Goal: Communication & Community: Answer question/provide support

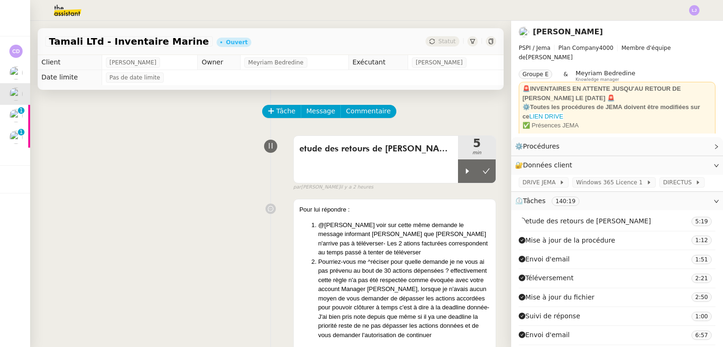
scroll to position [122, 0]
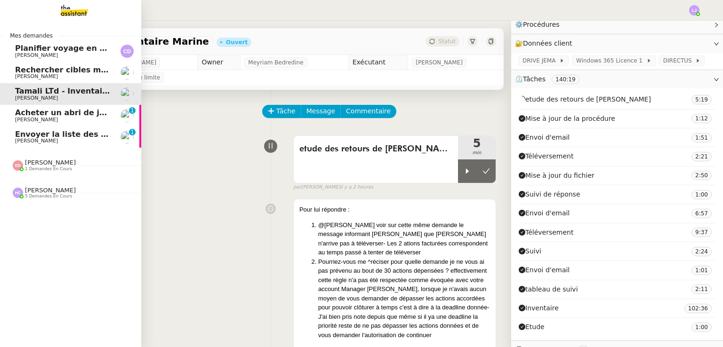
click at [40, 139] on span "[PERSON_NAME]" at bounding box center [36, 141] width 43 height 6
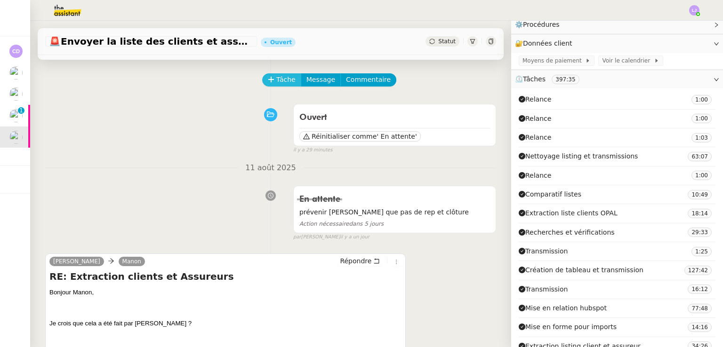
scroll to position [31, 0]
click at [276, 80] on span "Tâche" at bounding box center [285, 80] width 19 height 11
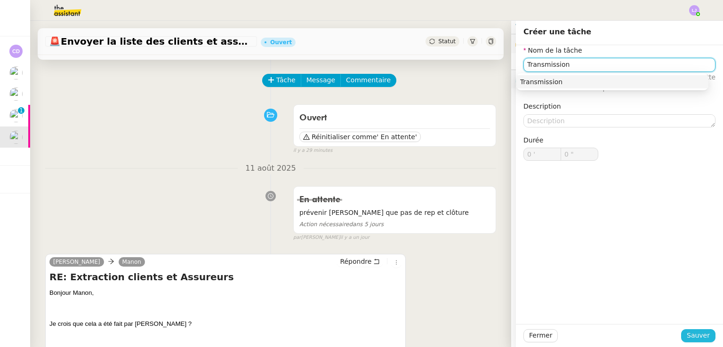
type input "Transmission"
click at [698, 334] on span "Sauver" at bounding box center [698, 335] width 23 height 11
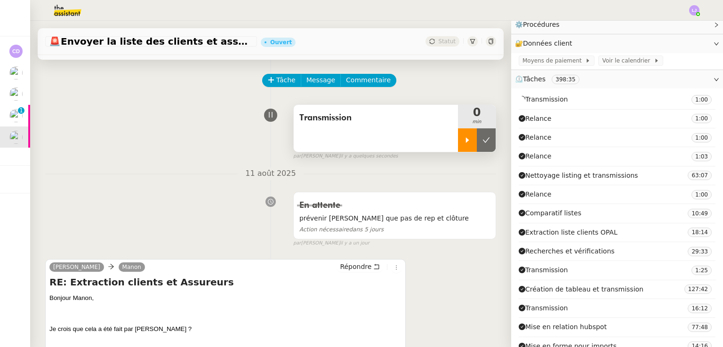
click at [458, 145] on div at bounding box center [467, 140] width 19 height 24
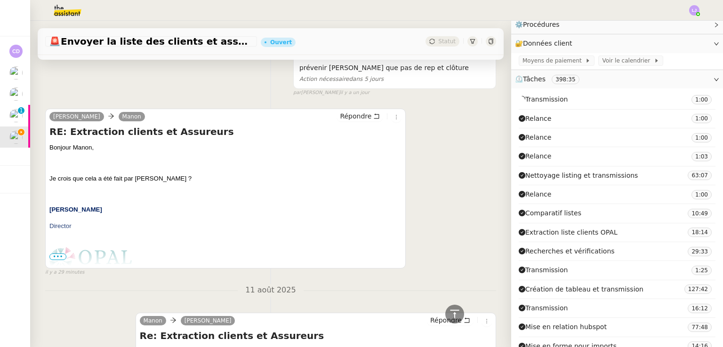
scroll to position [169, 0]
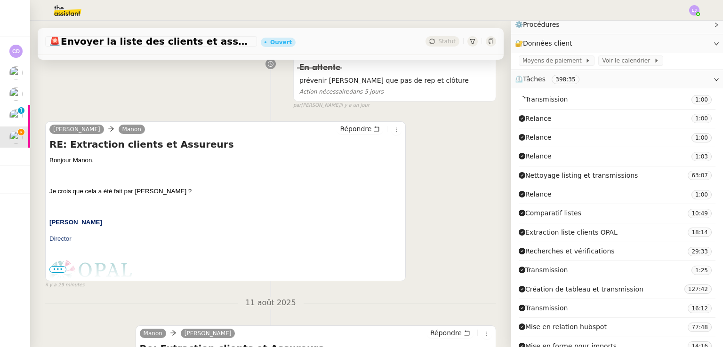
click at [342, 135] on div "Répondre" at bounding box center [369, 129] width 65 height 11
click at [340, 130] on span "Répondre" at bounding box center [356, 128] width 32 height 9
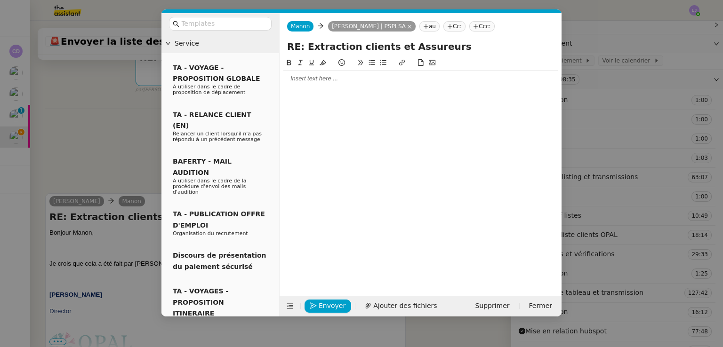
click at [314, 81] on div at bounding box center [420, 78] width 274 height 8
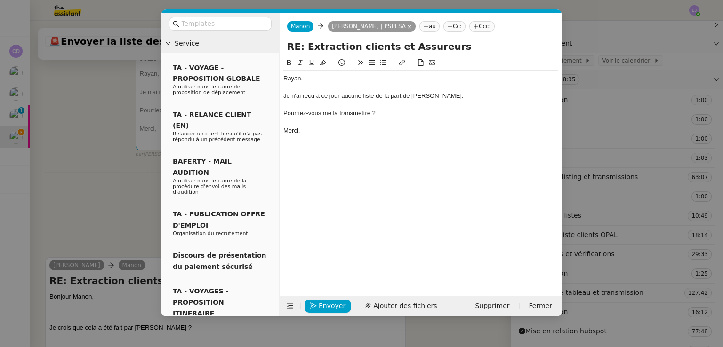
click at [121, 208] on nz-modal-container "Service TA - VOYAGE - PROPOSITION GLOBALE A utiliser dans le cadre de propositi…" at bounding box center [361, 173] width 723 height 347
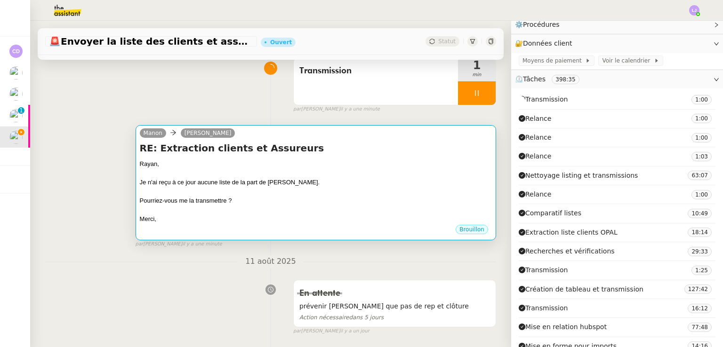
scroll to position [65, 0]
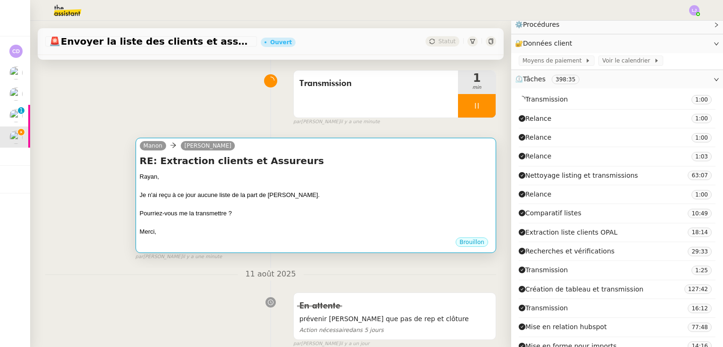
click at [211, 188] on div at bounding box center [316, 186] width 352 height 9
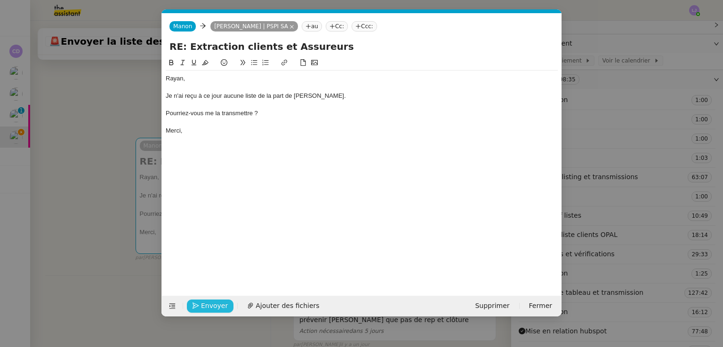
scroll to position [0, 20]
click at [209, 305] on span "Envoyer" at bounding box center [214, 306] width 27 height 11
click at [209, 305] on span "Confirmer l'envoi" at bounding box center [229, 306] width 56 height 11
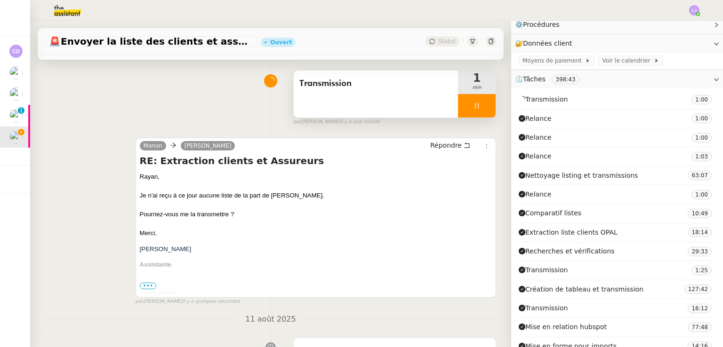
click at [475, 107] on div at bounding box center [477, 106] width 38 height 24
click at [482, 107] on icon at bounding box center [486, 106] width 8 height 8
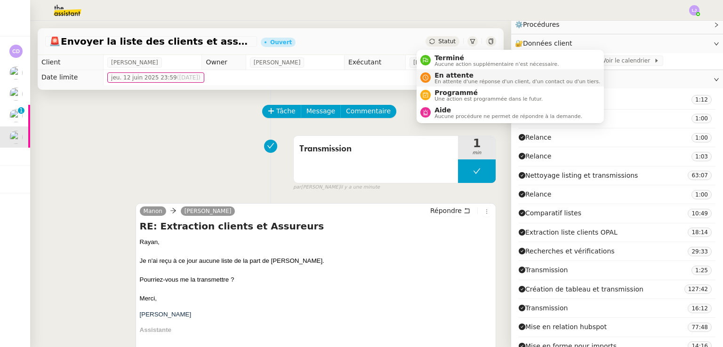
click at [451, 73] on span "En attente" at bounding box center [517, 76] width 166 height 8
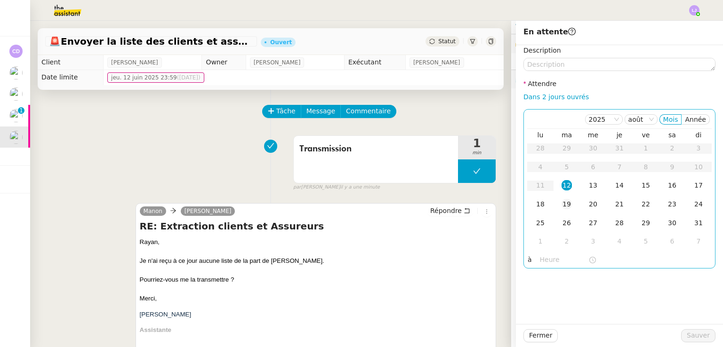
click at [562, 201] on div "19" at bounding box center [567, 204] width 10 height 10
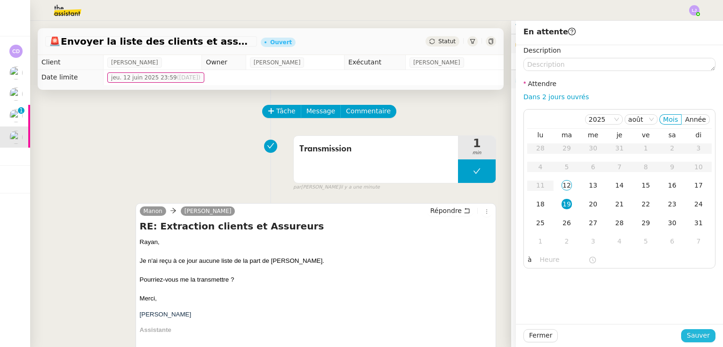
click at [702, 332] on span "Sauver" at bounding box center [698, 335] width 23 height 11
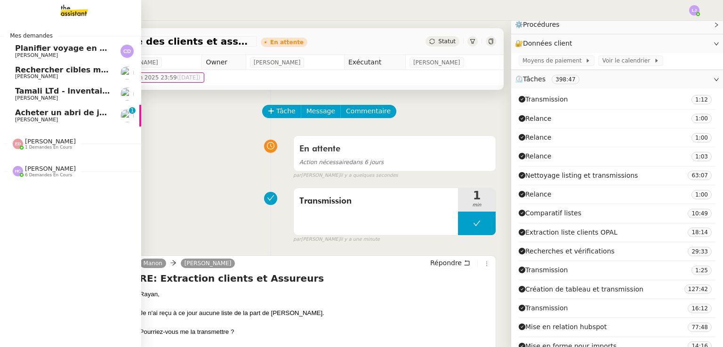
click at [107, 118] on span "[PERSON_NAME]" at bounding box center [62, 120] width 95 height 6
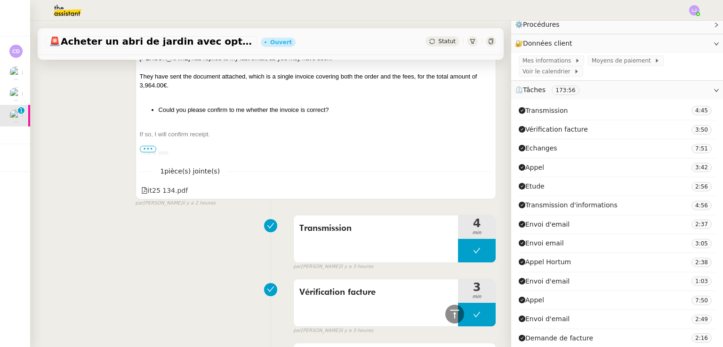
scroll to position [343, 0]
click at [473, 253] on icon at bounding box center [477, 251] width 8 height 8
click at [477, 253] on button at bounding box center [486, 251] width 19 height 24
click at [473, 253] on icon at bounding box center [477, 251] width 8 height 8
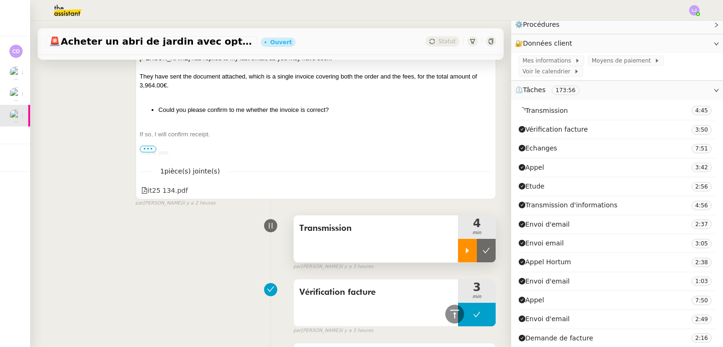
click at [458, 255] on div at bounding box center [467, 251] width 19 height 24
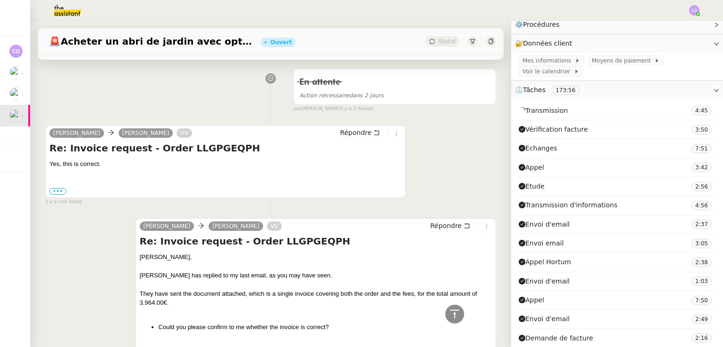
scroll to position [120, 0]
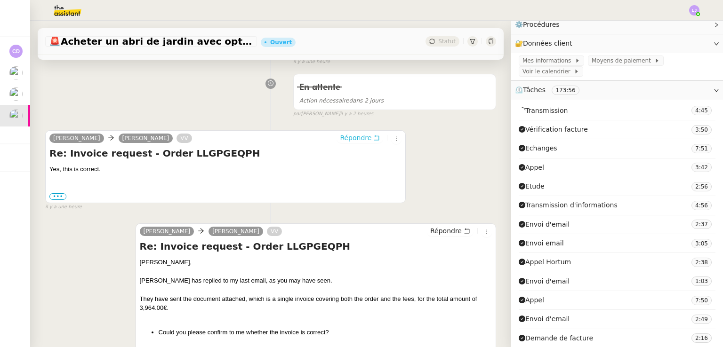
click at [354, 142] on span "Répondre" at bounding box center [356, 137] width 32 height 9
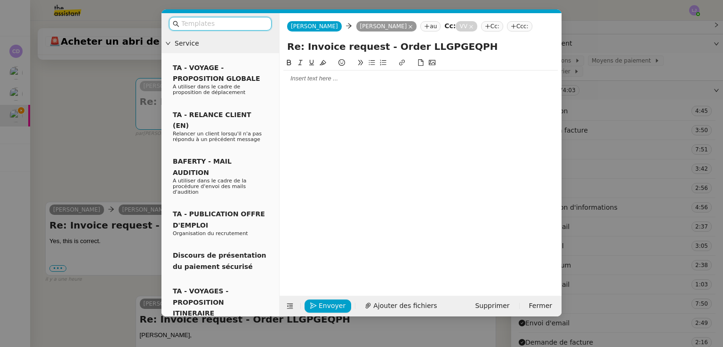
click at [241, 23] on input "text" at bounding box center [223, 23] width 85 height 11
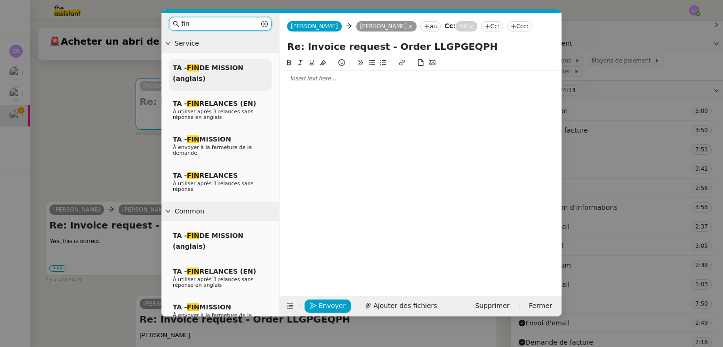
type input "fin"
click at [225, 74] on div "TA - FIN DE MISSION (anglais)" at bounding box center [220, 75] width 103 height 32
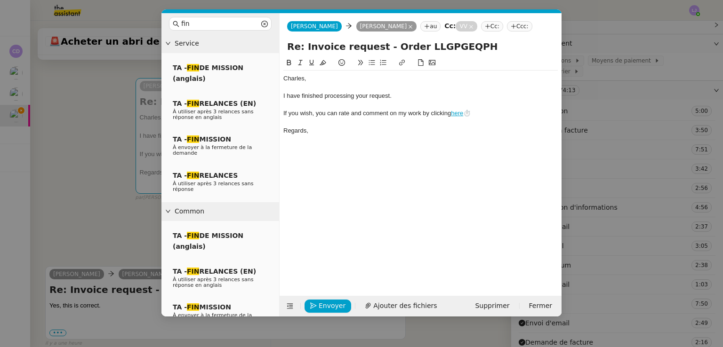
click at [322, 74] on div "﻿[PERSON_NAME]﻿, I have finished processing your request. If you wish, you can …" at bounding box center [420, 105] width 274 height 68
click at [723, 145] on nz-modal-container "fin Service TA - FIN DE MISSION (anglais) TA - FIN RELANCES (EN) À utiliser apr…" at bounding box center [361, 173] width 723 height 347
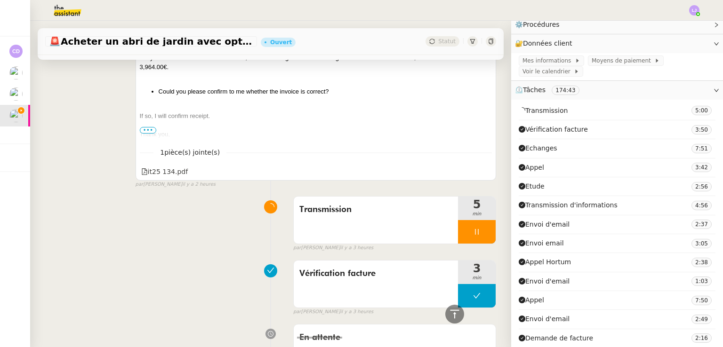
scroll to position [505, 0]
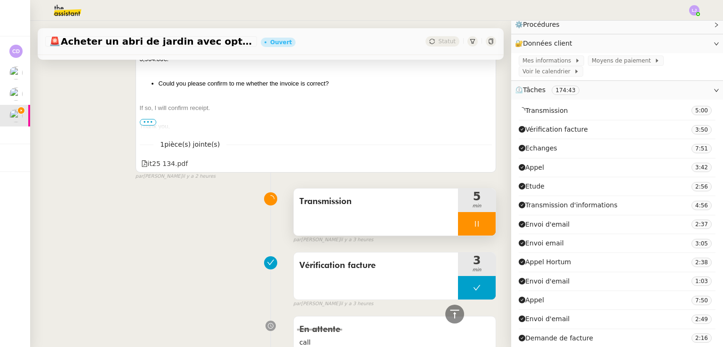
click at [458, 217] on div at bounding box center [477, 224] width 38 height 24
click at [458, 217] on div at bounding box center [467, 224] width 19 height 24
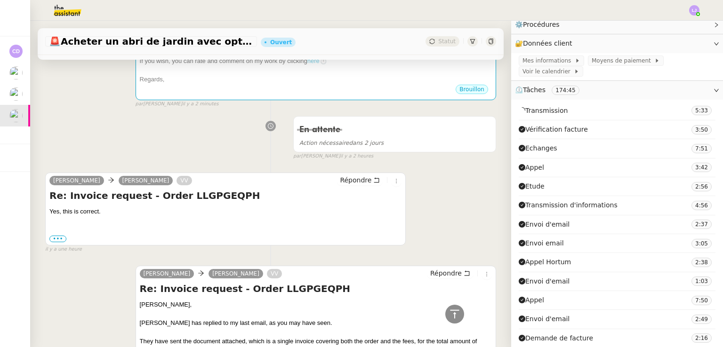
scroll to position [0, 0]
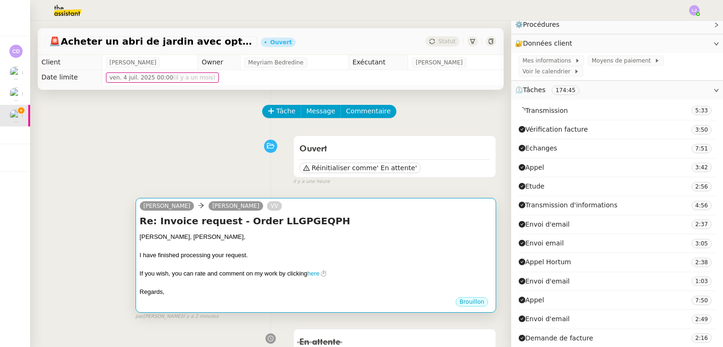
click at [392, 224] on h4 "Re: Invoice request - Order LLGPGEQPH" at bounding box center [316, 221] width 352 height 13
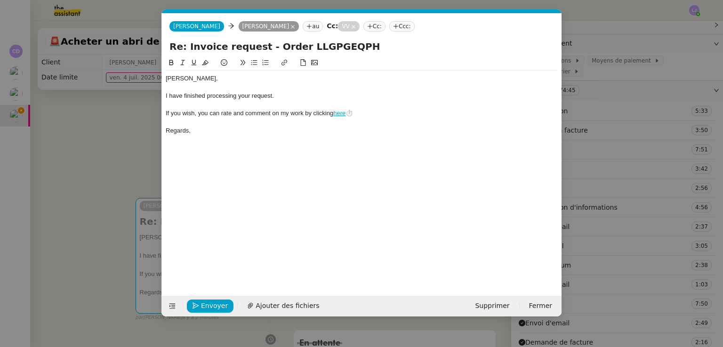
scroll to position [0, 27]
click at [325, 81] on div "[PERSON_NAME]," at bounding box center [362, 78] width 392 height 8
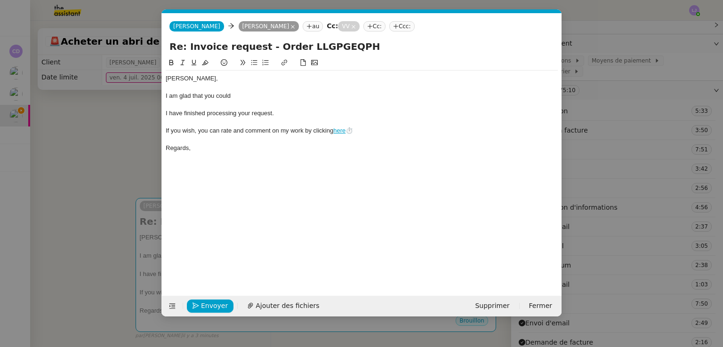
click at [134, 122] on nz-modal-container "fin Service TA - FIN DE MISSION (anglais) TA - FIN RELANCES (EN) À utiliser apr…" at bounding box center [361, 173] width 723 height 347
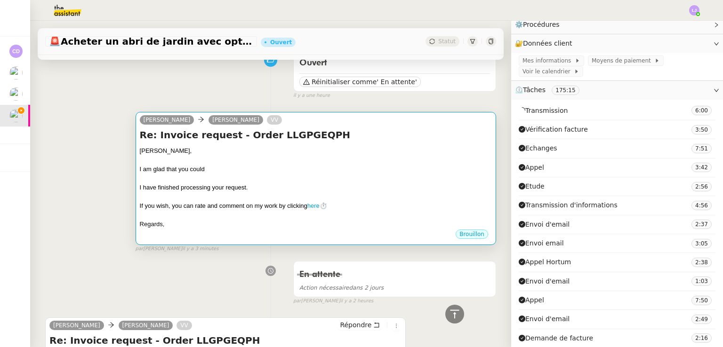
scroll to position [86, 0]
click at [264, 177] on div at bounding box center [316, 178] width 352 height 9
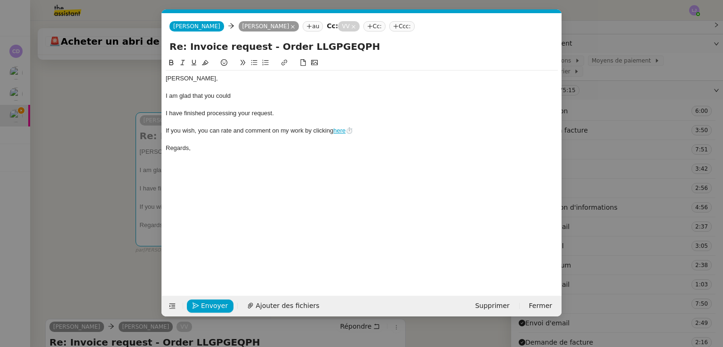
scroll to position [0, 27]
drag, startPoint x: 237, startPoint y: 96, endPoint x: 204, endPoint y: 98, distance: 33.1
click at [204, 98] on div "I am glad that you could" at bounding box center [362, 96] width 392 height 8
click at [192, 95] on div "I am glad that the details are correct." at bounding box center [362, 96] width 392 height 8
click at [72, 204] on nz-modal-container "fin Service TA - FIN DE MISSION (anglais) TA - FIN RELANCES (EN) À utiliser apr…" at bounding box center [361, 173] width 723 height 347
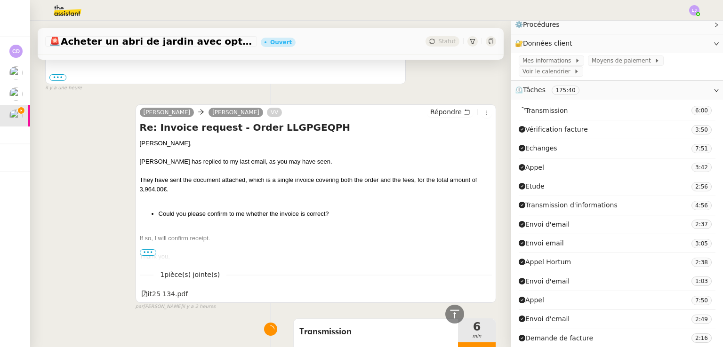
scroll to position [490, 0]
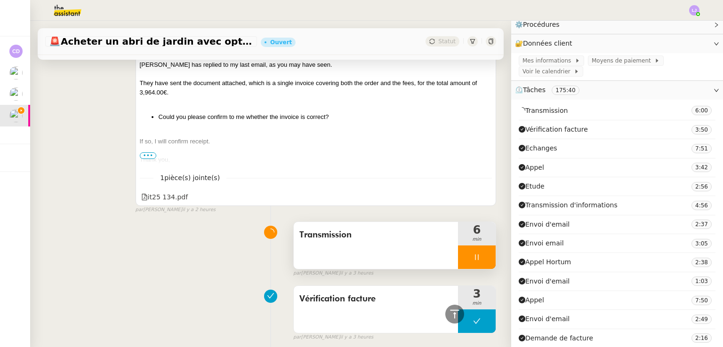
click at [458, 252] on div at bounding box center [477, 258] width 38 height 24
click at [458, 252] on div at bounding box center [467, 258] width 19 height 24
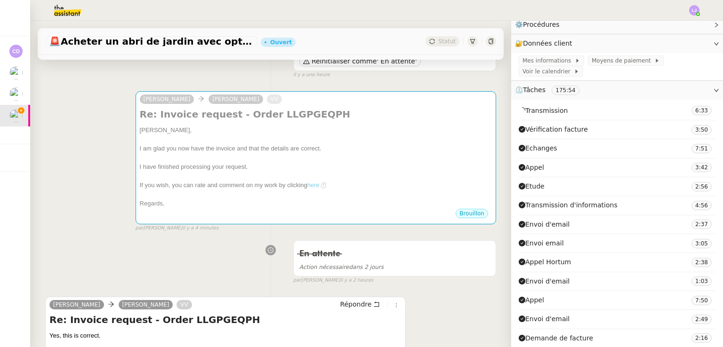
scroll to position [104, 0]
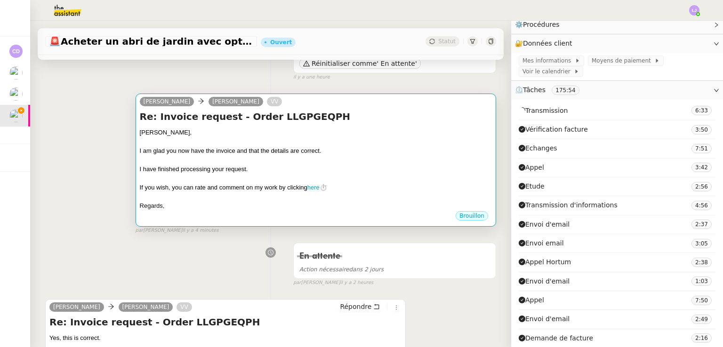
click at [272, 167] on div "I have finished processing your request." at bounding box center [316, 169] width 352 height 9
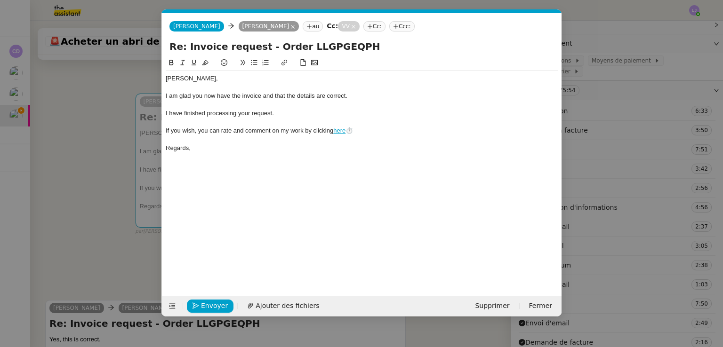
scroll to position [0, 27]
click at [394, 96] on div "I am glad you now have the invoice and that the details are correct." at bounding box center [362, 96] width 392 height 8
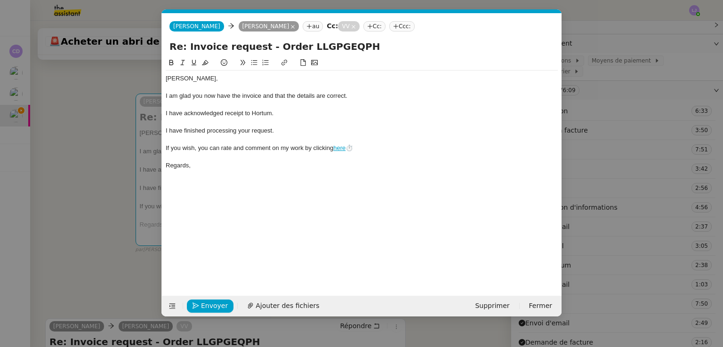
click at [181, 114] on div "I have acknowledged receipt to Hortum." at bounding box center [362, 113] width 392 height 8
click at [123, 169] on nz-modal-container "fin Service TA - FIN DE MISSION (anglais) TA - FIN RELANCES (EN) À utiliser apr…" at bounding box center [361, 173] width 723 height 347
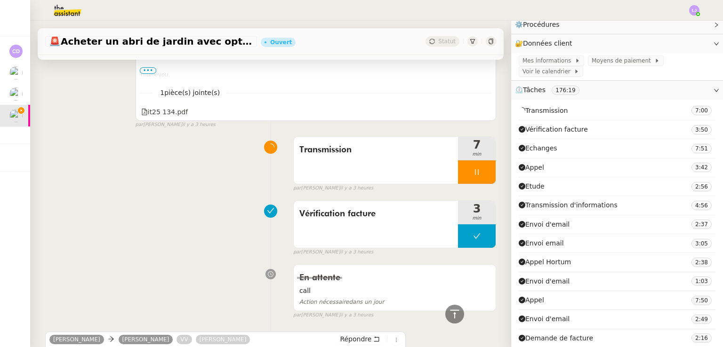
scroll to position [594, 0]
click at [478, 169] on div at bounding box center [477, 172] width 38 height 24
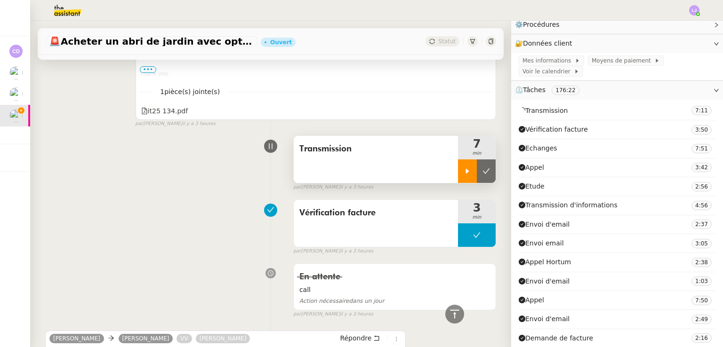
click at [482, 169] on icon at bounding box center [486, 172] width 8 height 8
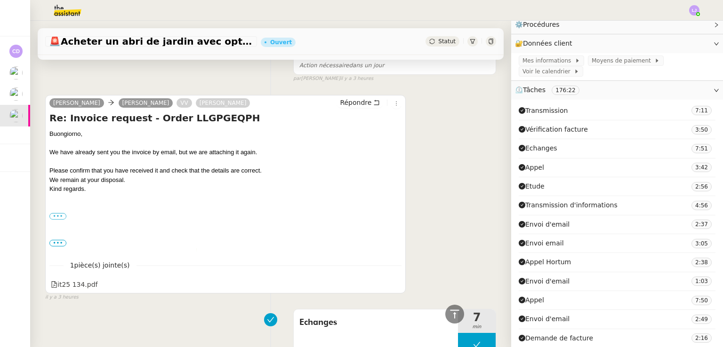
scroll to position [832, 0]
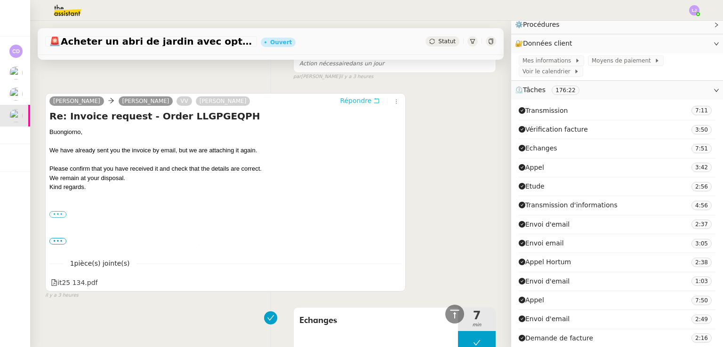
click at [355, 100] on span "Répondre" at bounding box center [356, 100] width 32 height 9
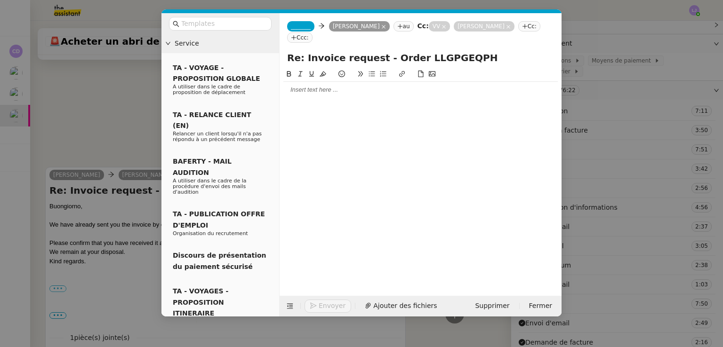
scroll to position [906, 0]
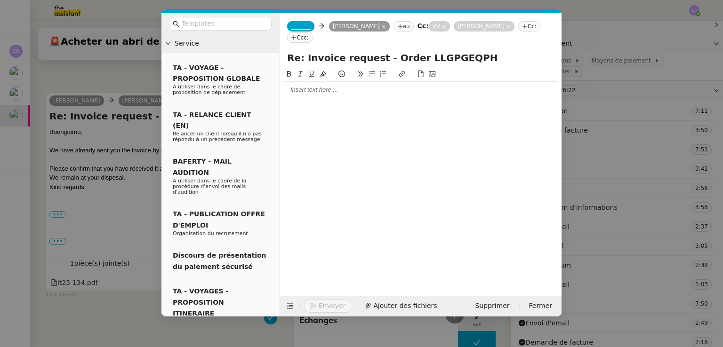
click at [334, 86] on div at bounding box center [420, 90] width 274 height 8
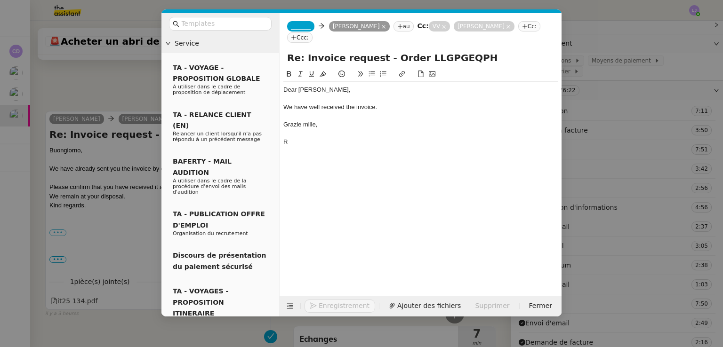
scroll to position [970, 0]
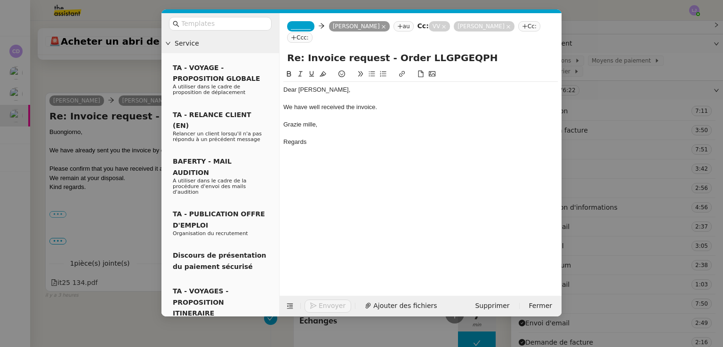
click at [84, 245] on nz-modal-container "Service TA - VOYAGE - PROPOSITION GLOBALE A utiliser dans le cadre de propositi…" at bounding box center [361, 173] width 723 height 347
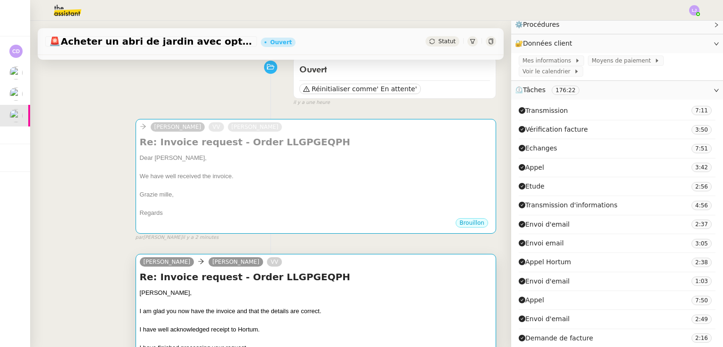
scroll to position [77, 0]
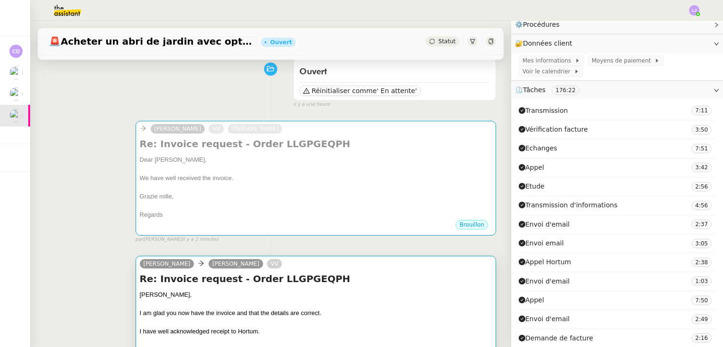
click at [327, 180] on div "We have well received the invoice." at bounding box center [316, 178] width 352 height 9
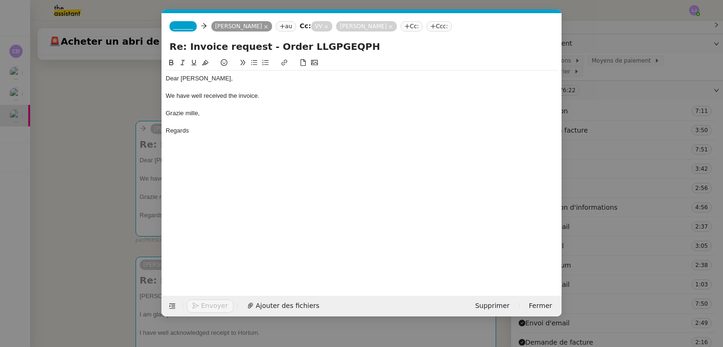
scroll to position [0, 20]
click at [179, 26] on span "_______" at bounding box center [183, 26] width 20 height 7
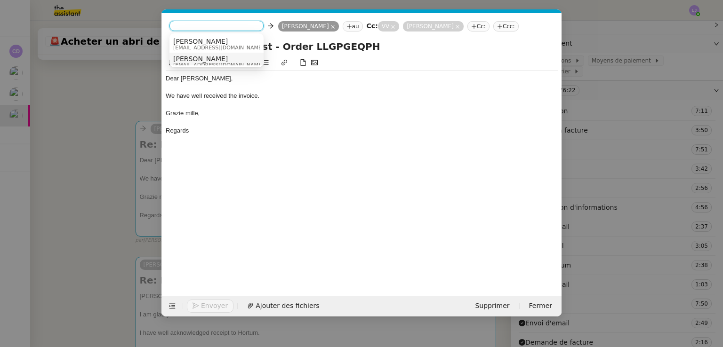
click at [194, 58] on span "[PERSON_NAME]" at bounding box center [218, 59] width 90 height 8
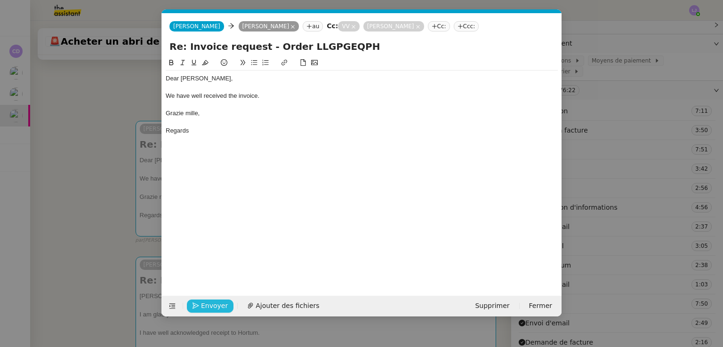
click at [213, 309] on span "Envoyer" at bounding box center [214, 306] width 27 height 11
click at [213, 309] on span "Confirmer l'envoi" at bounding box center [229, 306] width 56 height 11
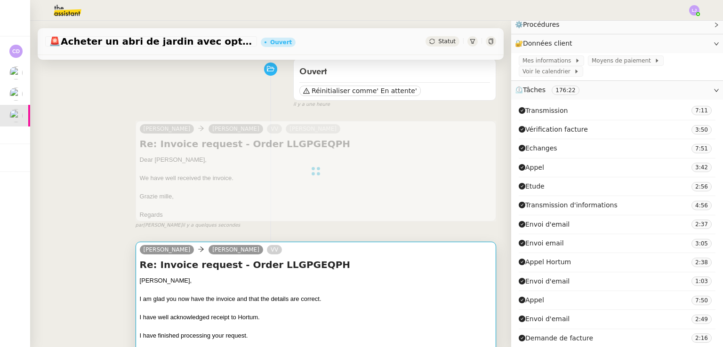
scroll to position [213, 0]
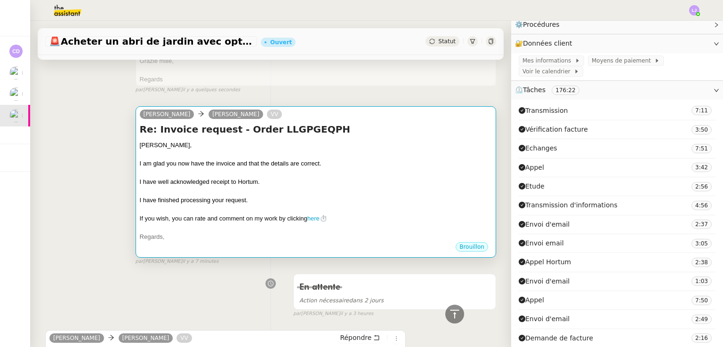
click at [272, 192] on div at bounding box center [316, 190] width 352 height 9
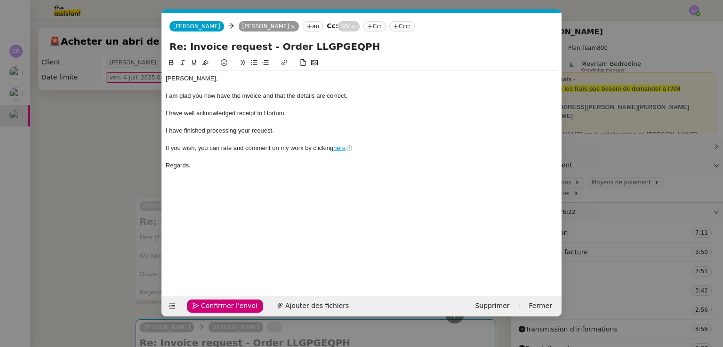
click at [209, 303] on span "Confirmer l'envoi" at bounding box center [229, 306] width 56 height 11
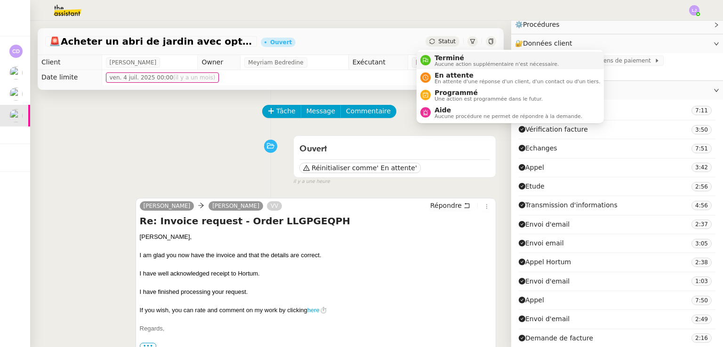
click at [446, 56] on span "Terminé" at bounding box center [496, 58] width 124 height 8
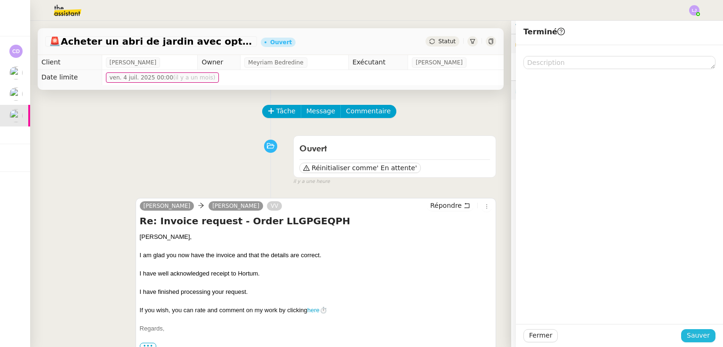
click at [702, 337] on span "Sauver" at bounding box center [698, 335] width 23 height 11
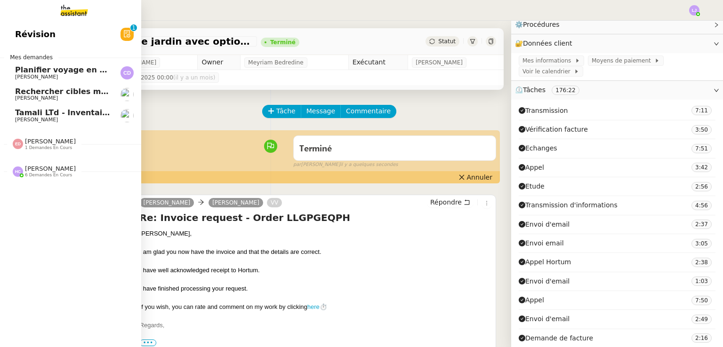
click at [62, 109] on span "Tamali LTd - Inventaire Marine" at bounding box center [79, 112] width 128 height 9
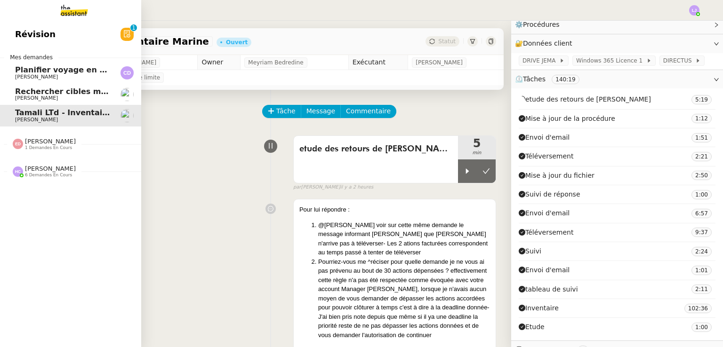
click at [59, 95] on span "Rechercher cibles marketing" at bounding box center [75, 91] width 121 height 9
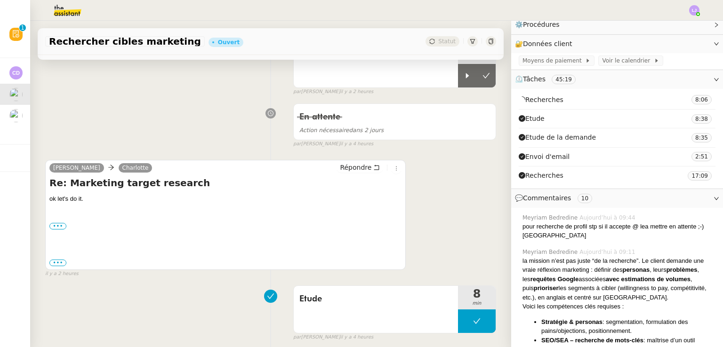
scroll to position [96, 0]
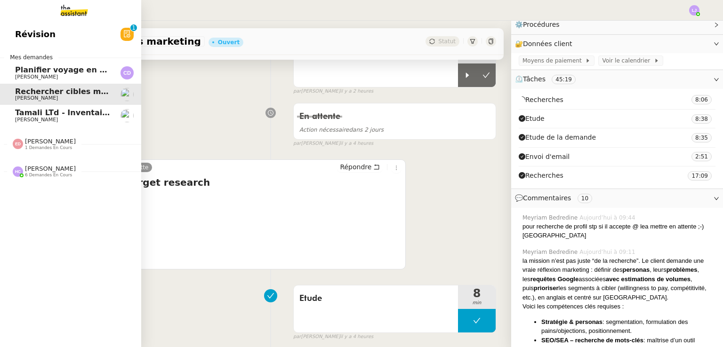
click at [97, 118] on span "[PERSON_NAME]" at bounding box center [62, 120] width 95 height 6
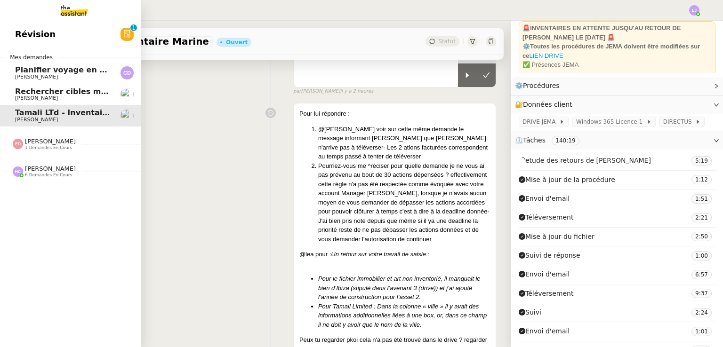
scroll to position [122, 0]
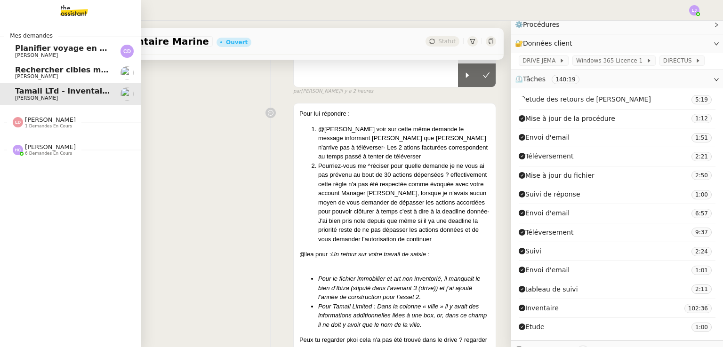
click at [58, 144] on span "[PERSON_NAME]" at bounding box center [50, 147] width 51 height 7
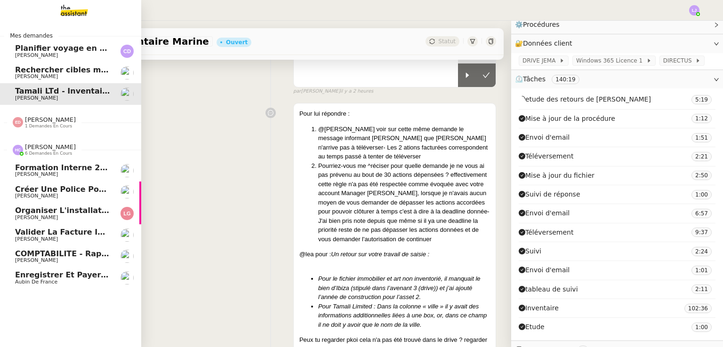
click at [99, 164] on span "Formation Interne 2 - [PERSON_NAME]" at bounding box center [96, 167] width 163 height 9
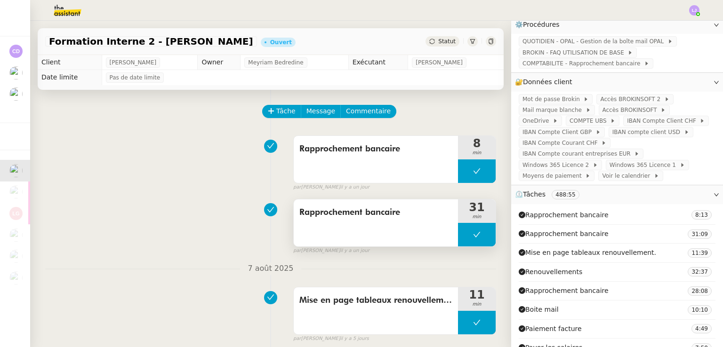
click at [458, 235] on button at bounding box center [477, 235] width 38 height 24
click at [464, 235] on icon at bounding box center [468, 235] width 8 height 8
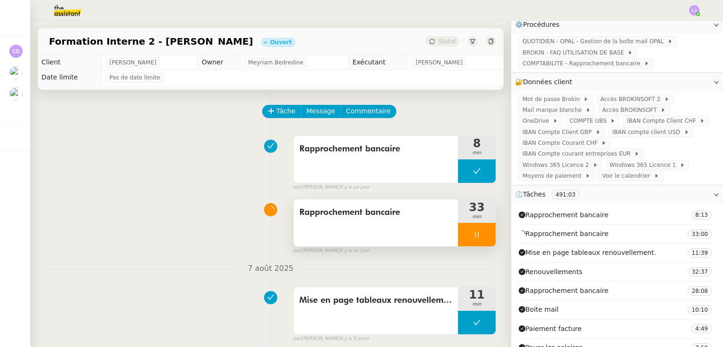
click at [469, 233] on div at bounding box center [477, 235] width 38 height 24
click at [477, 233] on button at bounding box center [486, 235] width 19 height 24
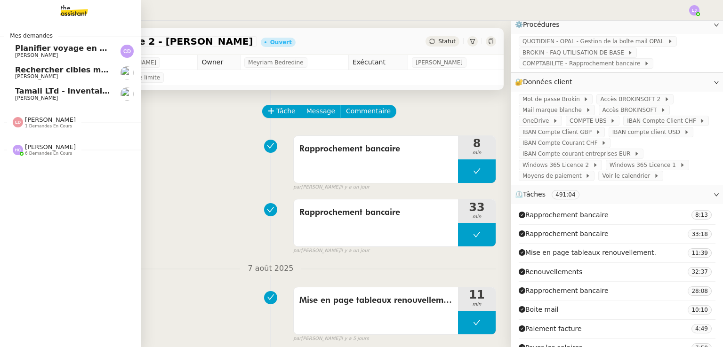
click at [30, 94] on span "Tamali LTd - Inventaire Marine" at bounding box center [79, 91] width 128 height 9
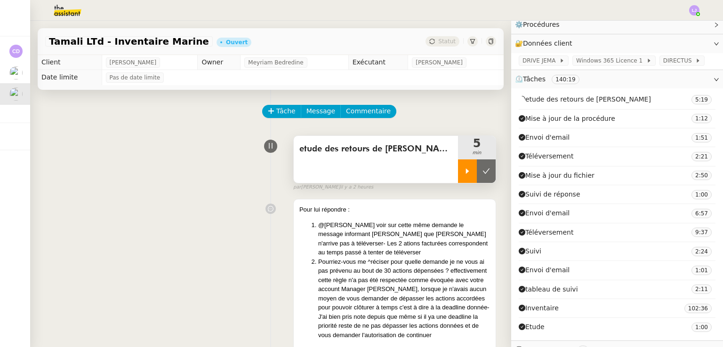
click at [459, 166] on div at bounding box center [467, 172] width 19 height 24
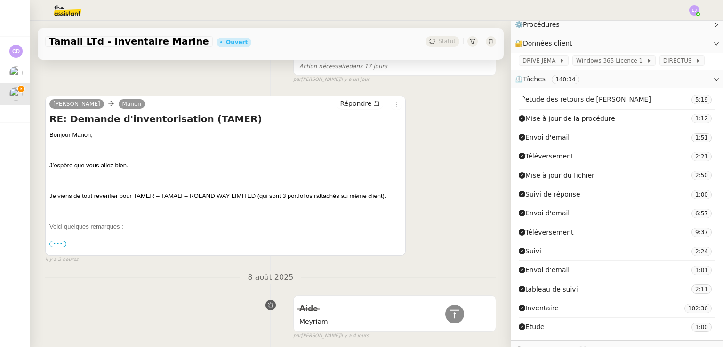
scroll to position [1039, 0]
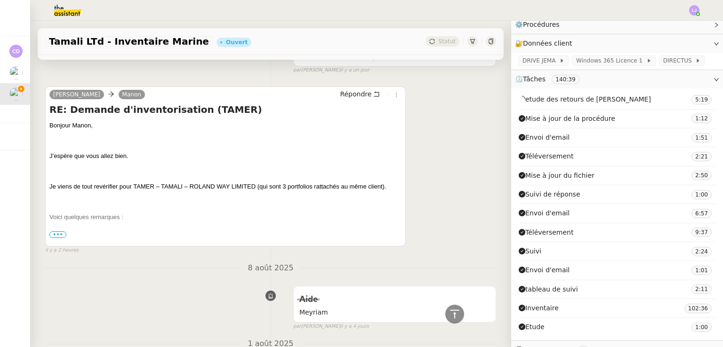
click at [56, 238] on span "•••" at bounding box center [57, 235] width 17 height 7
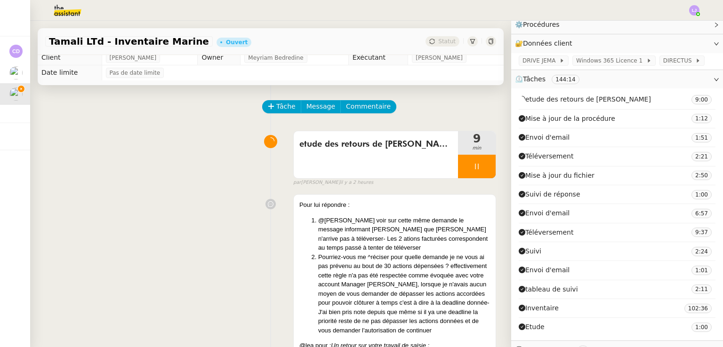
scroll to position [0, 0]
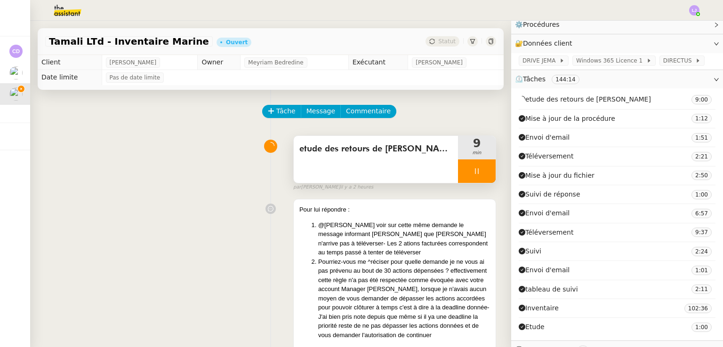
click at [459, 173] on div at bounding box center [477, 172] width 38 height 24
click at [459, 173] on div at bounding box center [467, 172] width 19 height 24
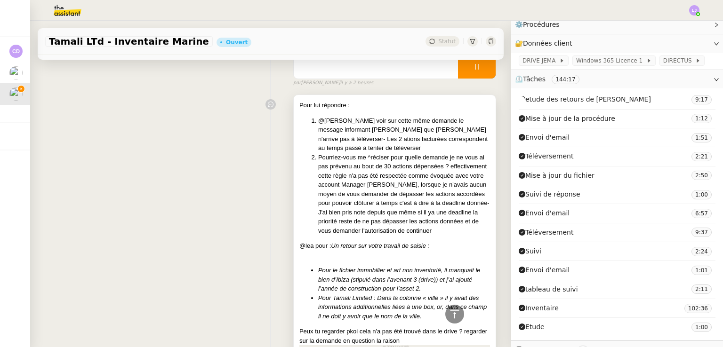
scroll to position [54, 0]
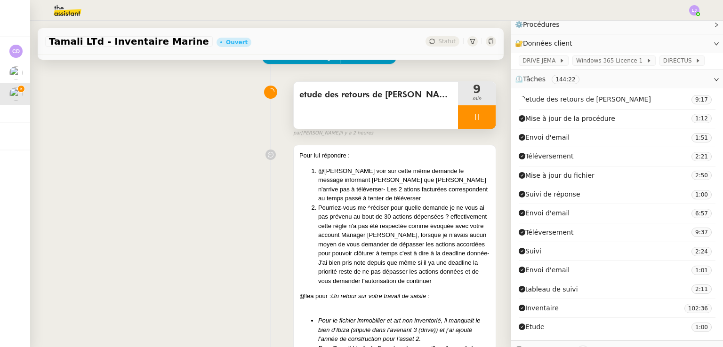
click at [463, 112] on div at bounding box center [477, 117] width 38 height 24
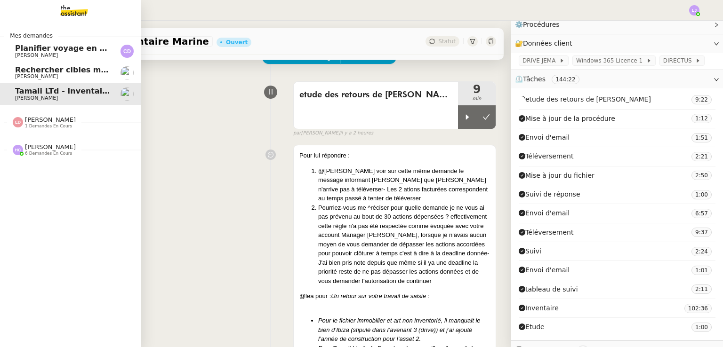
click at [77, 144] on nz-divider "Hannah Cassar 6 demandes en cours" at bounding box center [74, 150] width 141 height 12
click at [101, 123] on nz-divider "Eva Dubois 1 demandes en cours" at bounding box center [74, 122] width 141 height 12
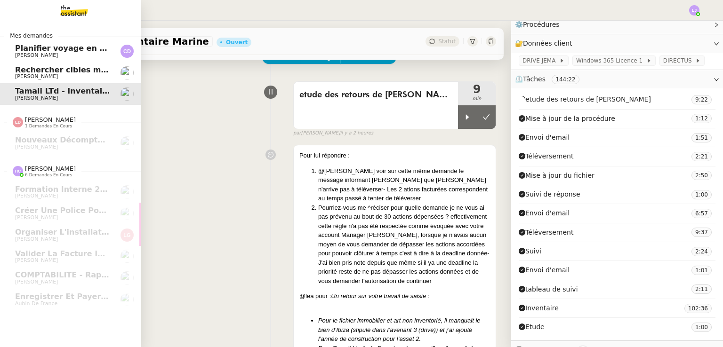
click at [117, 70] on link "Rechercher cibles marketing Benjamin Delahaye" at bounding box center [70, 73] width 141 height 22
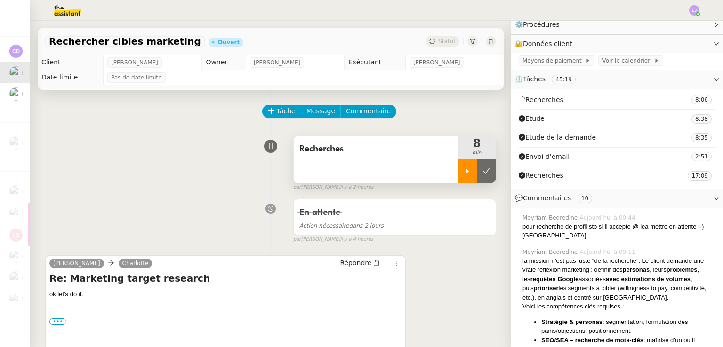
click at [458, 166] on div at bounding box center [467, 172] width 19 height 24
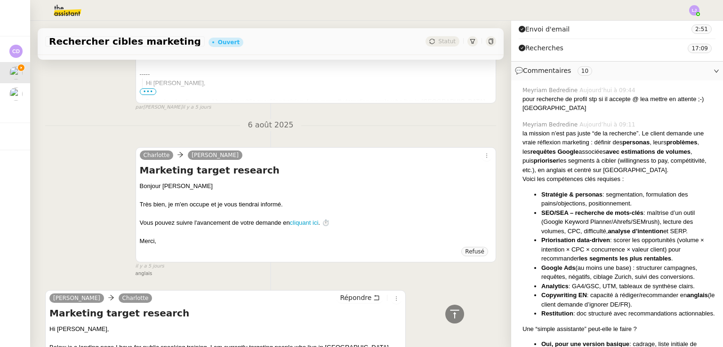
scroll to position [193, 0]
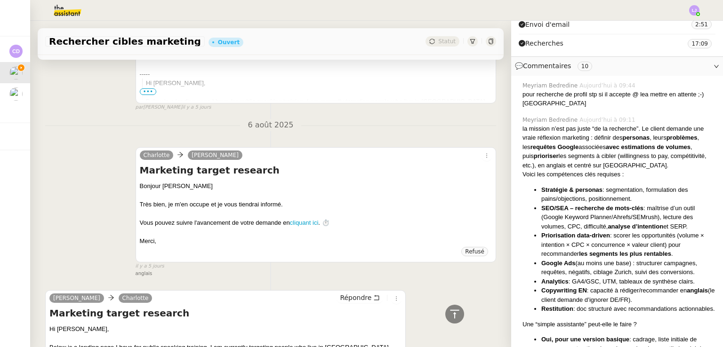
click at [463, 123] on nz-divider "6 août 2025" at bounding box center [270, 125] width 451 height 13
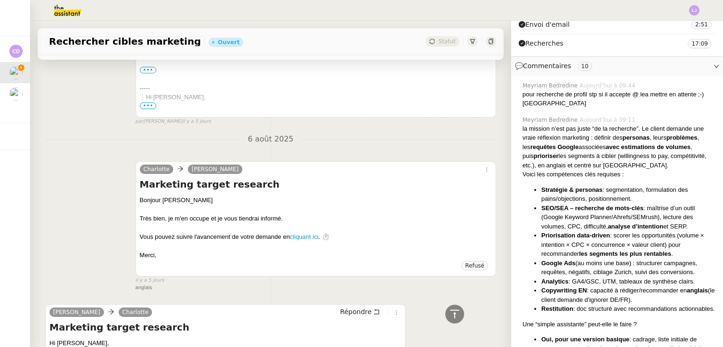
scroll to position [4023, 0]
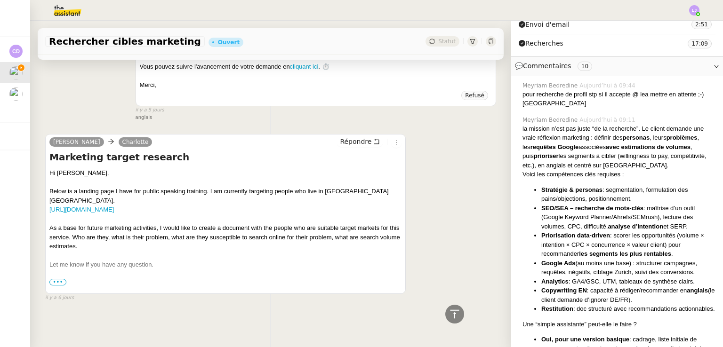
click at [271, 224] on div "As a base for future marketing activities, I would like to create a document wi…" at bounding box center [225, 238] width 352 height 28
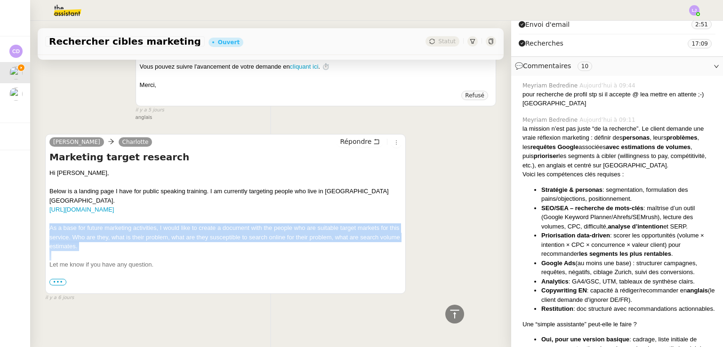
click at [271, 224] on div "As a base for future marketing activities, I would like to create a document wi…" at bounding box center [225, 238] width 352 height 28
copy div "As a base for future marketing activities, I would like to create a document wi…"
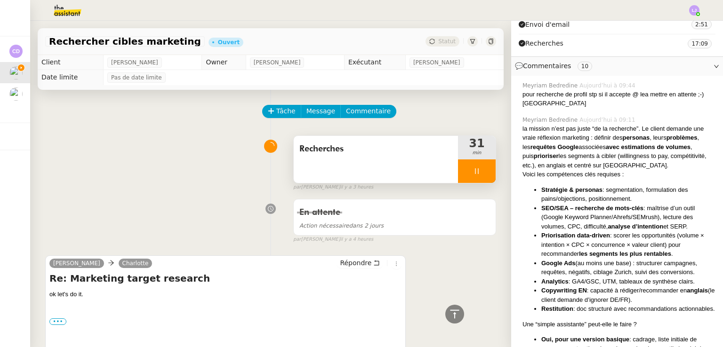
scroll to position [0, 0]
click at [470, 171] on div at bounding box center [477, 172] width 38 height 24
click at [477, 171] on button at bounding box center [486, 172] width 19 height 24
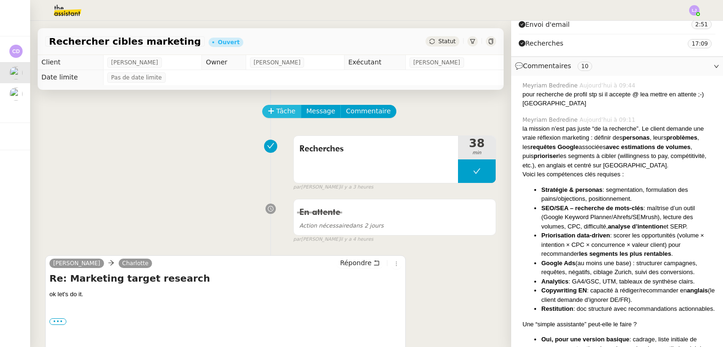
click at [277, 111] on span "Tâche" at bounding box center [285, 111] width 19 height 11
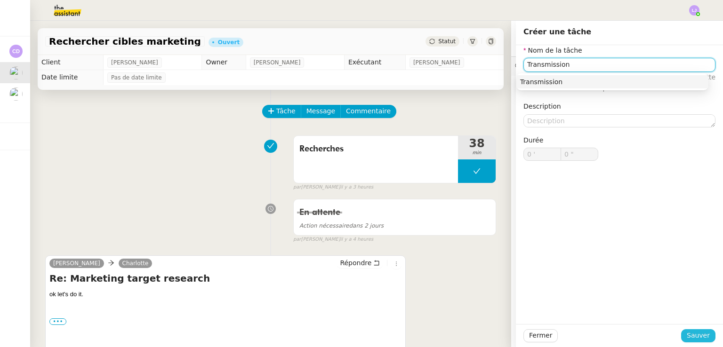
type input "Transmission"
click at [691, 332] on span "Sauver" at bounding box center [698, 335] width 23 height 11
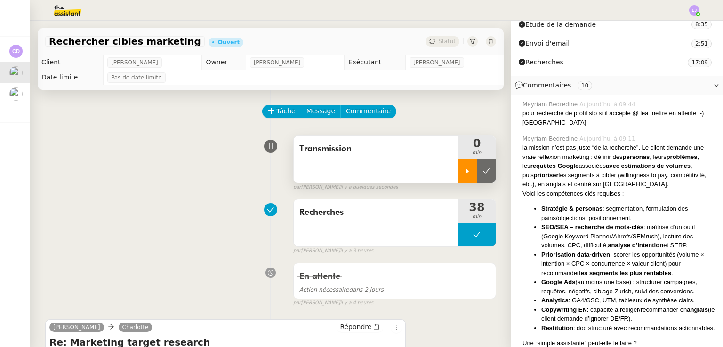
click at [464, 175] on icon at bounding box center [468, 172] width 8 height 8
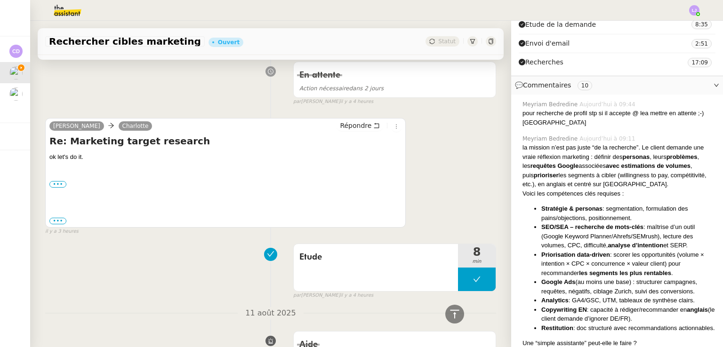
scroll to position [194, 0]
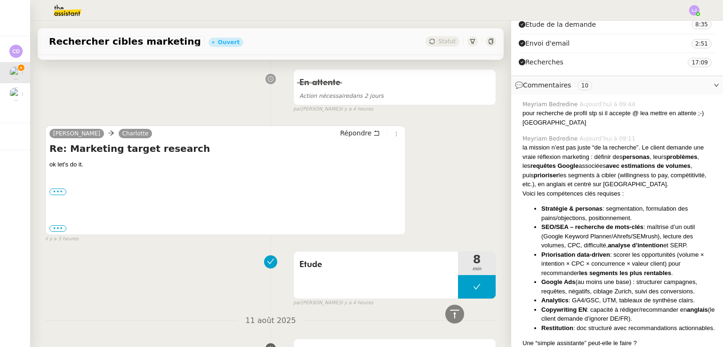
click at [346, 127] on div "Benjamin Delahaye Charlotte Répondre Re: Marketing target research ok let's do …" at bounding box center [225, 181] width 361 height 110
click at [350, 130] on span "Répondre" at bounding box center [356, 132] width 32 height 9
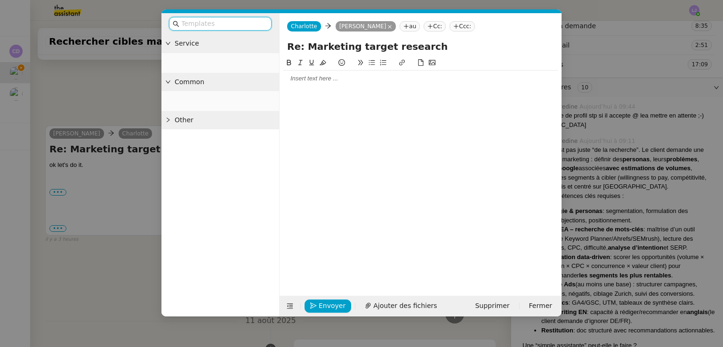
scroll to position [193, 0]
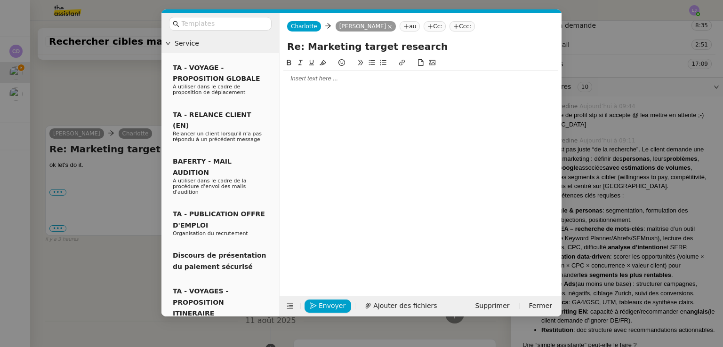
click at [303, 77] on div at bounding box center [420, 78] width 274 height 8
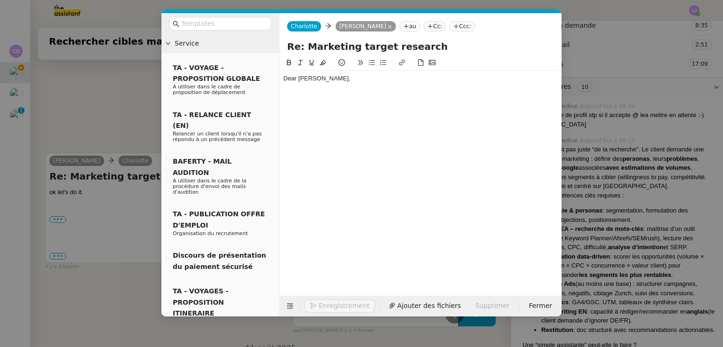
scroll to position [294, 0]
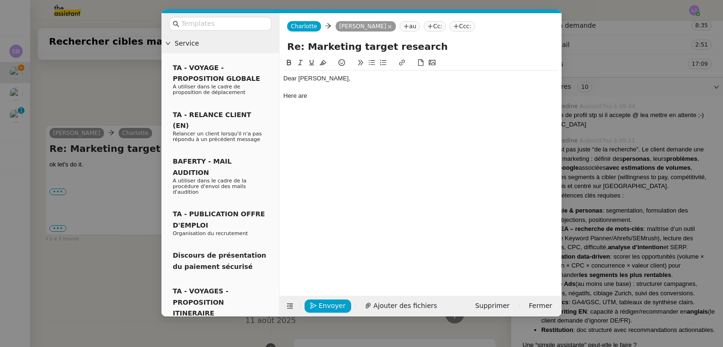
click at [601, 181] on nz-modal-container "Service TA - VOYAGE - PROPOSITION GLOBALE A utiliser dans le cadre de propositi…" at bounding box center [361, 173] width 723 height 347
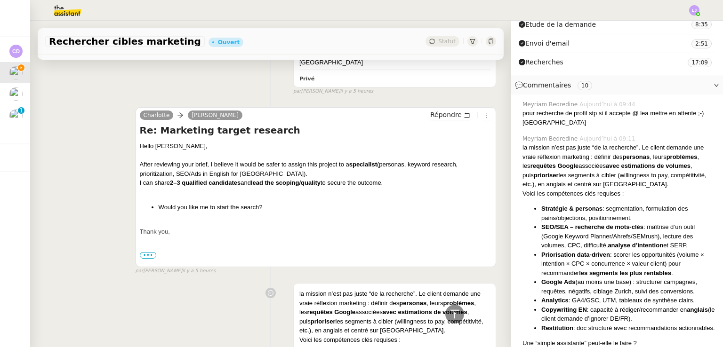
scroll to position [642, 0]
click at [378, 185] on div "I can share 2–3 qualified candidates and lead the scoping/quality to secure the…" at bounding box center [316, 182] width 352 height 9
copy div "I can share 2–3 qualified candidates and lead the scoping/quality to secure the…"
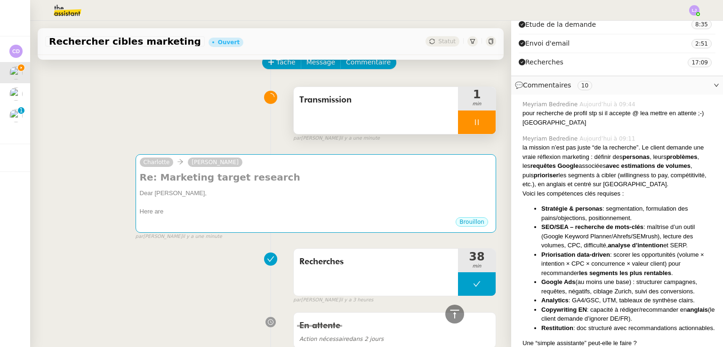
scroll to position [0, 0]
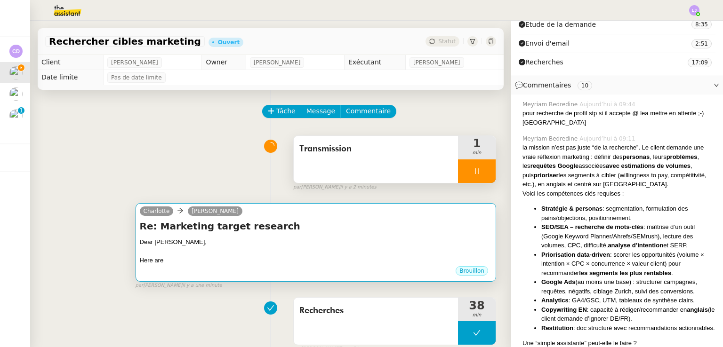
click at [230, 243] on div "Dear Benjamin," at bounding box center [316, 242] width 352 height 9
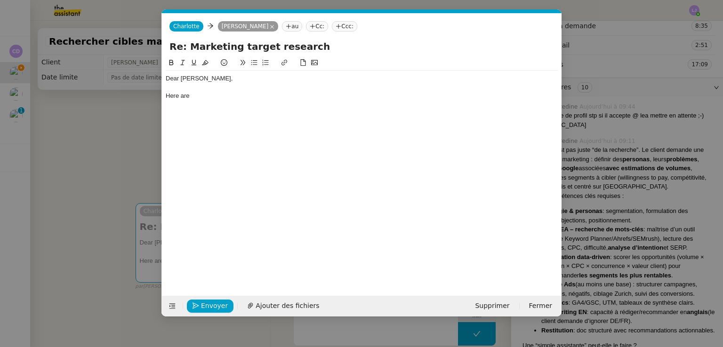
scroll to position [0, 20]
click at [226, 98] on div "Here are" at bounding box center [362, 96] width 392 height 8
click at [117, 168] on nz-modal-container "Service TA - VOYAGE - PROPOSITION GLOBALE A utiliser dans le cadre de propositi…" at bounding box center [361, 173] width 723 height 347
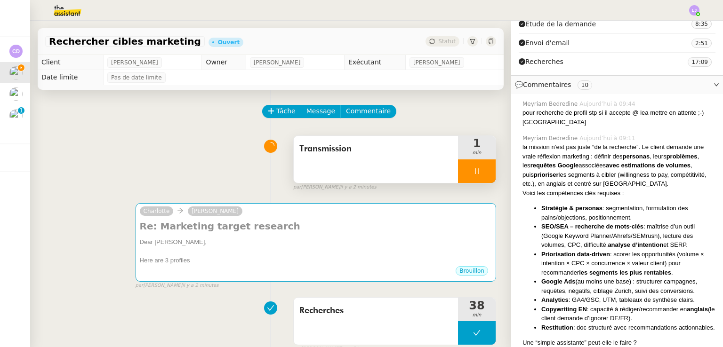
scroll to position [193, 0]
click at [460, 170] on div at bounding box center [477, 172] width 38 height 24
click at [460, 170] on div at bounding box center [467, 172] width 19 height 24
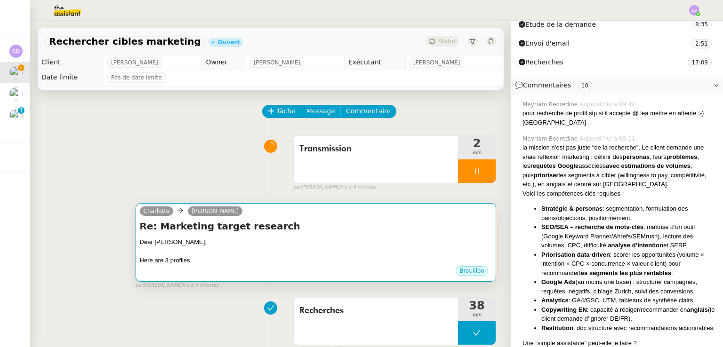
click at [228, 254] on div at bounding box center [316, 251] width 352 height 9
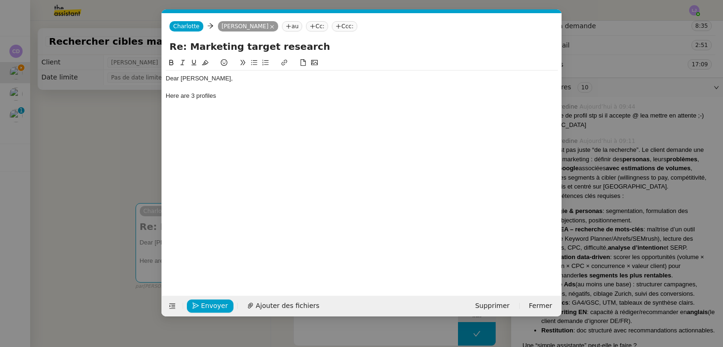
scroll to position [0, 20]
click at [250, 96] on div "Here are 3 profiles" at bounding box center [362, 96] width 392 height 8
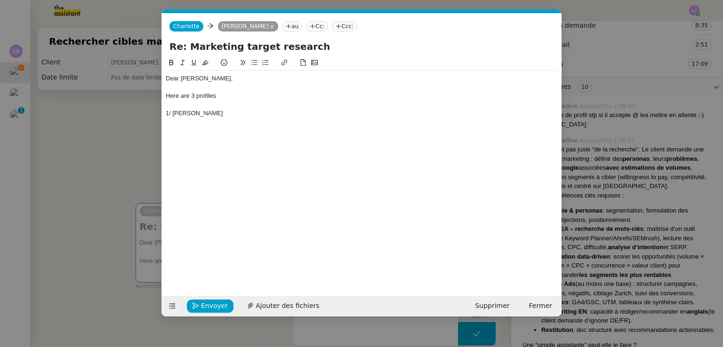
scroll to position [0, 0]
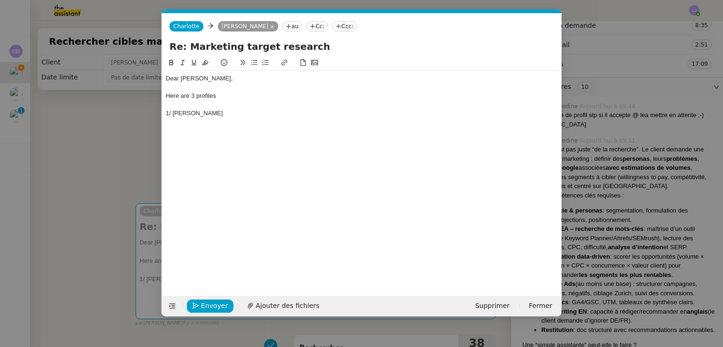
click at [144, 170] on nz-modal-container "Service TA - VOYAGE - PROPOSITION GLOBALE A utiliser dans le cadre de propositi…" at bounding box center [361, 173] width 723 height 347
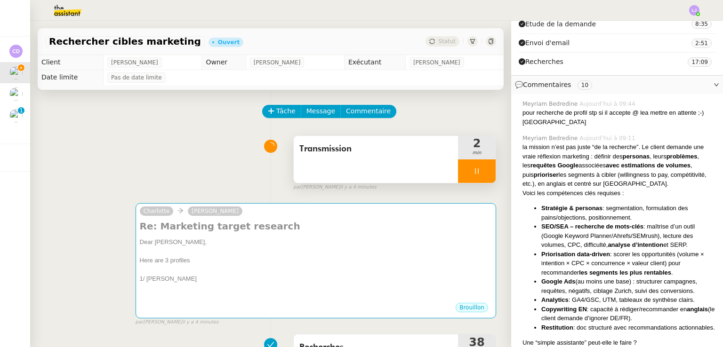
scroll to position [193, 0]
click at [472, 168] on div at bounding box center [477, 172] width 38 height 24
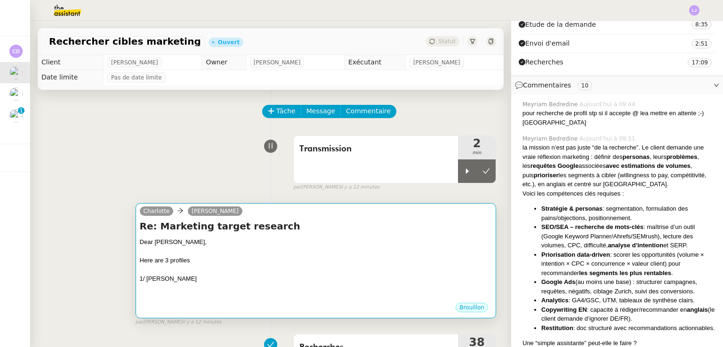
click at [240, 272] on div at bounding box center [316, 269] width 352 height 9
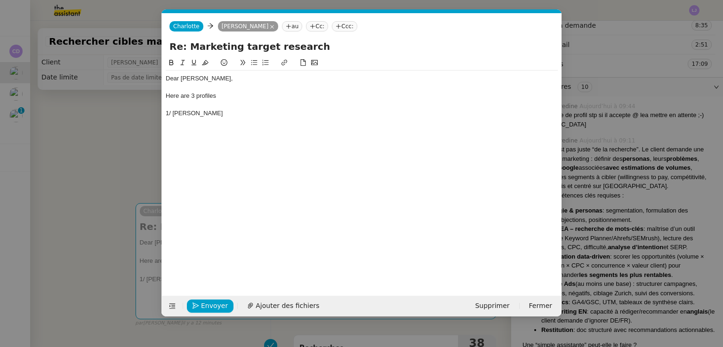
scroll to position [0, 20]
drag, startPoint x: 233, startPoint y: 113, endPoint x: 172, endPoint y: 111, distance: 61.2
click at [172, 111] on div "1/ Emmanuelle Patry" at bounding box center [362, 113] width 392 height 8
click at [61, 192] on nz-modal-container "Service TA - VOYAGE - PROPOSITION GLOBALE A utiliser dans le cadre de propositi…" at bounding box center [361, 173] width 723 height 347
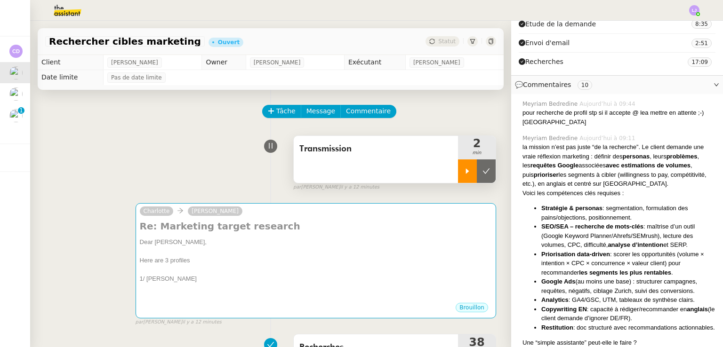
scroll to position [193, 0]
click at [458, 168] on div at bounding box center [467, 172] width 19 height 24
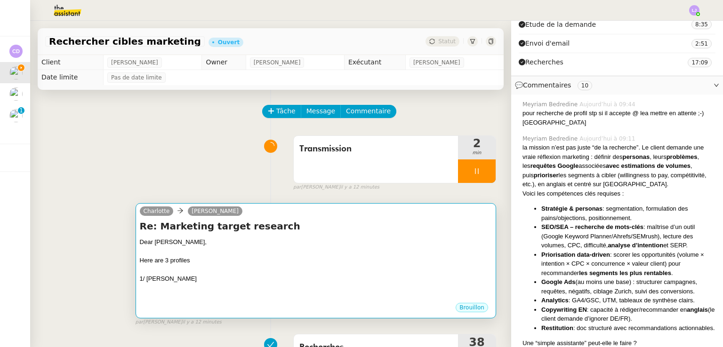
click at [213, 253] on div at bounding box center [316, 251] width 352 height 9
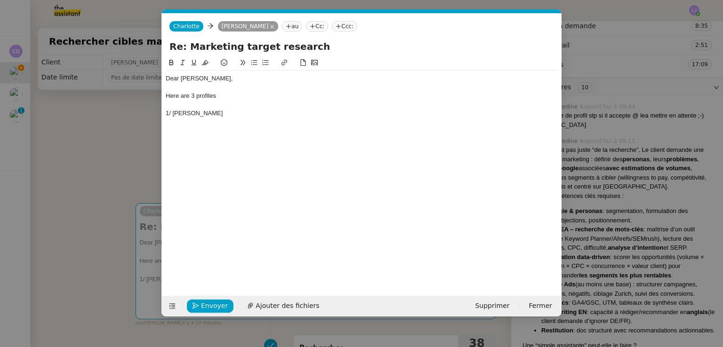
scroll to position [0, 20]
drag, startPoint x: 205, startPoint y: 117, endPoint x: 173, endPoint y: 113, distance: 32.6
click at [173, 113] on div "Dear Benjamin, Here are 3 profiles 1/ Léa Bory" at bounding box center [362, 101] width 392 height 60
click at [287, 60] on button at bounding box center [284, 62] width 11 height 11
paste input "https://www.malt.fr/profile/leabory?q=persona+marketing&searchid=689b39038e6416…"
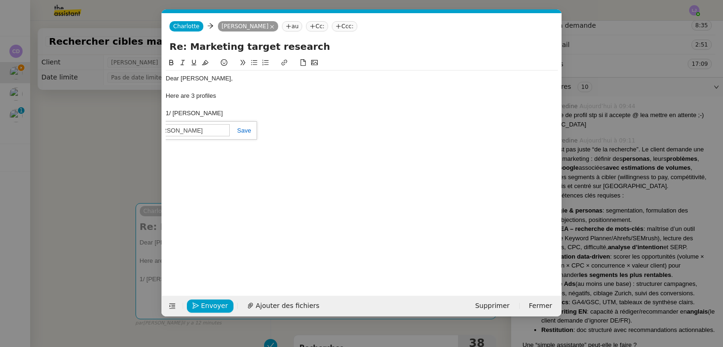
type input "https://www.malt.fr/profile/leabory?q=persona+marketing&searchid=689b39038e6416…"
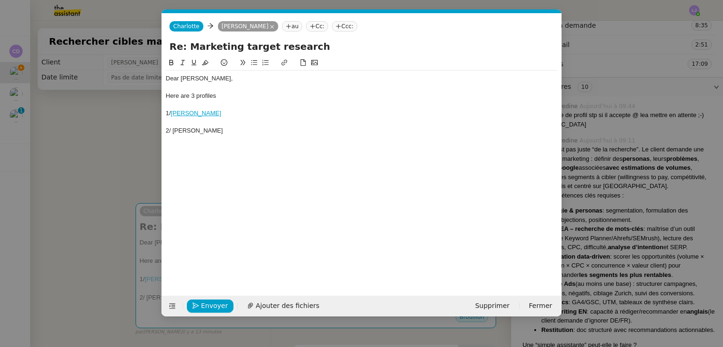
drag, startPoint x: 238, startPoint y: 133, endPoint x: 173, endPoint y: 128, distance: 65.1
click at [173, 128] on div "2/ Bastian Wiegmann" at bounding box center [362, 131] width 392 height 8
click at [283, 63] on icon at bounding box center [284, 62] width 7 height 7
paste input "https://www.malt.fr/profile/bastianwiegmann?q=strategie+marketing+international…"
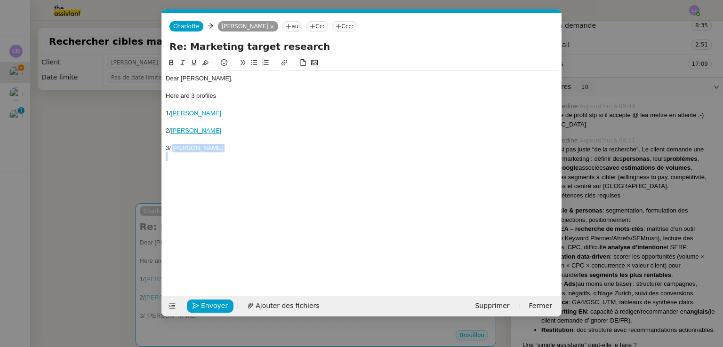
drag, startPoint x: 223, startPoint y: 153, endPoint x: 173, endPoint y: 147, distance: 50.2
click at [173, 147] on div "Dear Benjamin, Here are 3 profiles 1/ Léa Bory 2/ Bastian Wiegmann 3/ Patricia …" at bounding box center [362, 118] width 392 height 95
click at [288, 65] on button at bounding box center [284, 62] width 11 height 11
paste input "https://www.malt.fr/profile/patriciaperchemarketing?q=strategie+marketing&searc…"
type input "https://www.malt.fr/profile/patriciaperchemarketing?q=strategie+marketing&searc…"
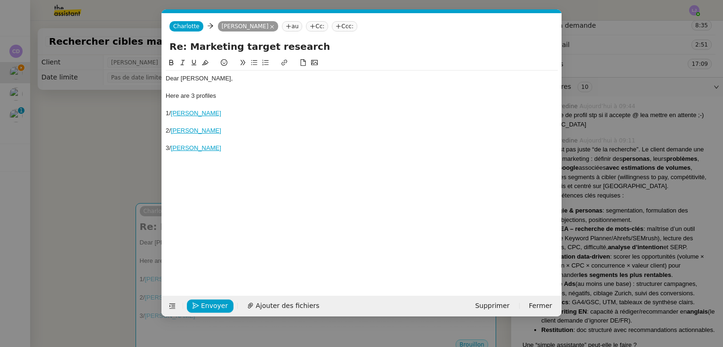
click at [239, 95] on div "Here are 3 profiles" at bounding box center [362, 96] width 392 height 8
click at [598, 107] on nz-modal-container "Service TA - VOYAGE - PROPOSITION GLOBALE A utiliser dans le cadre de propositi…" at bounding box center [361, 173] width 723 height 347
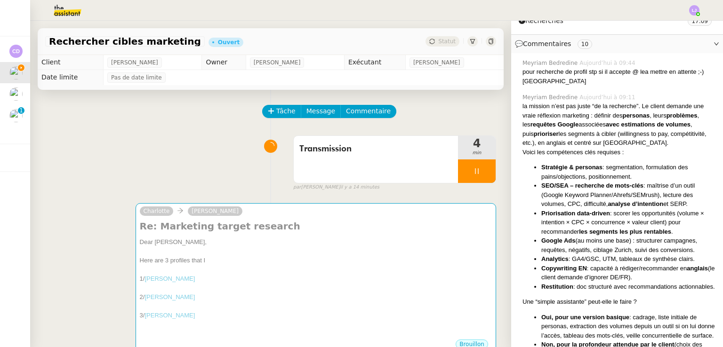
scroll to position [234, 0]
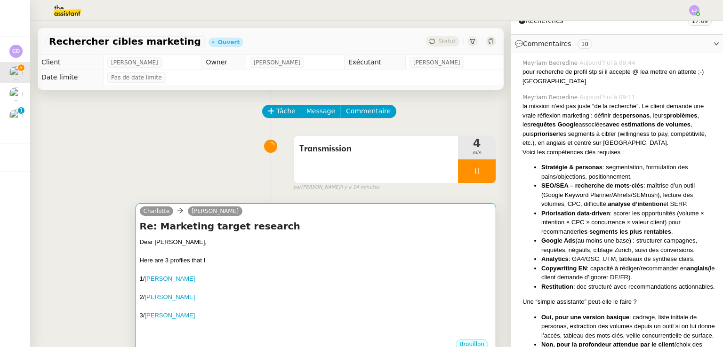
click at [318, 292] on div at bounding box center [316, 288] width 352 height 9
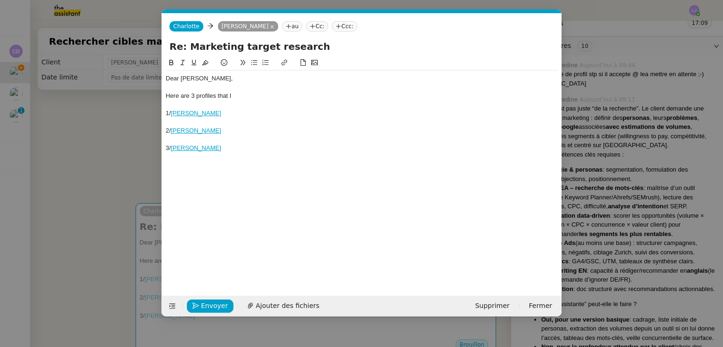
scroll to position [0, 20]
click at [249, 127] on div "2/ Bastian Wiegmann" at bounding box center [362, 131] width 392 height 8
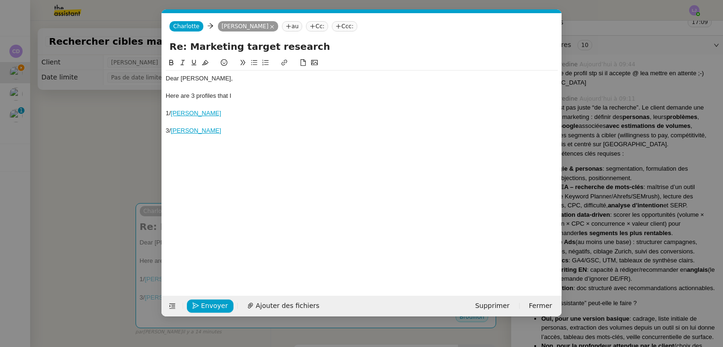
click at [205, 104] on div at bounding box center [362, 105] width 392 height 8
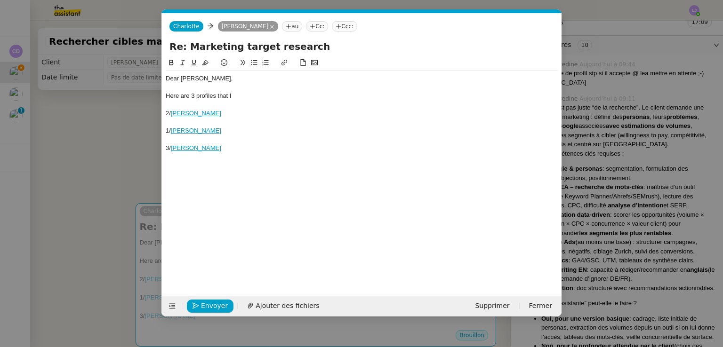
click at [167, 114] on div "2/ Bastian Wiegmann" at bounding box center [362, 113] width 392 height 8
drag, startPoint x: 201, startPoint y: 134, endPoint x: 173, endPoint y: 134, distance: 28.7
click at [173, 134] on div "2/ Léa Bory" at bounding box center [362, 131] width 392 height 8
drag, startPoint x: 228, startPoint y: 129, endPoint x: 173, endPoint y: 132, distance: 54.7
click at [173, 132] on div "2/ Helene Leplomb" at bounding box center [362, 131] width 392 height 8
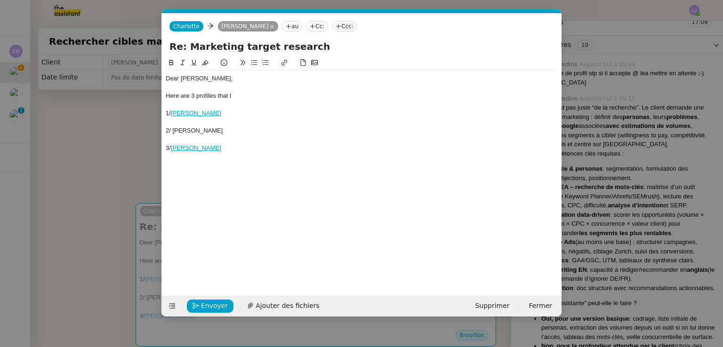
click at [286, 61] on icon at bounding box center [284, 62] width 7 height 7
paste input "https://www.malt.fr/profile/helenel"
type input "https://www.malt.fr/profile/heleneleplomb"
click at [128, 177] on nz-modal-container "Service TA - VOYAGE - PROPOSITION GLOBALE A utiliser dans le cadre de propositi…" at bounding box center [361, 173] width 723 height 347
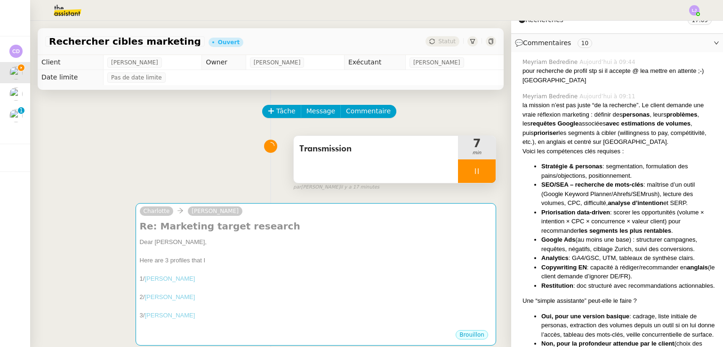
scroll to position [234, 0]
click at [473, 178] on div at bounding box center [477, 172] width 38 height 24
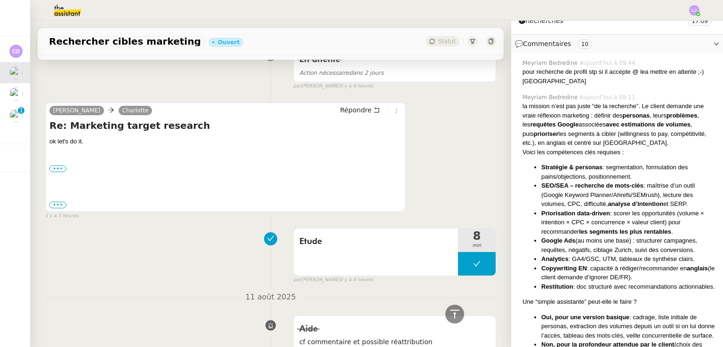
scroll to position [391, 0]
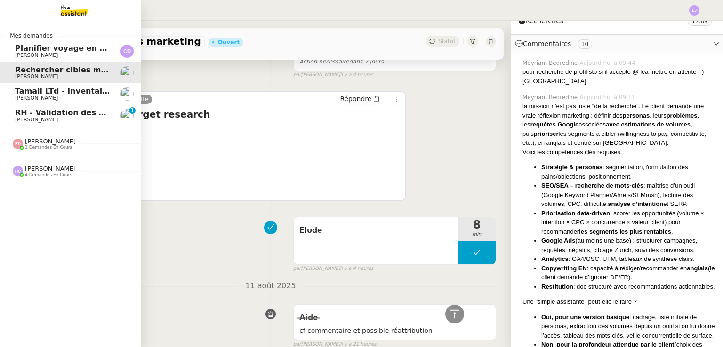
click at [2, 217] on div "Mes demandes Planifier voyage en Laponie Carole DURIF Rechercher cibles marketi…" at bounding box center [70, 184] width 141 height 327
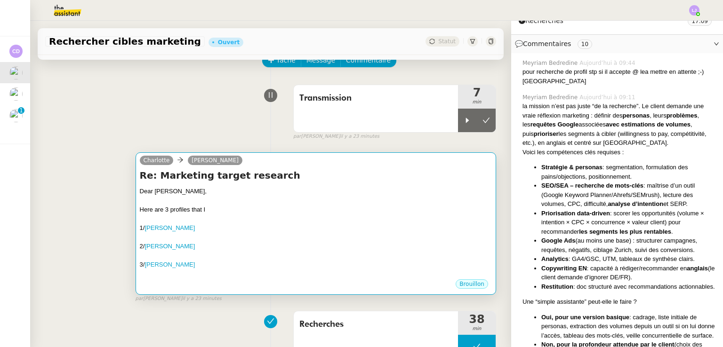
scroll to position [50, 0]
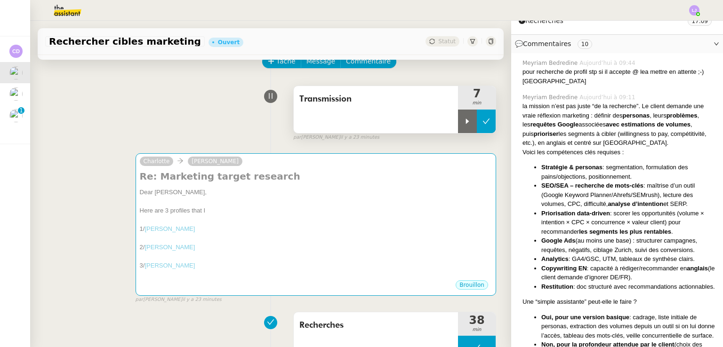
click at [480, 124] on button at bounding box center [486, 122] width 19 height 24
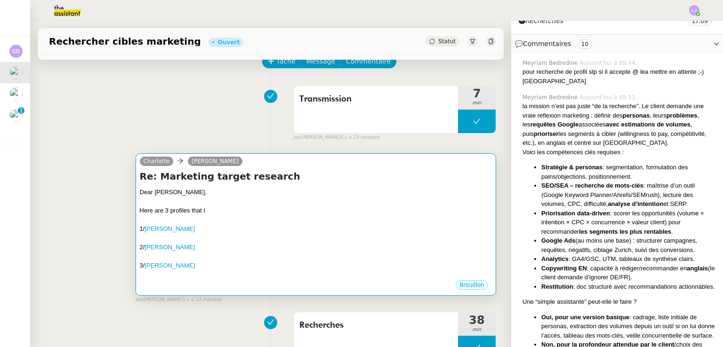
click at [417, 214] on div "Here are 3 profiles that I" at bounding box center [316, 210] width 352 height 9
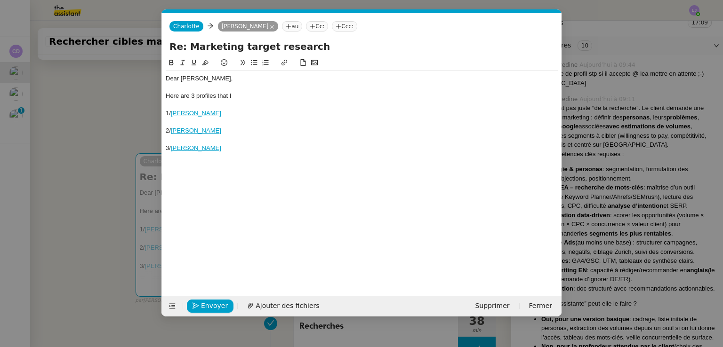
scroll to position [0, 20]
click at [258, 101] on div at bounding box center [362, 105] width 392 height 8
click at [240, 96] on div "Here are 3 profiles that I" at bounding box center [362, 96] width 392 height 8
click at [113, 114] on nz-modal-container "Service TA - VOYAGE - PROPOSITION GLOBALE A utiliser dans le cadre de propositi…" at bounding box center [361, 173] width 723 height 347
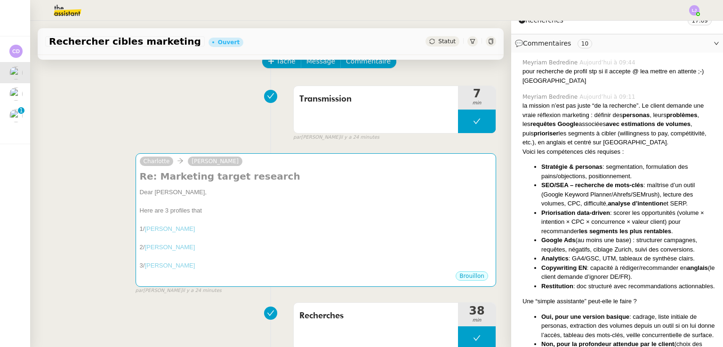
scroll to position [234, 0]
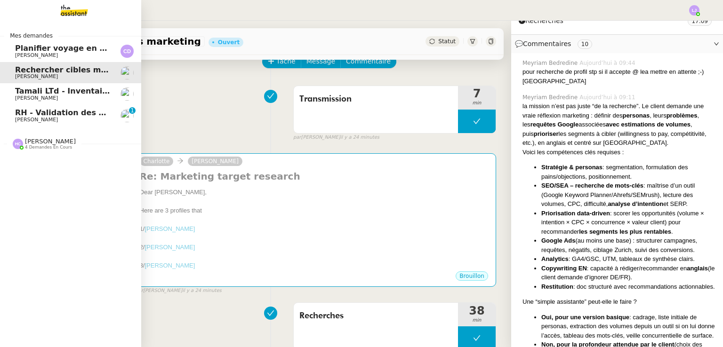
click at [36, 110] on span "RH - Validation des heures employés PSPI - 28 juillet 2025" at bounding box center [138, 112] width 247 height 9
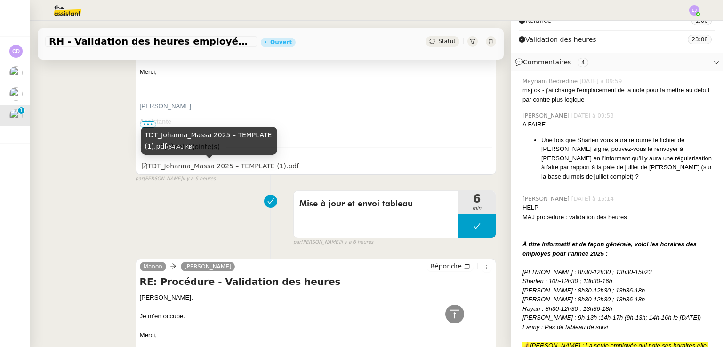
scroll to position [633, 0]
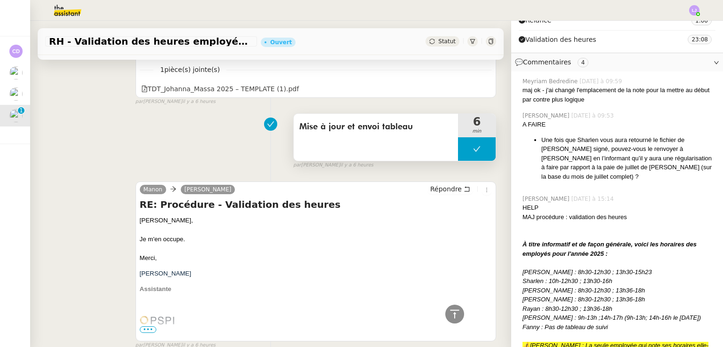
click at [458, 148] on button at bounding box center [477, 149] width 38 height 24
click at [464, 148] on icon at bounding box center [468, 149] width 8 height 8
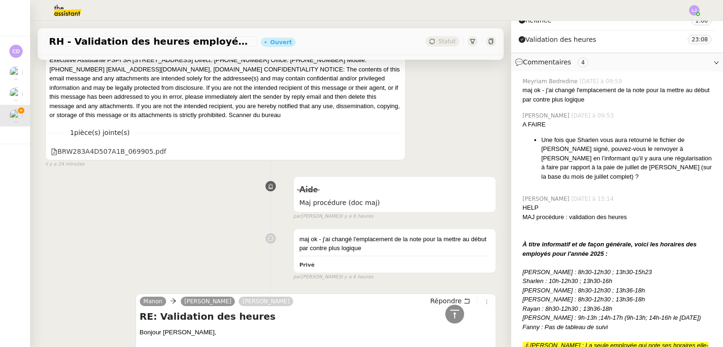
scroll to position [235, 0]
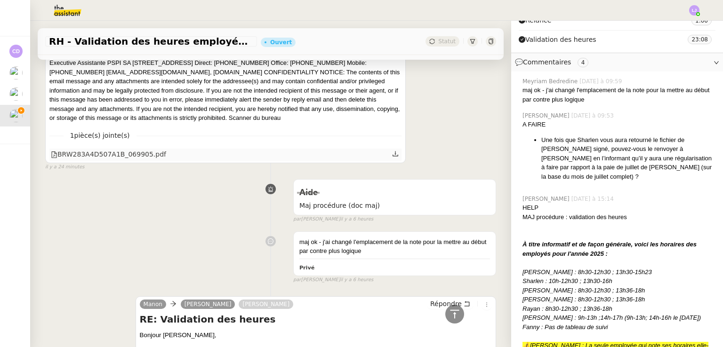
click at [143, 157] on div "BRW283A4D507A1B_069905.pdf" at bounding box center [108, 154] width 115 height 11
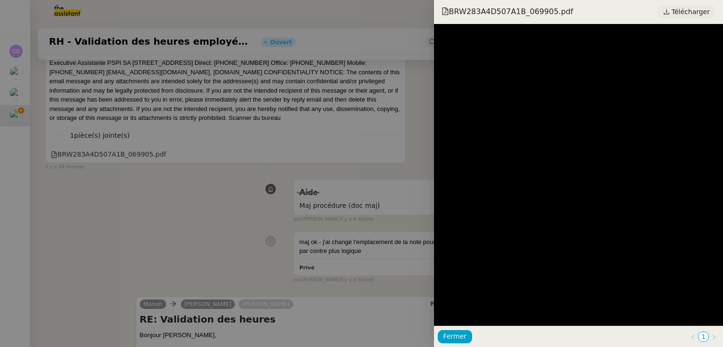
click at [686, 16] on span "Télécharger" at bounding box center [691, 12] width 38 height 12
click at [410, 102] on div at bounding box center [361, 173] width 723 height 347
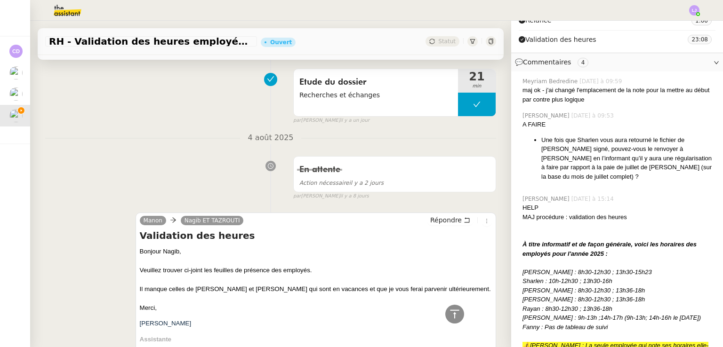
scroll to position [3237, 0]
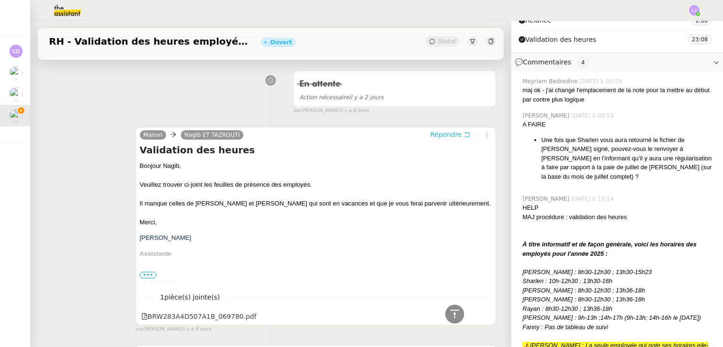
click at [445, 134] on span "Répondre" at bounding box center [446, 134] width 32 height 9
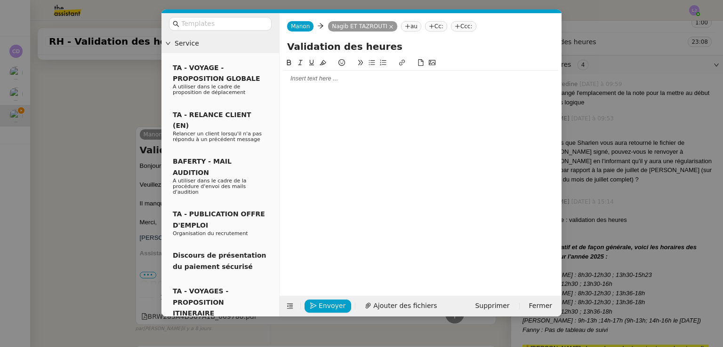
scroll to position [313, 0]
click at [394, 305] on span "Ajouter des fichiers" at bounding box center [405, 306] width 64 height 11
click at [322, 79] on div at bounding box center [420, 78] width 274 height 8
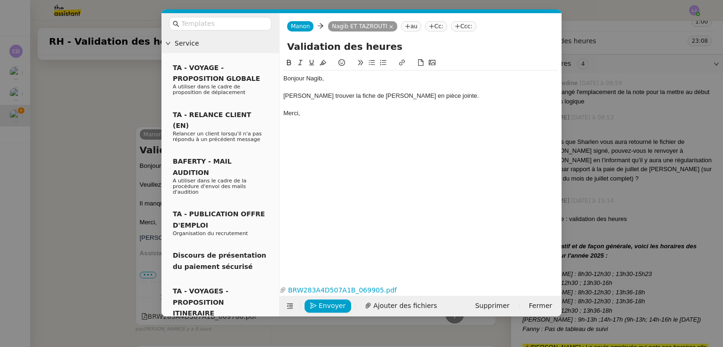
scroll to position [3400, 0]
click at [328, 301] on span "Envoyer" at bounding box center [332, 306] width 27 height 11
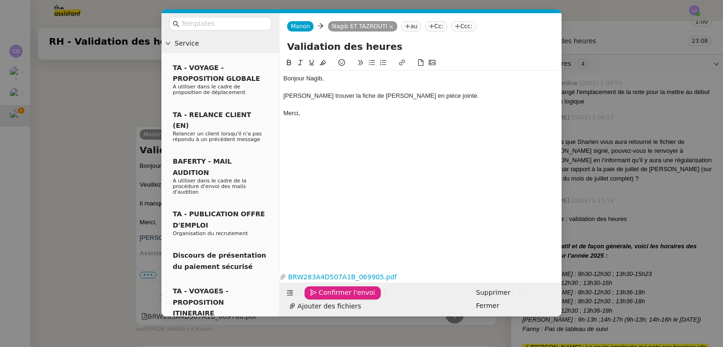
click at [328, 298] on span "Confirmer l'envoi" at bounding box center [347, 293] width 56 height 11
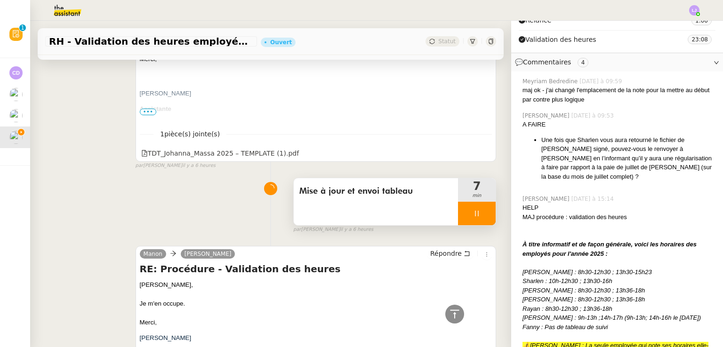
scroll to position [766, 0]
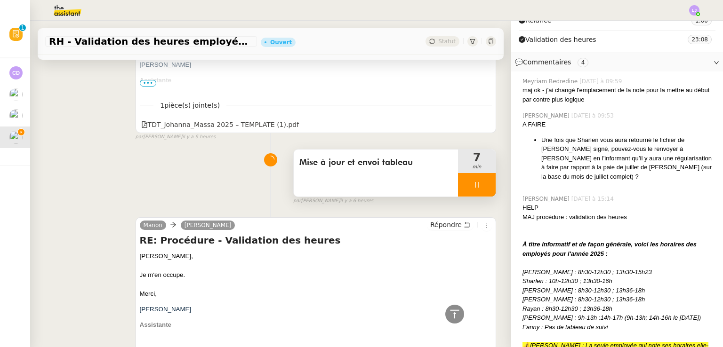
click at [480, 191] on div at bounding box center [477, 185] width 38 height 24
click at [480, 191] on button at bounding box center [486, 185] width 19 height 24
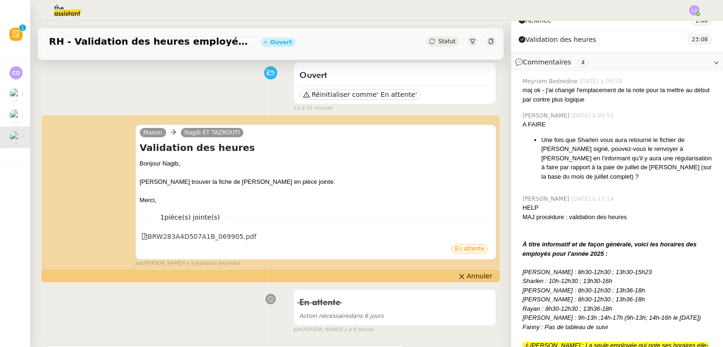
scroll to position [73, 0]
click at [381, 96] on span "' En attente'" at bounding box center [397, 94] width 40 height 9
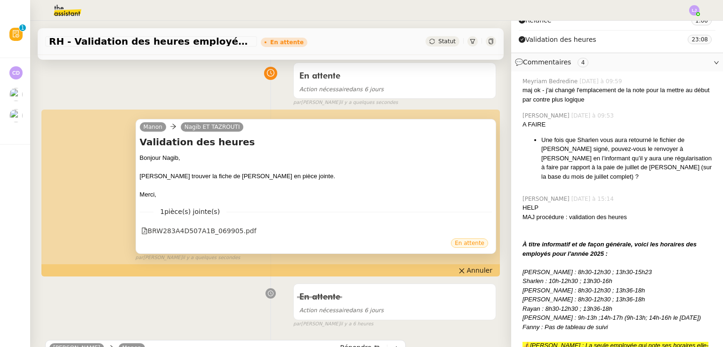
scroll to position [0, 0]
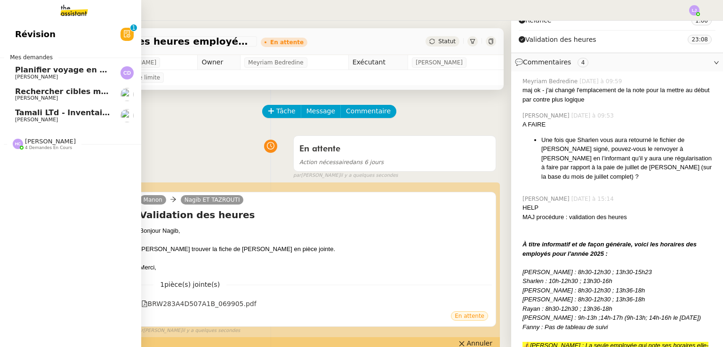
click at [64, 96] on span "[PERSON_NAME]" at bounding box center [62, 99] width 95 height 6
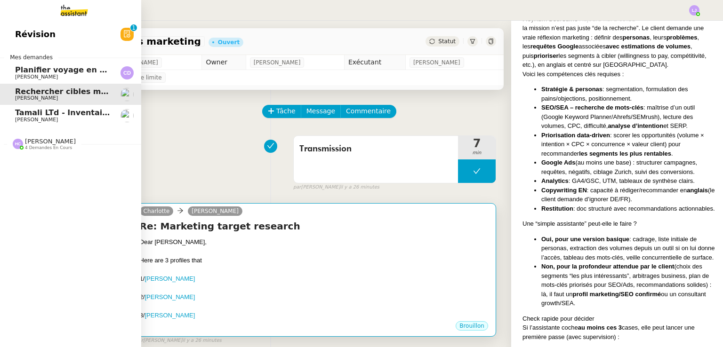
scroll to position [234, 0]
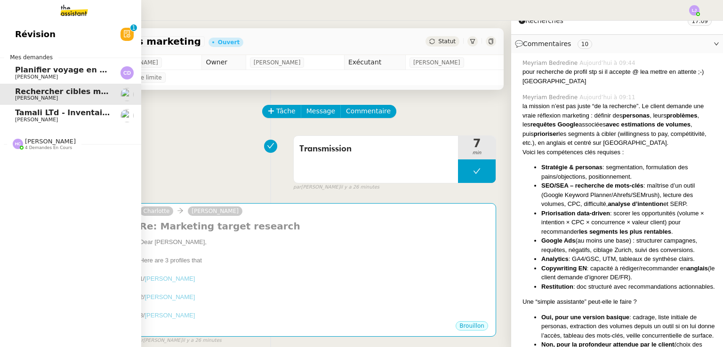
click at [85, 121] on span "[PERSON_NAME]" at bounding box center [62, 120] width 95 height 6
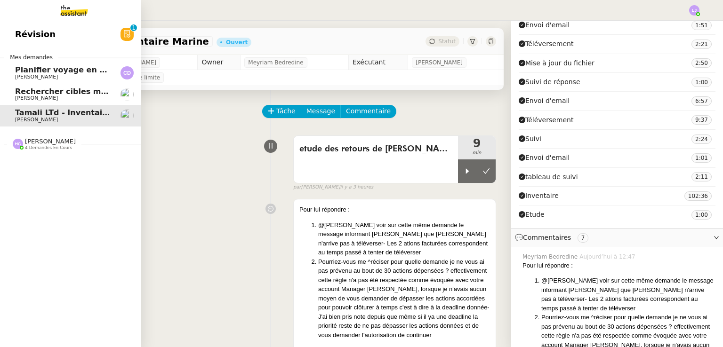
scroll to position [296, 0]
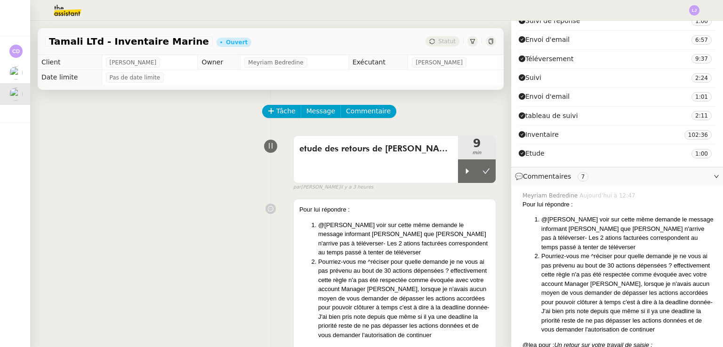
click at [246, 18] on div at bounding box center [362, 10] width 676 height 21
click at [464, 172] on icon at bounding box center [468, 172] width 8 height 8
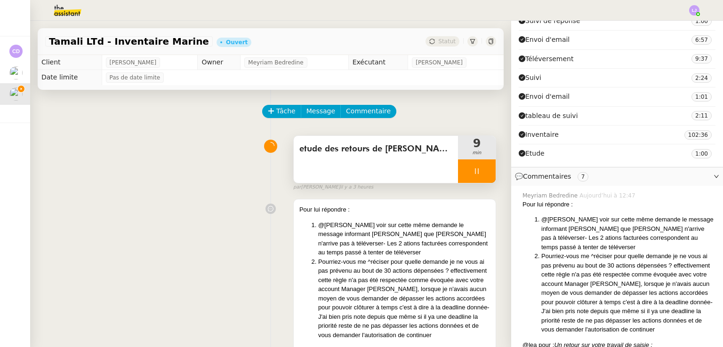
click at [458, 173] on div at bounding box center [477, 172] width 38 height 24
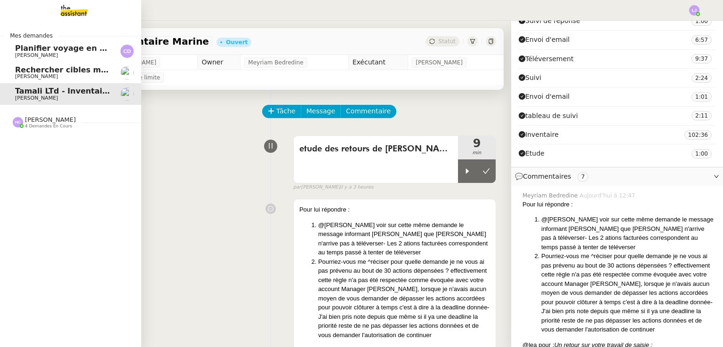
click at [45, 73] on span "Rechercher cibles marketing" at bounding box center [75, 69] width 121 height 9
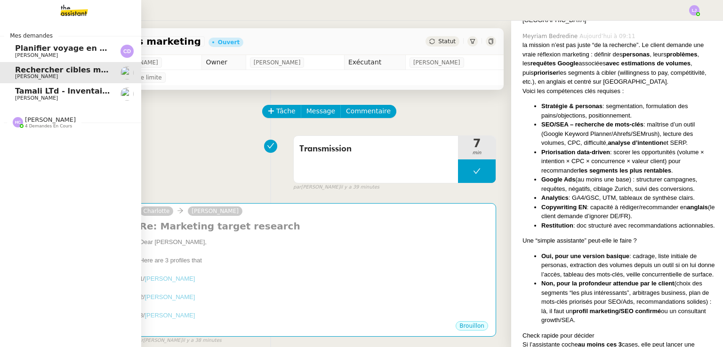
scroll to position [234, 0]
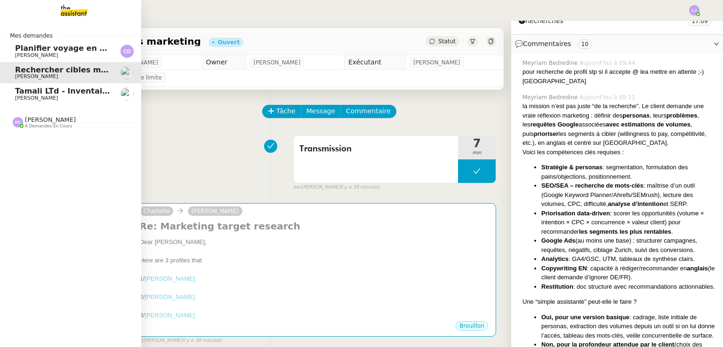
click at [72, 121] on nz-divider "Hannah Cassar 4 demandes en cours" at bounding box center [74, 122] width 141 height 12
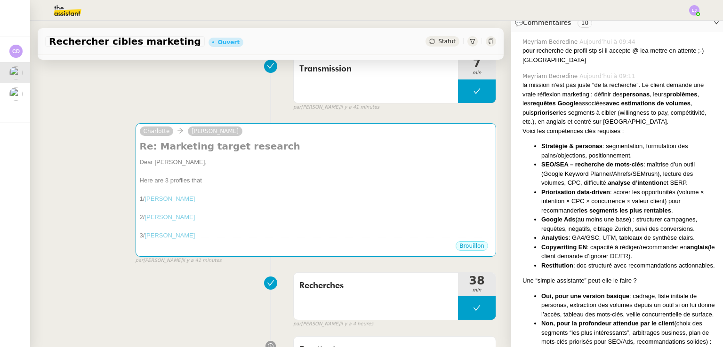
scroll to position [256, 0]
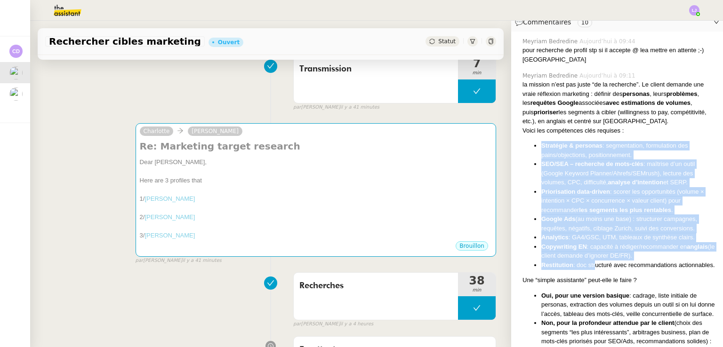
drag, startPoint x: 533, startPoint y: 142, endPoint x: 587, endPoint y: 267, distance: 136.2
click at [587, 267] on ul "Stratégie & personas : segmentation, formulation des pains/objections, position…" at bounding box center [618, 205] width 193 height 128
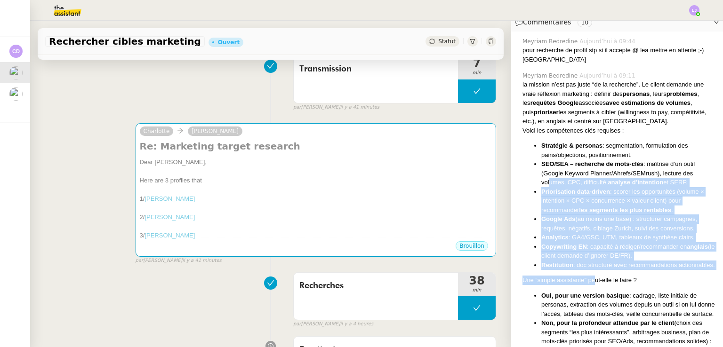
drag, startPoint x: 587, startPoint y: 279, endPoint x: 540, endPoint y: 177, distance: 111.6
click at [540, 177] on div "la mission n’est pas juste “de la recherche”. Le client demande une vraie réfle…" at bounding box center [618, 268] width 193 height 377
click at [541, 177] on li "SEO/SEA – recherche de mots-clés : maîtrise d’un outil (Google Keyword Planner/…" at bounding box center [628, 174] width 174 height 28
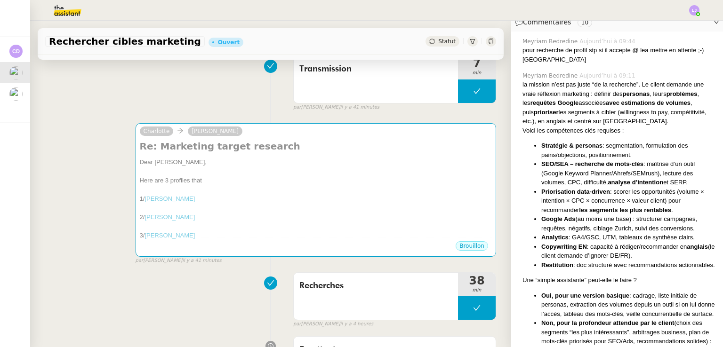
drag, startPoint x: 573, startPoint y: 272, endPoint x: 533, endPoint y: 143, distance: 134.7
click at [533, 143] on ul "Stratégie & personas : segmentation, formulation des pains/objections, position…" at bounding box center [618, 205] width 193 height 128
copy ul "Stratégie & personas : segmentation, formulation des pains/objections, position…"
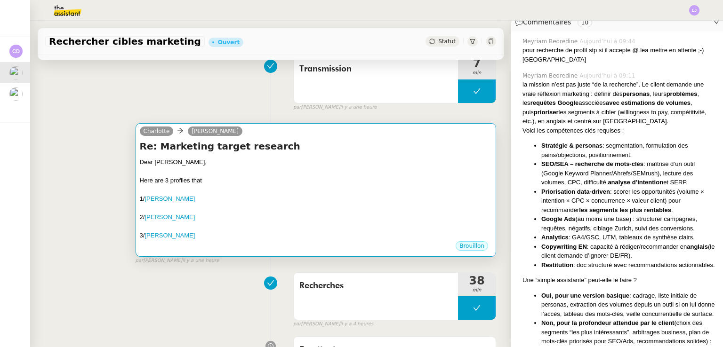
click at [268, 174] on div at bounding box center [316, 171] width 352 height 9
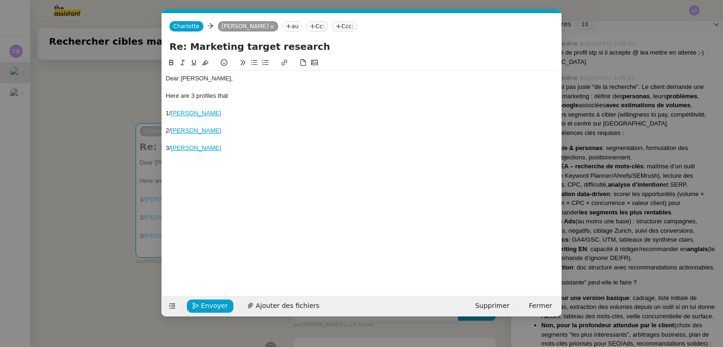
scroll to position [0, 20]
click at [271, 96] on div "Here are 3 profiles that" at bounding box center [362, 96] width 392 height 8
click at [217, 96] on div "Here are 3 profiles that" at bounding box center [362, 96] width 392 height 8
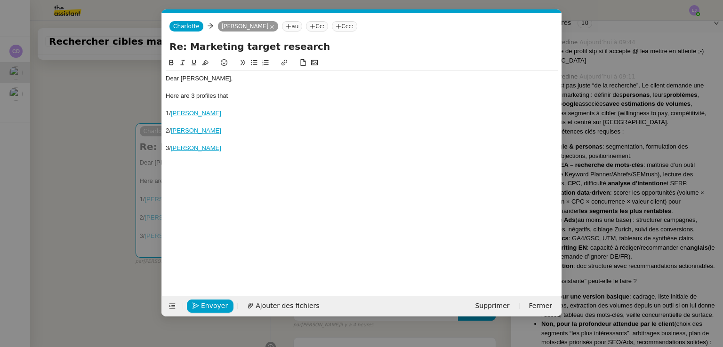
scroll to position [0, 0]
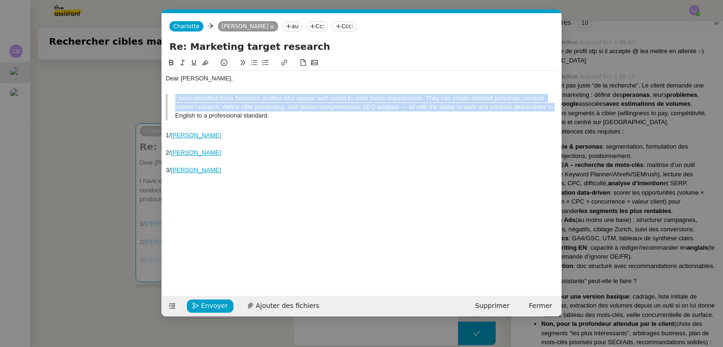
drag, startPoint x: 171, startPoint y: 115, endPoint x: 170, endPoint y: 104, distance: 11.3
click at [170, 104] on blockquote "I have identified three freelance profiles who appear well-suited to meet these…" at bounding box center [362, 107] width 392 height 26
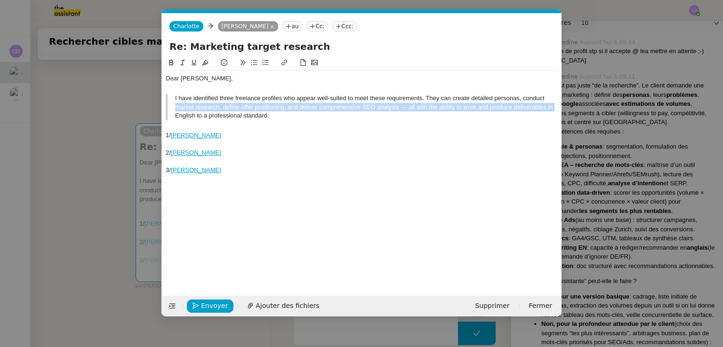
click at [192, 106] on blockquote "I have identified three freelance profiles who appear well-suited to meet these…" at bounding box center [362, 107] width 392 height 26
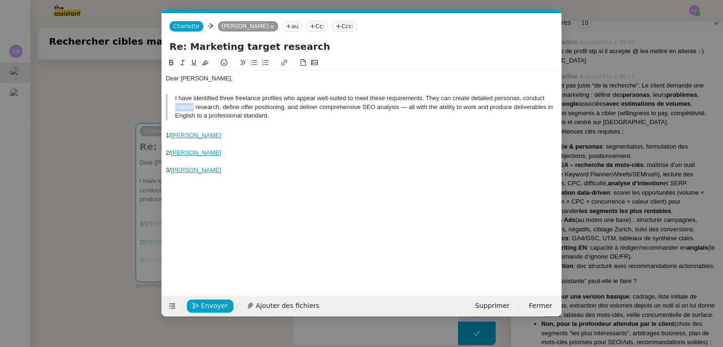
click at [192, 106] on blockquote "I have identified three freelance profiles who appear well-suited to meet these…" at bounding box center [362, 107] width 392 height 26
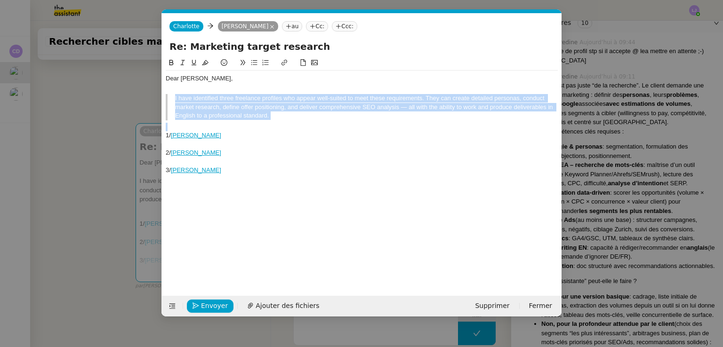
click at [192, 106] on blockquote "I have identified three freelance profiles who appear well-suited to meet these…" at bounding box center [362, 107] width 392 height 26
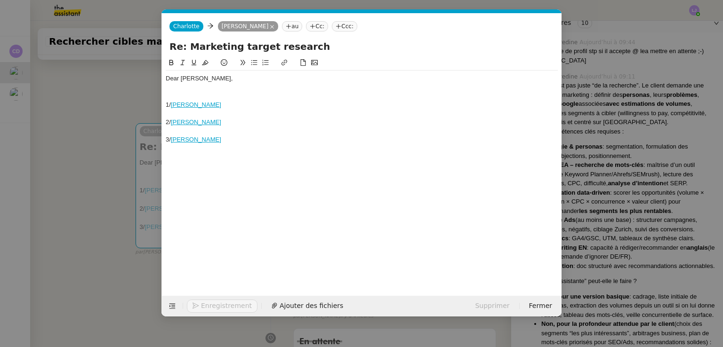
click at [710, 149] on nz-modal-container "Service TA - VOYAGE - PROPOSITION GLOBALE A utiliser dans le cadre de propositi…" at bounding box center [361, 173] width 723 height 347
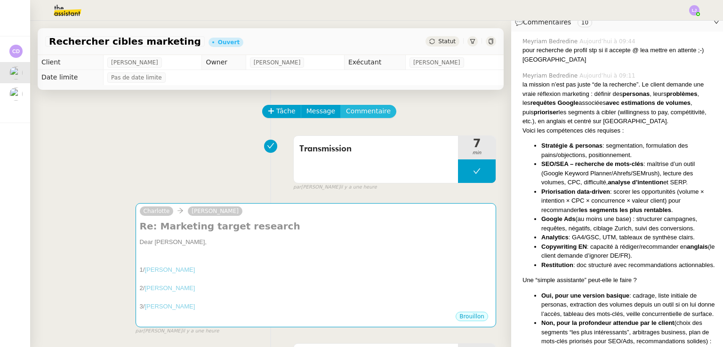
click at [373, 112] on button "Commentaire" at bounding box center [368, 111] width 56 height 13
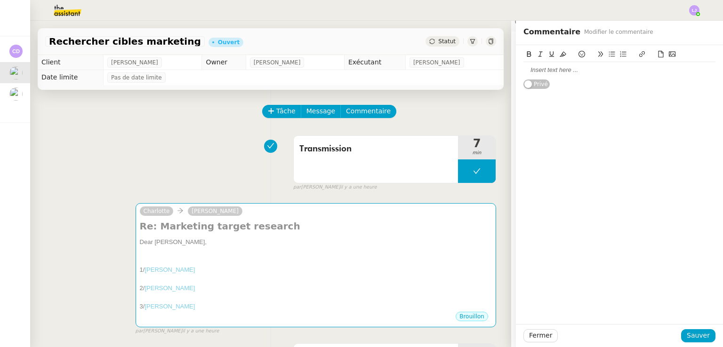
click at [563, 69] on div at bounding box center [619, 70] width 192 height 8
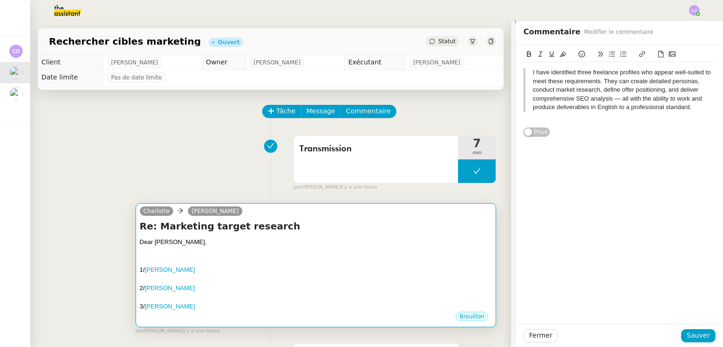
click at [415, 217] on div "Charlotte Benjamin Delahaye" at bounding box center [316, 213] width 352 height 14
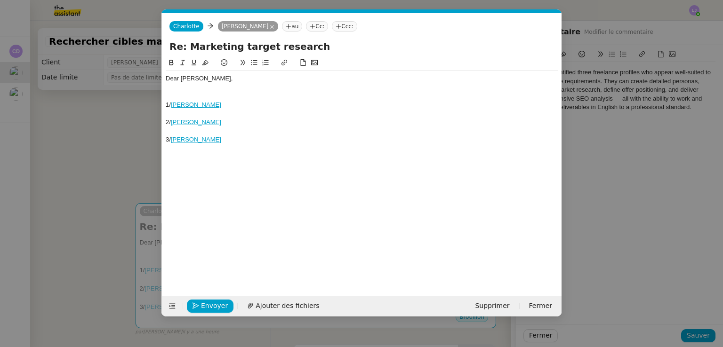
scroll to position [0, 20]
click at [236, 79] on div "Dear Benjamin," at bounding box center [362, 78] width 392 height 8
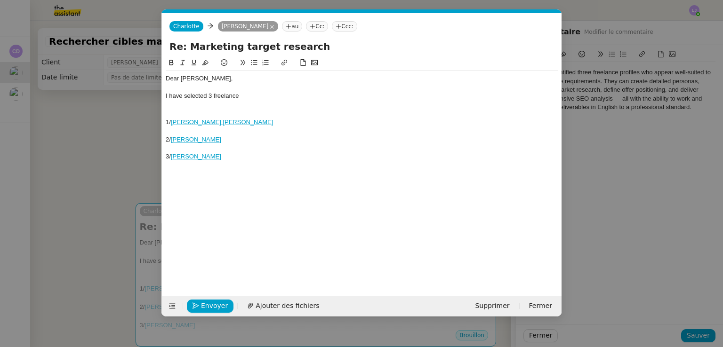
scroll to position [0, 20]
click at [643, 61] on nz-modal-container "Service TA - VOYAGE - PROPOSITION GLOBALE A utiliser dans le cadre de propositi…" at bounding box center [361, 173] width 723 height 347
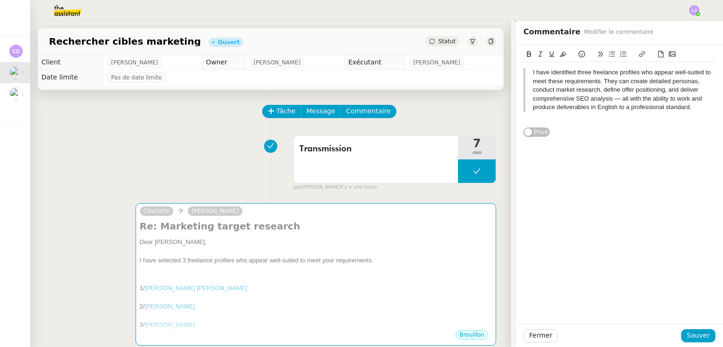
scroll to position [256, 0]
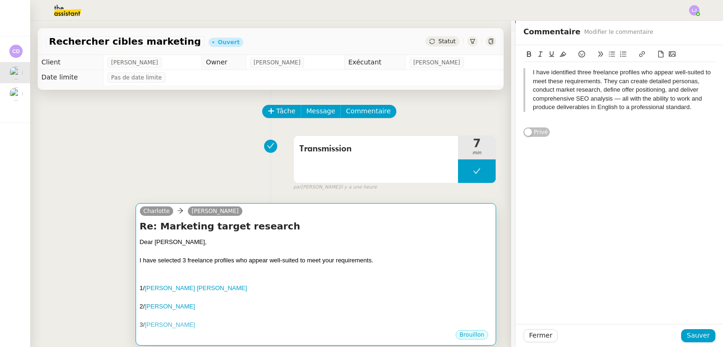
click at [409, 236] on div "Re: Marketing target research Dear Benjamin, I have selected 3 freelance profil…" at bounding box center [316, 275] width 352 height 110
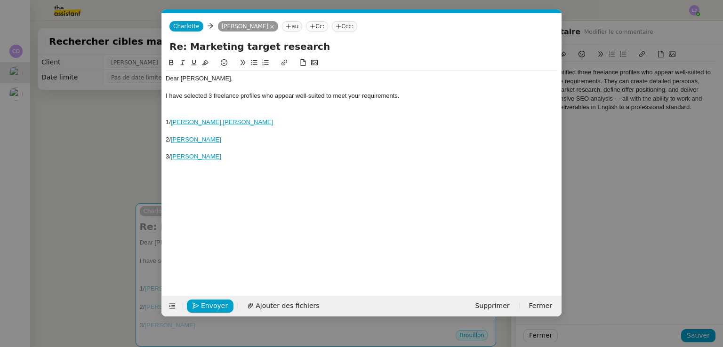
scroll to position [0, 20]
click at [438, 95] on div "I have selected 3 freelance profiles who appear well-suited to meet your requir…" at bounding box center [362, 96] width 392 height 8
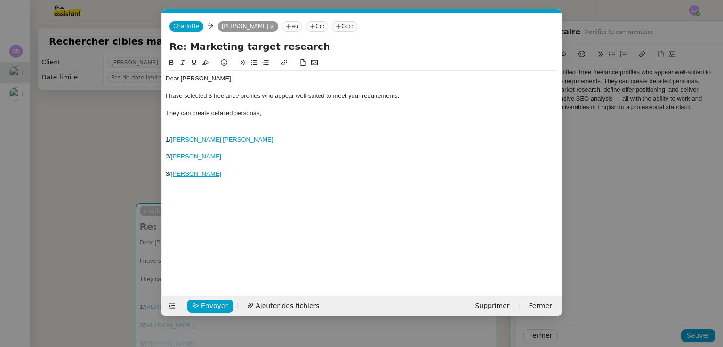
click at [652, 137] on nz-modal-container "Service TA - VOYAGE - PROPOSITION GLOBALE A utiliser dans le cadre de propositi…" at bounding box center [361, 173] width 723 height 347
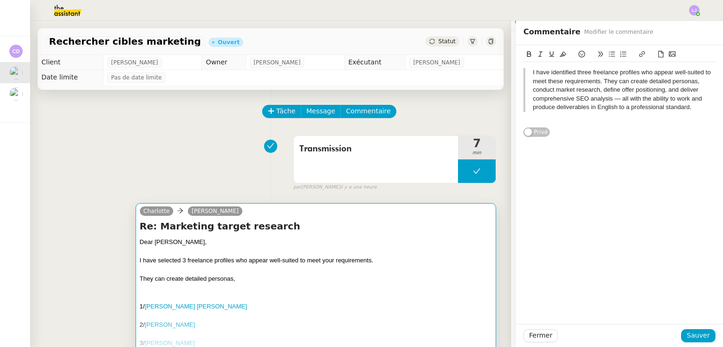
click at [391, 276] on div "They can create detailed personas," at bounding box center [316, 278] width 352 height 9
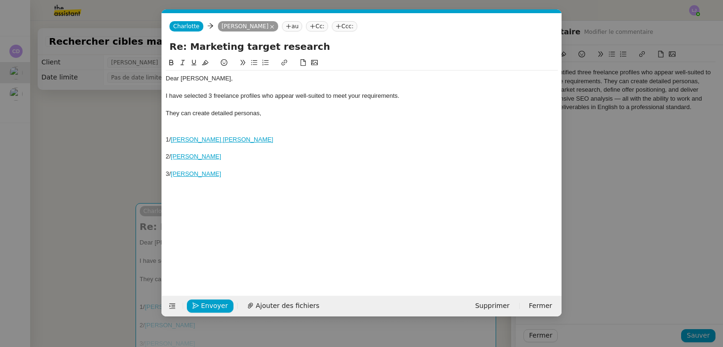
click at [278, 115] on div "They can create detailed personas," at bounding box center [362, 113] width 392 height 8
click at [717, 99] on nz-modal-container "Service TA - VOYAGE - PROPOSITION GLOBALE A utiliser dans le cadre de propositi…" at bounding box center [361, 173] width 723 height 347
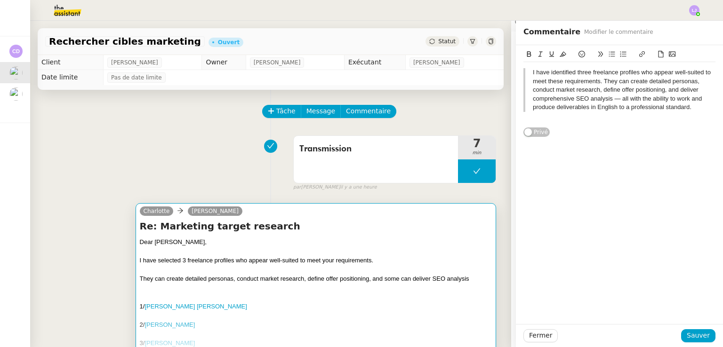
click at [312, 285] on div at bounding box center [316, 288] width 352 height 9
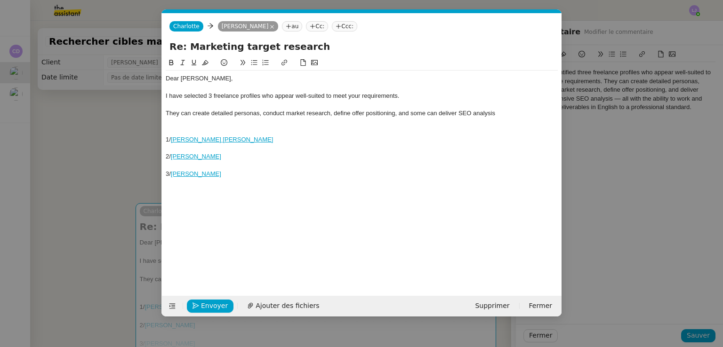
click at [460, 111] on div "They can create detailed personas, conduct market research, define offer positi…" at bounding box center [362, 113] width 392 height 8
click at [543, 112] on div "They can create detailed personas, conduct market research, define offer positi…" at bounding box center [362, 113] width 392 height 8
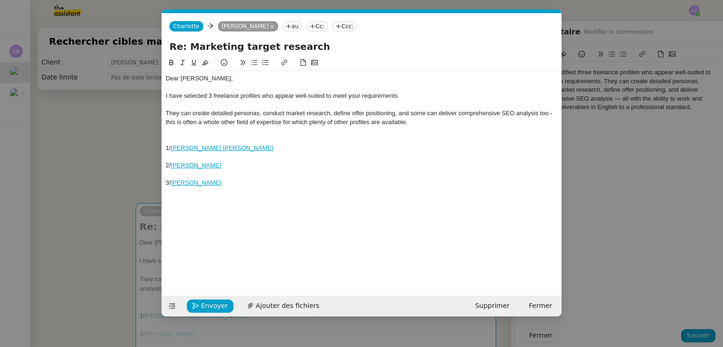
click at [233, 140] on div at bounding box center [362, 140] width 392 height 8
click at [418, 119] on div "They can create detailed personas, conduct market research, define offer positi…" at bounding box center [362, 117] width 392 height 17
click at [174, 123] on div "They can create detailed personas, conduct market research, define offer positi…" at bounding box center [362, 117] width 392 height 17
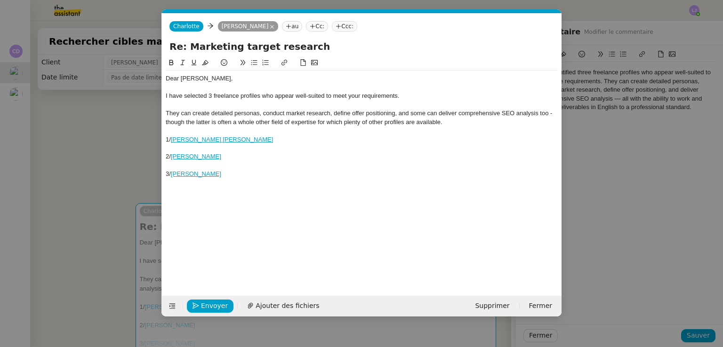
click at [549, 112] on div "They can create detailed personas, conduct market research, define offer positi…" at bounding box center [362, 117] width 392 height 17
click at [297, 119] on div "They can create detailed personas, conduct market research, define offer positi…" at bounding box center [362, 117] width 392 height 17
click at [541, 121] on div "They can create detailed personas, conduct market research, define offer positi…" at bounding box center [362, 117] width 392 height 17
click at [258, 174] on div "3/ Patricia Perche" at bounding box center [362, 174] width 392 height 8
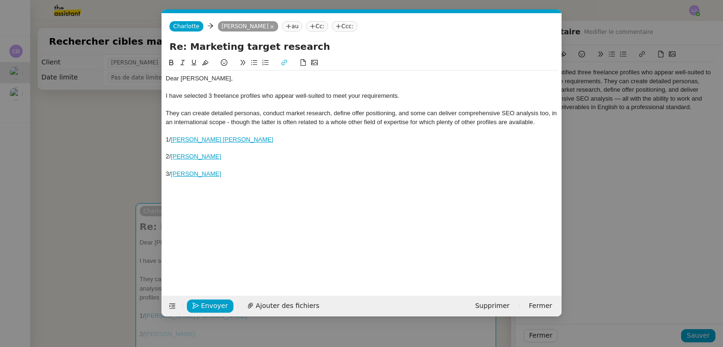
click at [551, 114] on div "They can create detailed personas, conduct market research, define offer positi…" at bounding box center [362, 117] width 392 height 17
click at [175, 121] on div "They can create detailed personas, conduct market research, define offer positi…" at bounding box center [362, 117] width 392 height 17
drag, startPoint x: 240, startPoint y: 122, endPoint x: 165, endPoint y: 123, distance: 74.4
click at [166, 123] on div "They can create detailed personas, conduct market research, define offer positi…" at bounding box center [362, 117] width 392 height 17
click at [490, 121] on div "They can create detailed personas, conduct market research, define offer positi…" at bounding box center [362, 117] width 392 height 17
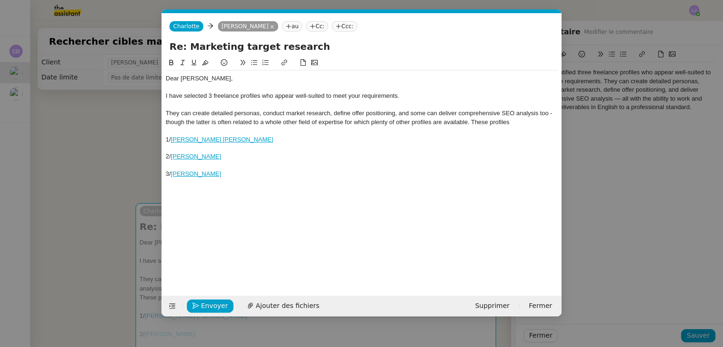
click at [644, 174] on nz-modal-container "Service TA - VOYAGE - PROPOSITION GLOBALE A utiliser dans le cadre de propositi…" at bounding box center [361, 173] width 723 height 347
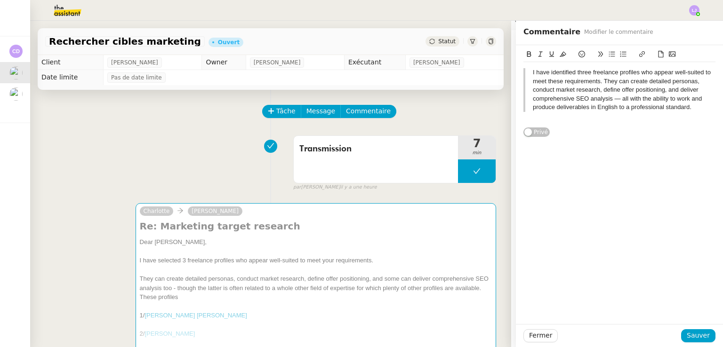
scroll to position [256, 0]
click at [542, 338] on button "Fermer" at bounding box center [540, 335] width 34 height 13
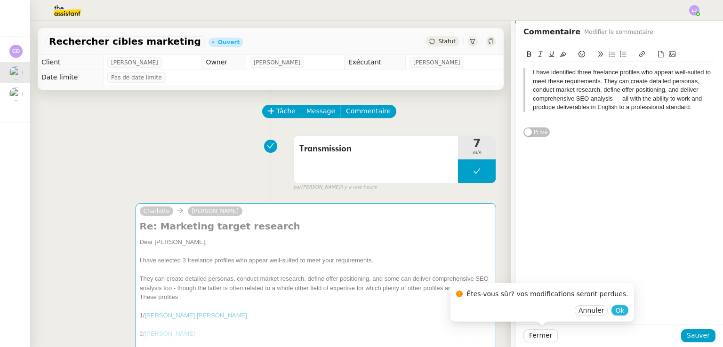
click at [615, 312] on span "Ok" at bounding box center [619, 310] width 9 height 9
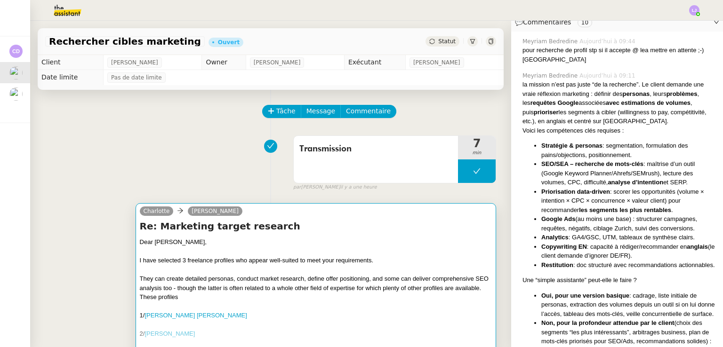
click at [389, 264] on div "I have selected 3 freelance profiles who appear well-suited to meet your requir…" at bounding box center [316, 260] width 352 height 9
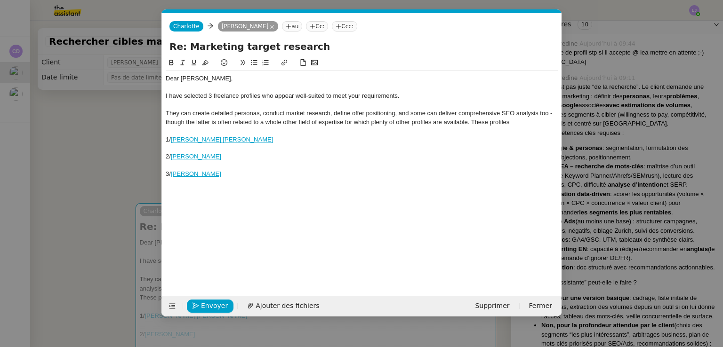
scroll to position [0, 20]
click at [522, 128] on div at bounding box center [362, 131] width 392 height 8
click at [516, 125] on div "They can create detailed personas, conduct market research, define offer positi…" at bounding box center [362, 117] width 392 height 17
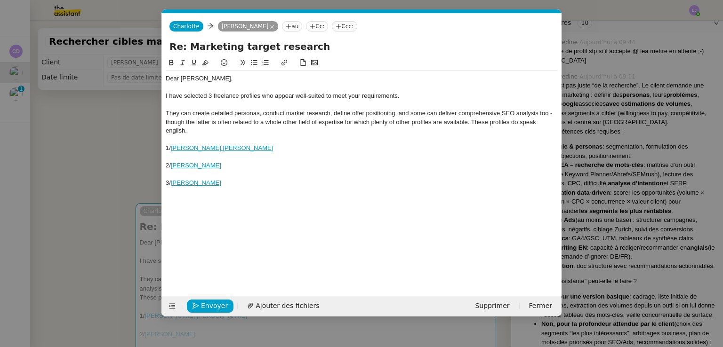
click at [246, 145] on div "1/ Bastian Wiegmann" at bounding box center [362, 148] width 392 height 8
click at [232, 183] on div "3/ Patricia Perche" at bounding box center [362, 183] width 392 height 8
drag, startPoint x: 268, startPoint y: 200, endPoint x: 192, endPoint y: 201, distance: 76.3
click at [192, 201] on li "Do anyone of these profiles" at bounding box center [366, 200] width 383 height 8
click at [576, 170] on nz-modal-container "Service TA - VOYAGE - PROPOSITION GLOBALE A utiliser dans le cadre de propositi…" at bounding box center [361, 173] width 723 height 347
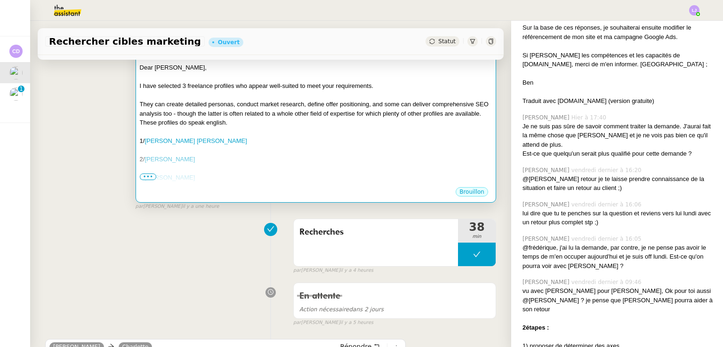
scroll to position [175, 0]
click at [314, 143] on div "1/ Bastian Wiegmann" at bounding box center [316, 140] width 352 height 9
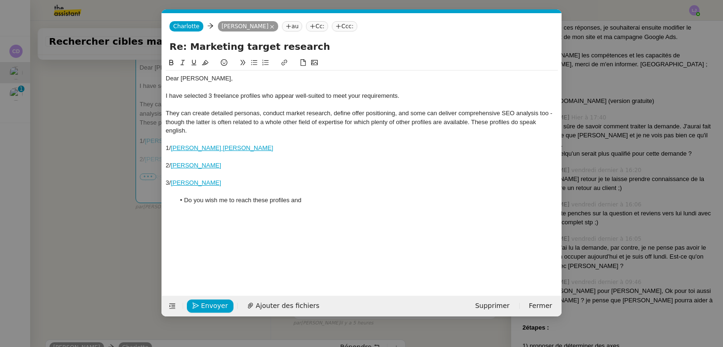
scroll to position [0, 20]
click at [313, 203] on li "Do you wish me to reach these profiles and" at bounding box center [366, 200] width 383 height 8
click at [251, 201] on li "Do you wish me to reach these profiles" at bounding box center [366, 200] width 383 height 8
click at [239, 201] on li "Do you wish me to reach these profiles" at bounding box center [366, 200] width 383 height 8
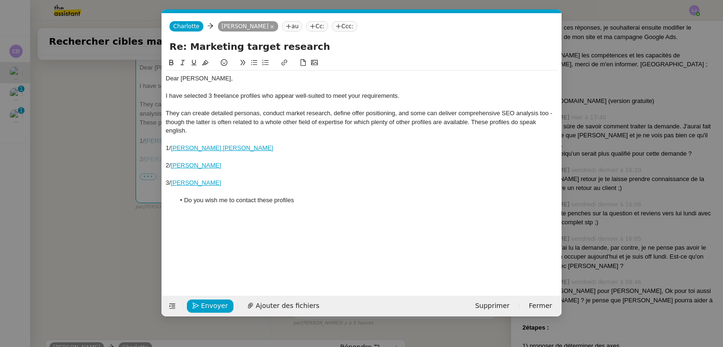
click at [310, 203] on li "Do you wish me to contact these profiles" at bounding box center [366, 200] width 383 height 8
click at [401, 199] on li "Do you wish me to contact these profiles and share with them your requirements,…" at bounding box center [366, 200] width 383 height 8
click at [100, 155] on nz-modal-container "Service TA - VOYAGE - PROPOSITION GLOBALE A utiliser dans le cadre de propositi…" at bounding box center [361, 173] width 723 height 347
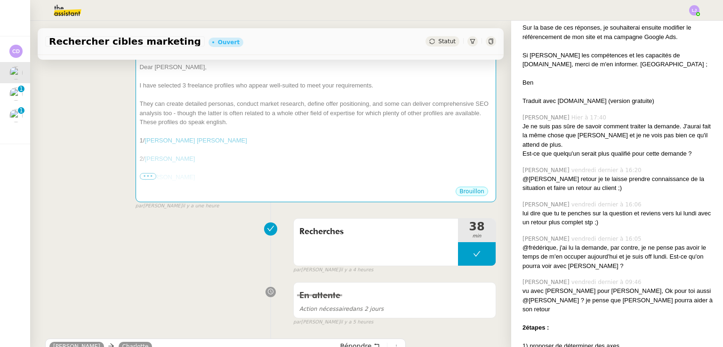
scroll to position [0, 0]
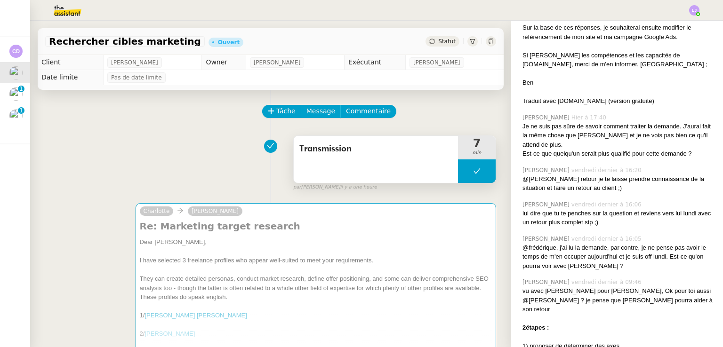
click at [458, 167] on button at bounding box center [477, 172] width 38 height 24
click at [458, 167] on div at bounding box center [467, 172] width 19 height 24
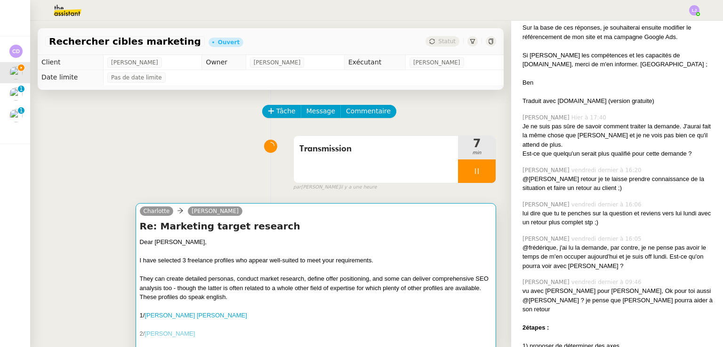
click at [411, 278] on div "They can create detailed personas, conduct market research, define offer positi…" at bounding box center [316, 288] width 352 height 28
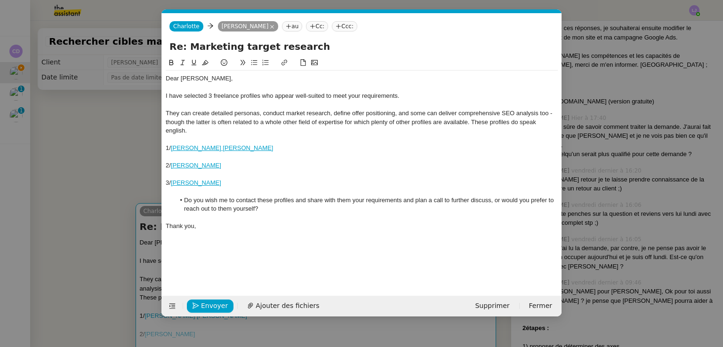
scroll to position [0, 20]
click at [251, 148] on div "1/ Bastian Wiegmann" at bounding box center [362, 148] width 392 height 8
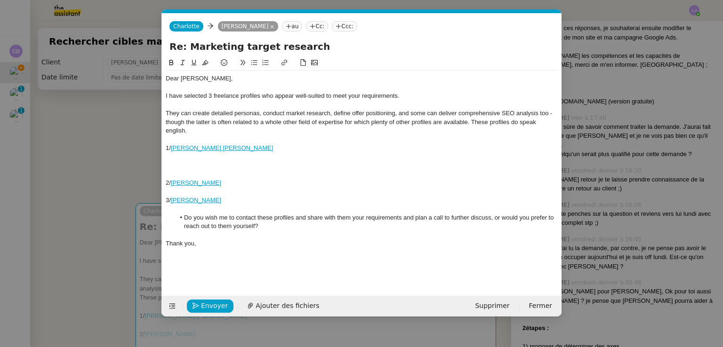
paste div
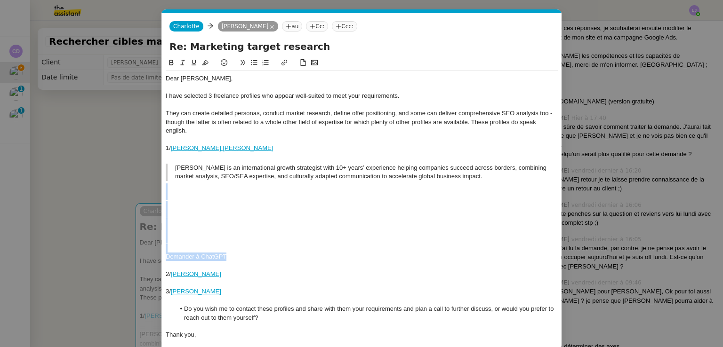
drag, startPoint x: 245, startPoint y: 257, endPoint x: 168, endPoint y: 190, distance: 102.1
click at [168, 190] on div "Dear Benjamin, I have selected 3 freelance profiles who appear well-suited to m…" at bounding box center [362, 207] width 392 height 273
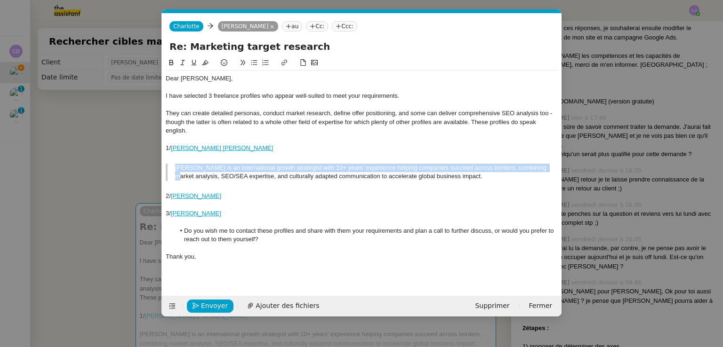
drag, startPoint x: 174, startPoint y: 180, endPoint x: 167, endPoint y: 168, distance: 14.4
click at [167, 168] on blockquote "Bastian is an international growth strategist with 10+ years’ experience helpin…" at bounding box center [362, 172] width 392 height 17
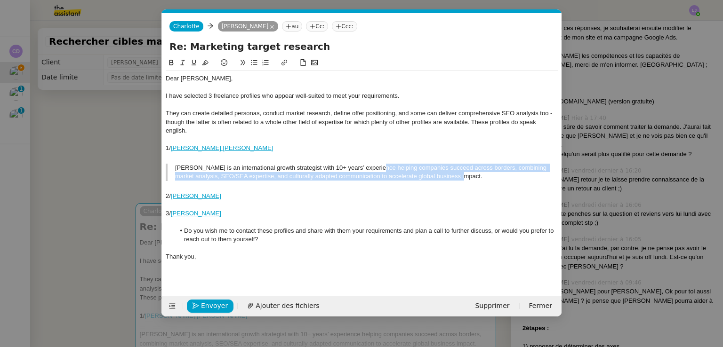
drag, startPoint x: 487, startPoint y: 177, endPoint x: 329, endPoint y: 168, distance: 157.4
click at [345, 168] on blockquote "Bastian is an international growth strategist with 10+ years’ experience helpin…" at bounding box center [362, 172] width 392 height 17
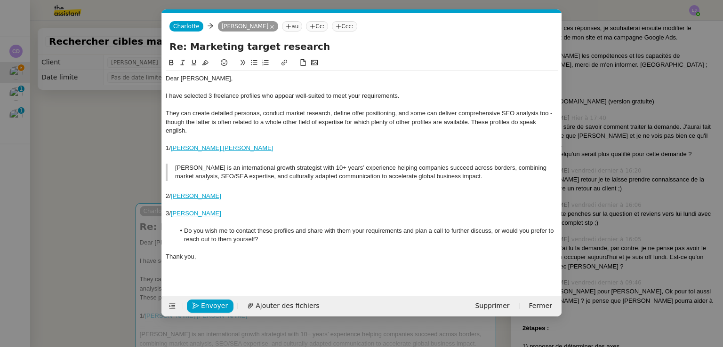
click at [249, 152] on div "1/ Bastian Wiegmann" at bounding box center [362, 148] width 392 height 8
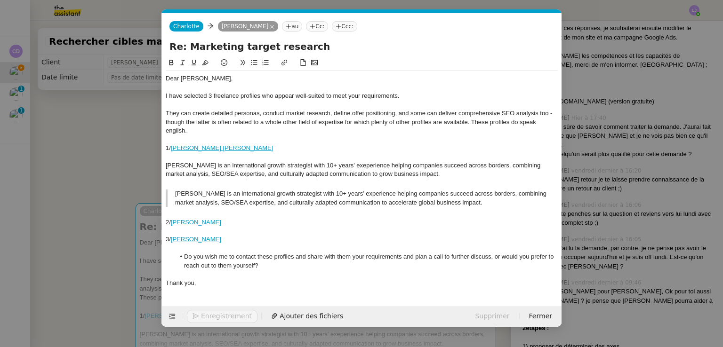
click at [279, 196] on blockquote "Bastian is an international growth strategist with 10+ years’ experience helpin…" at bounding box center [362, 198] width 392 height 17
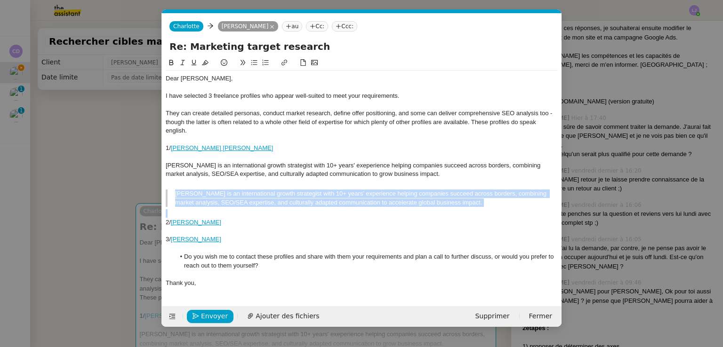
click at [279, 196] on blockquote "Bastian is an international growth strategist with 10+ years’ experience helpin…" at bounding box center [362, 198] width 392 height 17
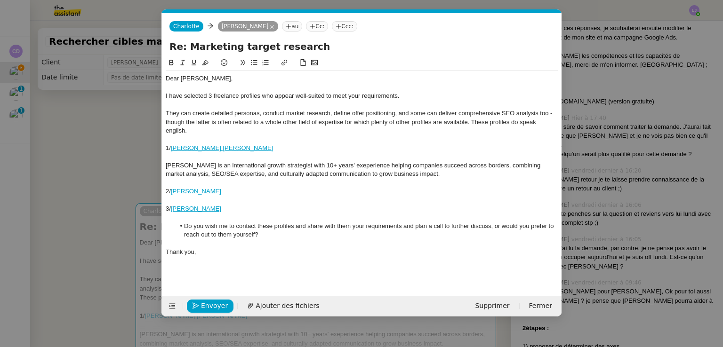
click at [314, 191] on div "2/ Helene Leplomb" at bounding box center [362, 191] width 392 height 8
click at [610, 98] on nz-modal-container "Service TA - VOYAGE - PROPOSITION GLOBALE A utiliser dans le cadre de propositi…" at bounding box center [361, 173] width 723 height 347
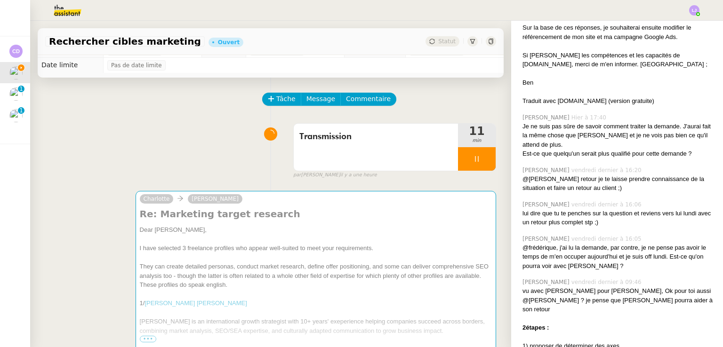
scroll to position [11, 0]
click at [358, 100] on span "Commentaire" at bounding box center [368, 100] width 45 height 11
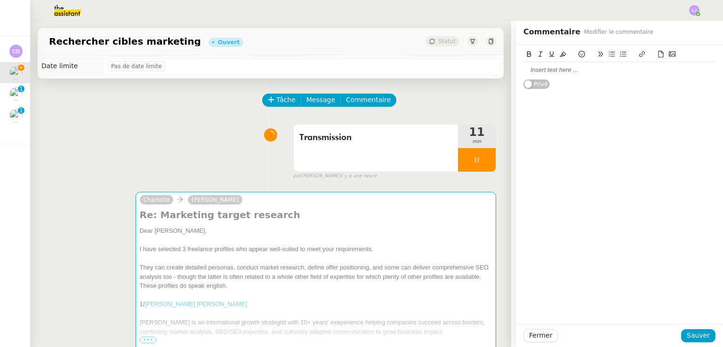
click at [557, 77] on div at bounding box center [619, 70] width 192 height 16
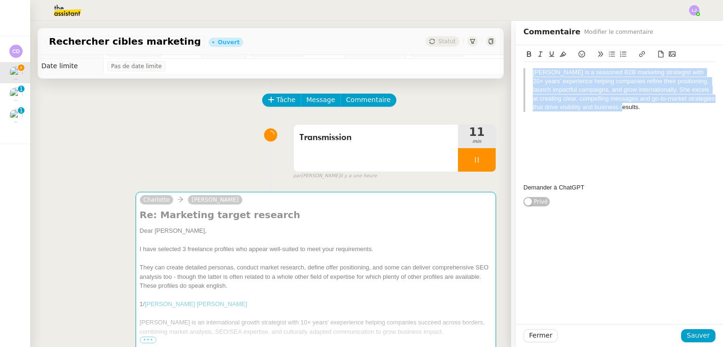
drag, startPoint x: 646, startPoint y: 110, endPoint x: 523, endPoint y: 72, distance: 128.0
click at [523, 72] on blockquote "Hélène is a seasoned B2B marketing strategist with 20+ years’ experience helpin…" at bounding box center [619, 89] width 192 height 43
copy blockquote "Hélène is a seasoned B2B marketing strategist with 20+ years’ experience helpin…"
click at [650, 104] on blockquote "Hélène is a seasoned B2B marketing strategist with 20+ years’ experience helpin…" at bounding box center [619, 89] width 192 height 43
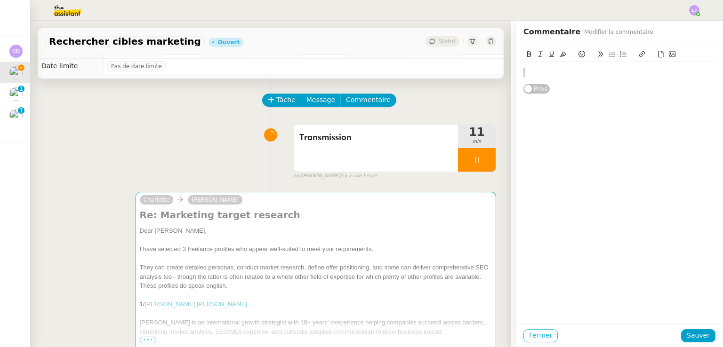
click at [541, 330] on button "Fermer" at bounding box center [540, 335] width 34 height 13
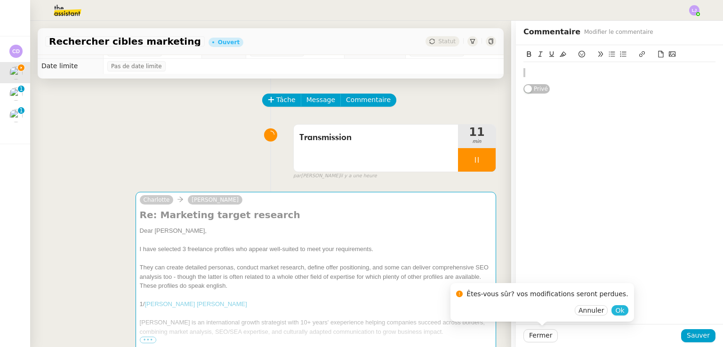
click at [611, 313] on button "Ok" at bounding box center [619, 310] width 16 height 10
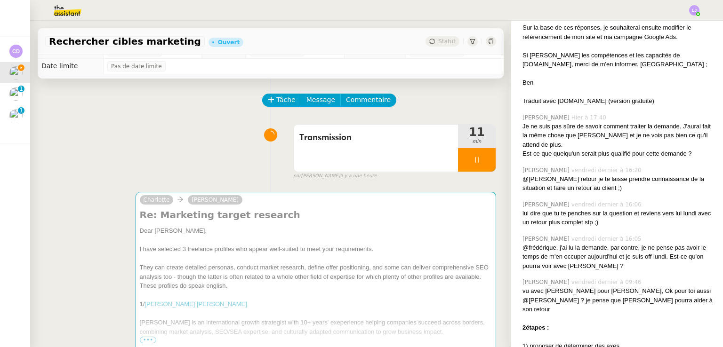
click at [363, 108] on div "Tâche Message Commentaire" at bounding box center [379, 105] width 233 height 23
click at [361, 102] on span "Commentaire" at bounding box center [368, 100] width 45 height 11
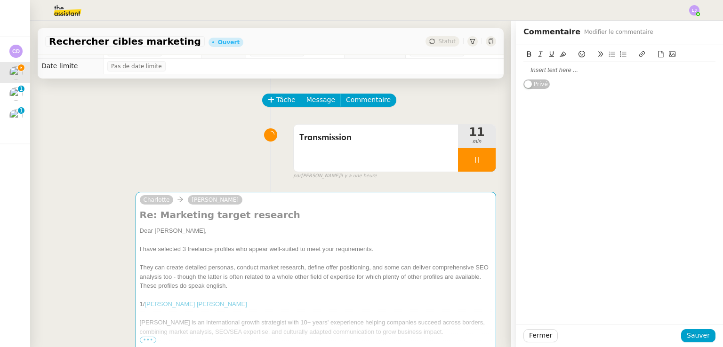
click at [556, 69] on div at bounding box center [619, 70] width 192 height 8
click at [527, 323] on div "Privé" at bounding box center [619, 184] width 207 height 279
click at [534, 330] on span "Fermer" at bounding box center [540, 335] width 23 height 11
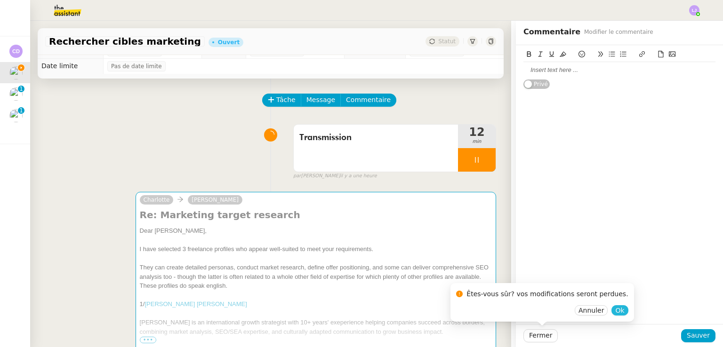
click at [615, 314] on span "Ok" at bounding box center [619, 310] width 9 height 9
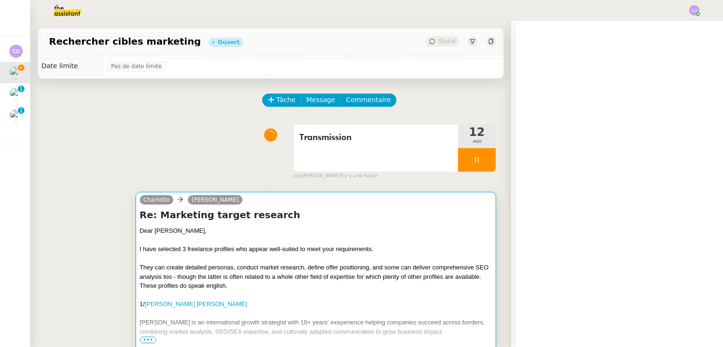
click at [421, 240] on div at bounding box center [316, 240] width 352 height 9
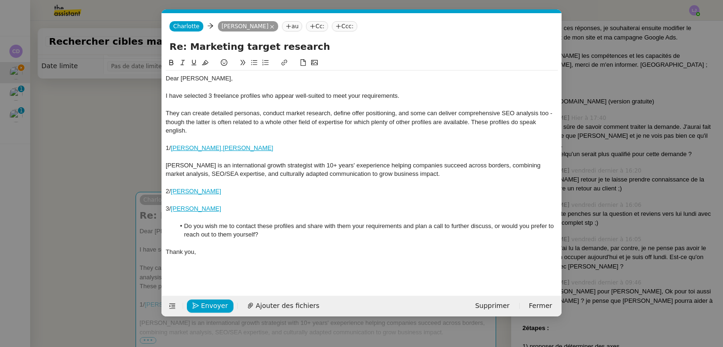
scroll to position [845, 0]
click at [266, 195] on div "2/ Helene Leplomb" at bounding box center [362, 191] width 392 height 8
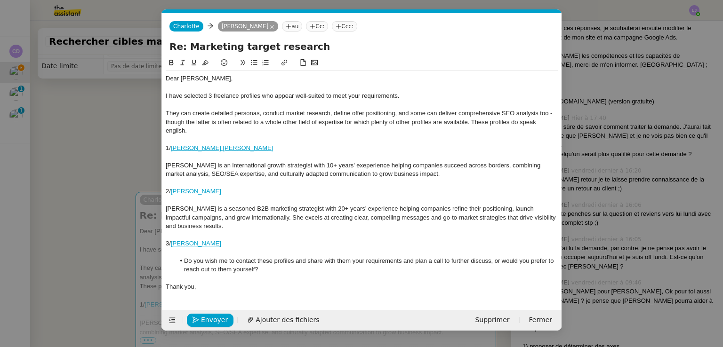
scroll to position [0, 0]
click at [230, 244] on div "3/ Patricia Perche" at bounding box center [362, 244] width 392 height 8
click at [660, 221] on nz-modal-container "Service TA - VOYAGE - PROPOSITION GLOBALE A utiliser dans le cadre de propositi…" at bounding box center [361, 173] width 723 height 347
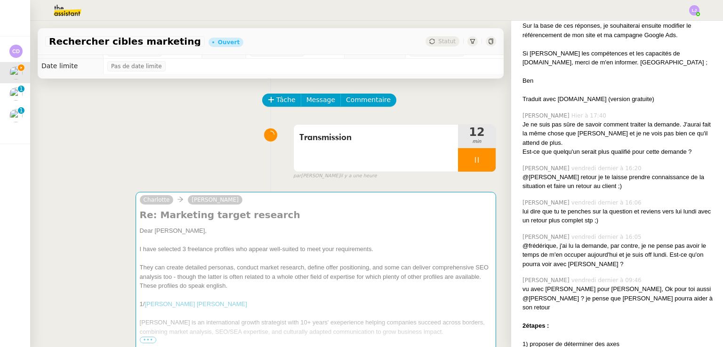
scroll to position [843, 0]
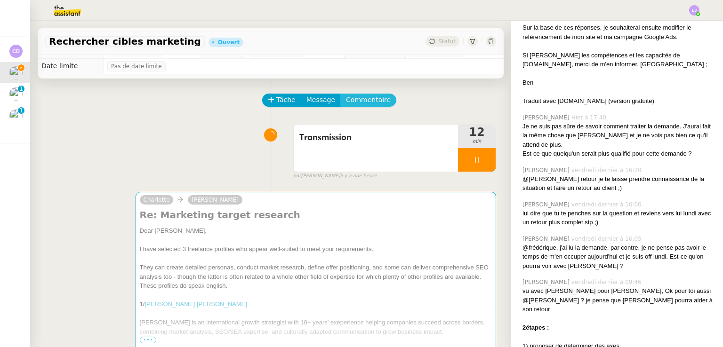
click at [354, 97] on span "Commentaire" at bounding box center [368, 100] width 45 height 11
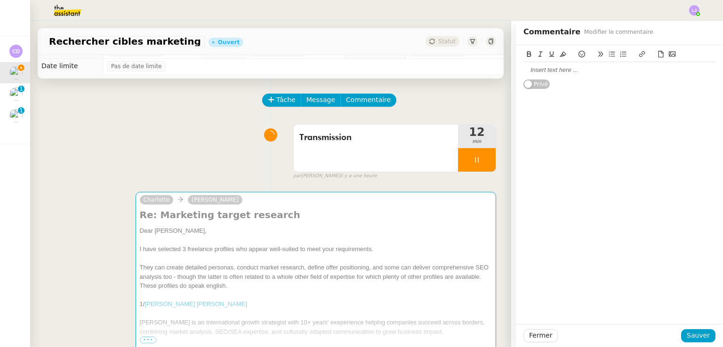
click at [553, 72] on div at bounding box center [619, 70] width 192 height 8
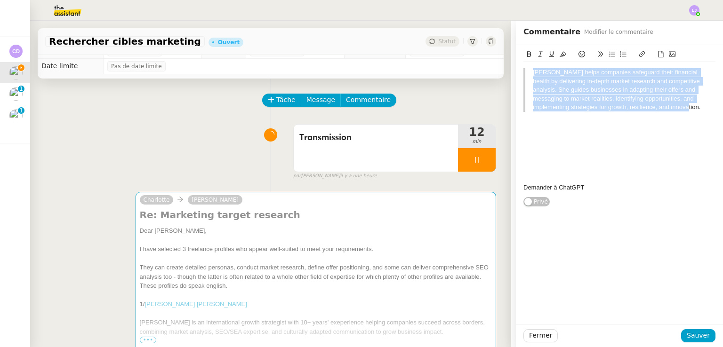
drag, startPoint x: 669, startPoint y: 104, endPoint x: 521, endPoint y: 70, distance: 152.2
click at [523, 70] on blockquote "Patricia helps companies safeguard their financial health by delivering in-dept…" at bounding box center [619, 89] width 192 height 43
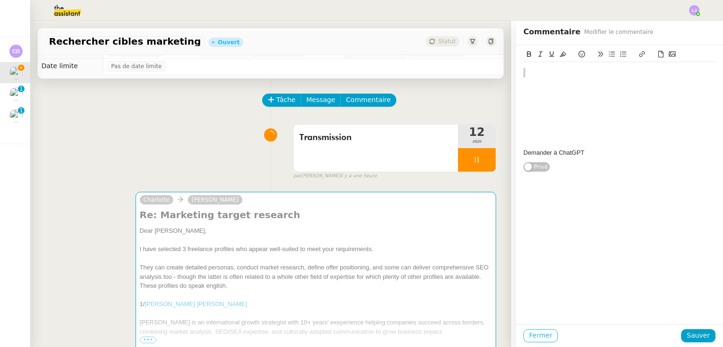
click at [535, 341] on span "Fermer" at bounding box center [540, 335] width 23 height 11
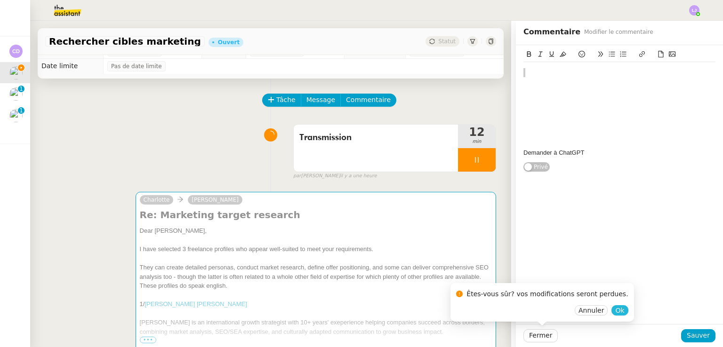
click at [615, 311] on span "Ok" at bounding box center [619, 310] width 9 height 9
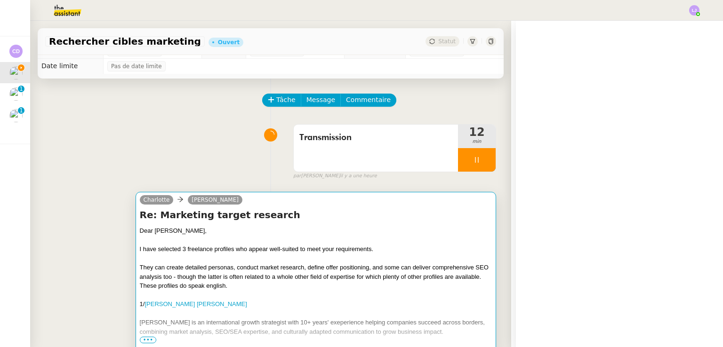
click at [398, 256] on div at bounding box center [316, 258] width 352 height 9
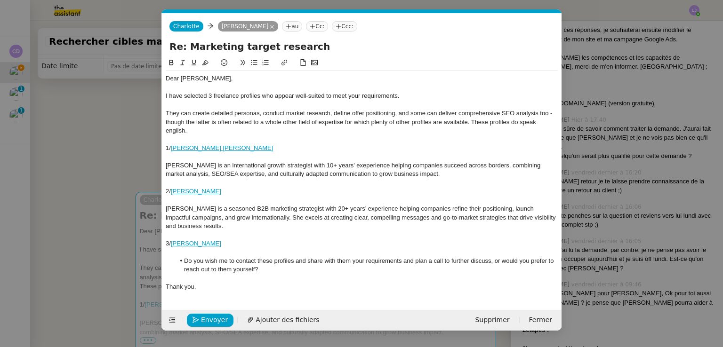
scroll to position [0, 20]
click at [283, 243] on div "3/ Patricia Perche" at bounding box center [362, 244] width 392 height 8
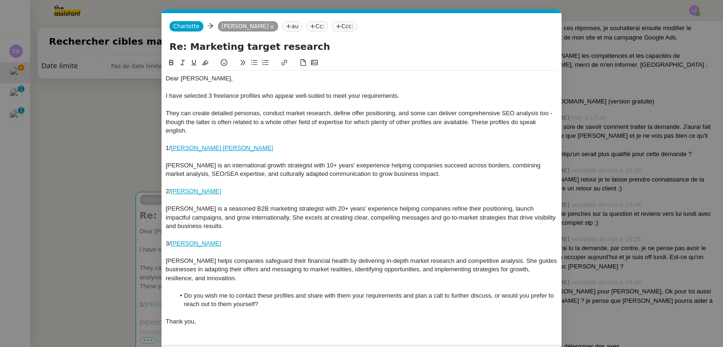
scroll to position [0, 0]
drag, startPoint x: 235, startPoint y: 260, endPoint x: 352, endPoint y: 260, distance: 116.7
click at [352, 260] on div "Patricia helps companies safeguard their financial health by delivering in-dept…" at bounding box center [362, 270] width 392 height 26
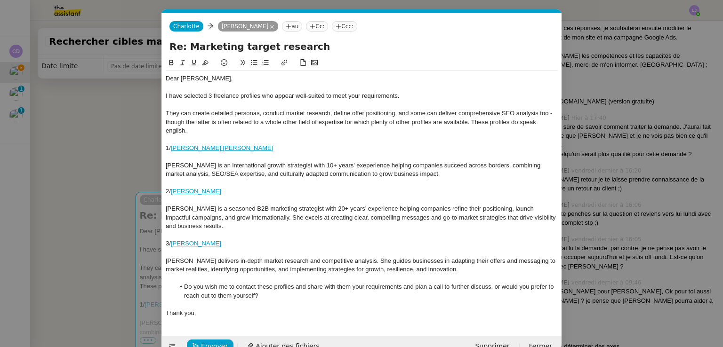
click at [443, 273] on div "Patricia delivers in-depth market research and competitive analysis. She guides…" at bounding box center [362, 265] width 392 height 17
click at [236, 147] on div "1/ Bastian Wiegmann" at bounding box center [362, 148] width 392 height 8
click at [228, 189] on div "2/ Helene Leplomb" at bounding box center [362, 191] width 392 height 8
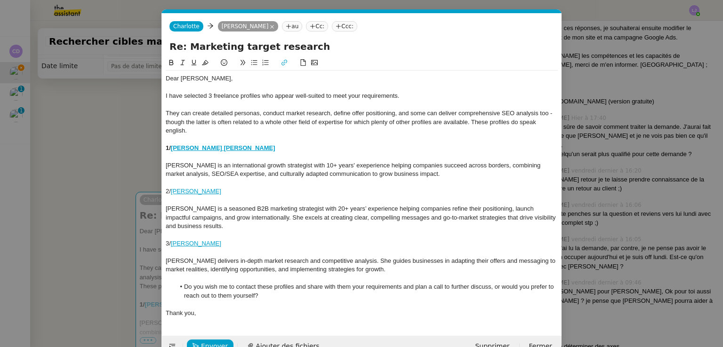
click at [228, 189] on div "2/ Helene Leplomb" at bounding box center [362, 191] width 392 height 8
click at [222, 245] on div "3/ Patricia Perche" at bounding box center [362, 244] width 392 height 8
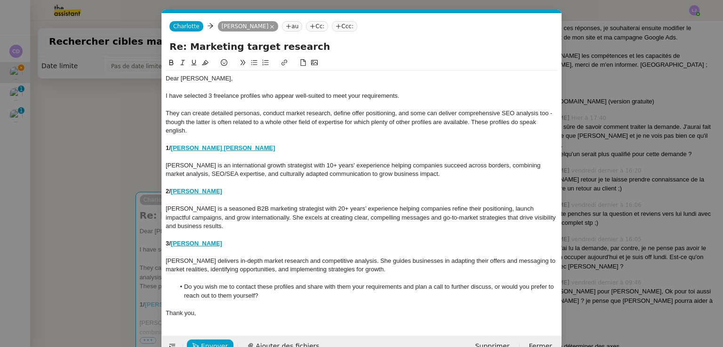
click at [278, 236] on div at bounding box center [362, 235] width 392 height 8
click at [404, 177] on div "Bastian is an international growth strategist with 10+ years' exeperience helpi…" at bounding box center [362, 169] width 392 height 17
click at [166, 166] on div "Bastian is an international growth strategist with 10+ years' exeperience helpi…" at bounding box center [362, 169] width 392 height 17
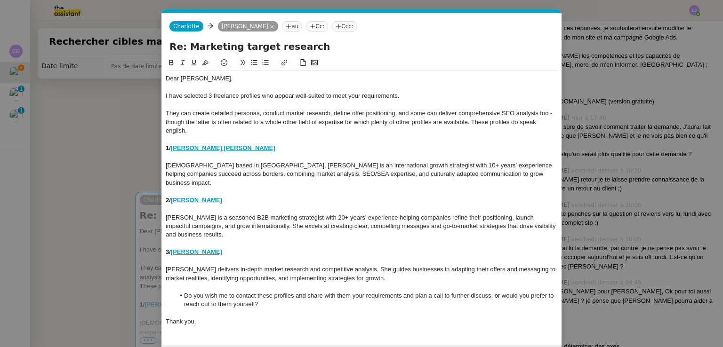
click at [124, 176] on nz-modal-container "Service TA - VOYAGE - PROPOSITION GLOBALE A utiliser dans le cadre de propositi…" at bounding box center [361, 173] width 723 height 347
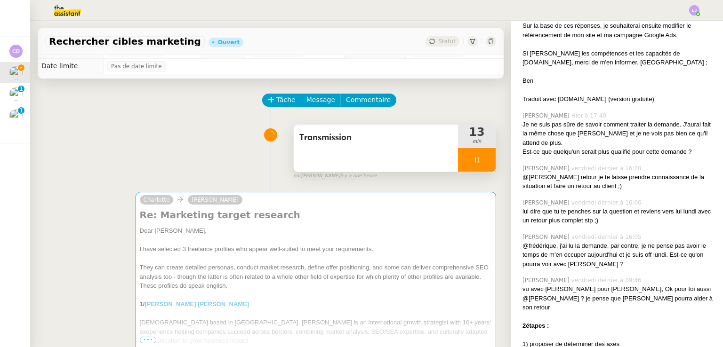
scroll to position [843, 0]
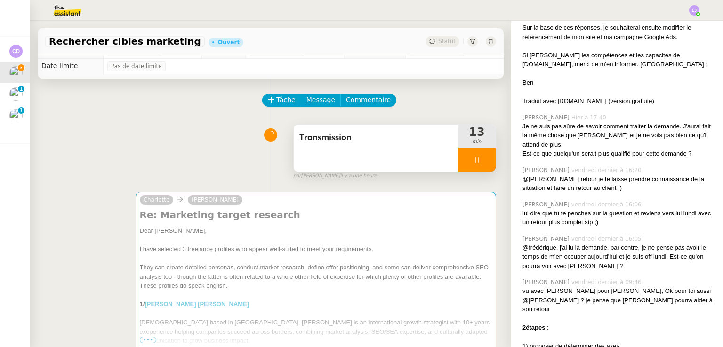
click at [481, 160] on div at bounding box center [477, 160] width 38 height 24
click at [481, 160] on button at bounding box center [486, 160] width 19 height 24
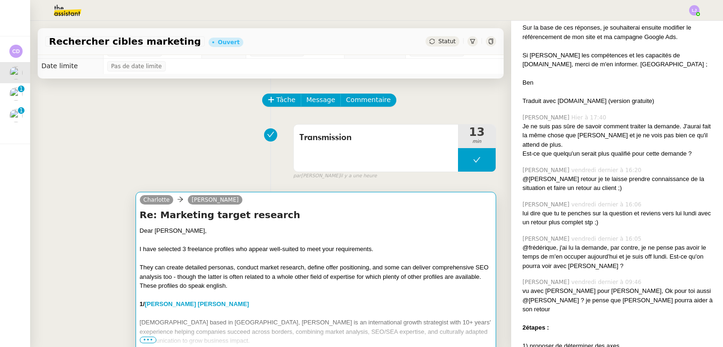
scroll to position [110, 0]
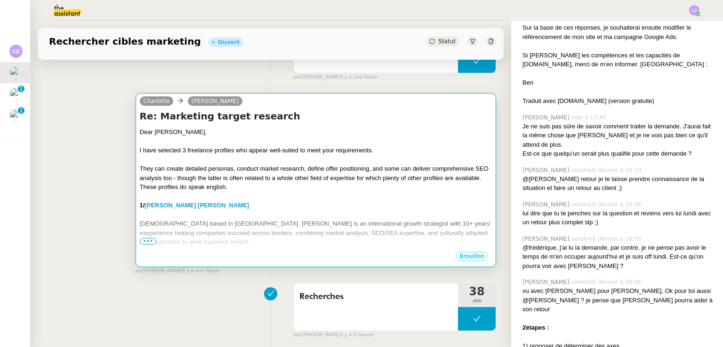
click at [318, 130] on div "Dear Benjamin," at bounding box center [316, 132] width 352 height 9
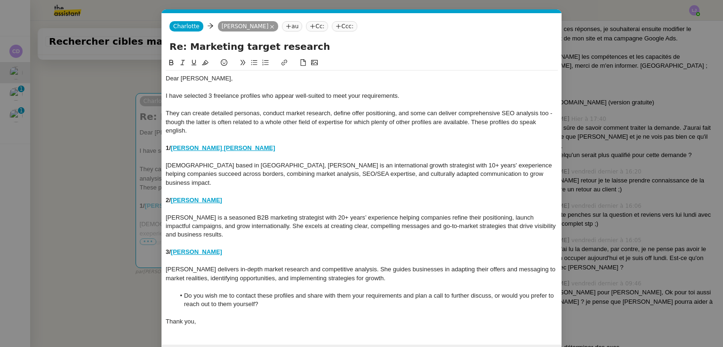
scroll to position [845, 0]
click at [218, 130] on div "They can create detailed personas, conduct market research, define offer positi…" at bounding box center [362, 122] width 392 height 26
click at [260, 177] on div "Native German based in France, Bastian is an international growth strategist wi…" at bounding box center [362, 174] width 392 height 26
click at [173, 176] on div "Native German based in France, Bastian is an international growth strategist wi…" at bounding box center [362, 174] width 392 height 26
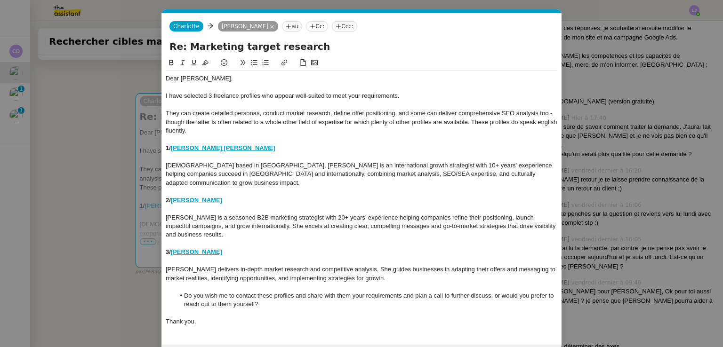
click at [277, 214] on div "Hélène is a seasoned B2B marketing strategist with 20+ years’ experience helpin…" at bounding box center [362, 227] width 392 height 26
drag, startPoint x: 531, startPoint y: 172, endPoint x: 453, endPoint y: 171, distance: 78.1
click at [453, 171] on div "Native German based in France, Bastian is an international growth strategist wi…" at bounding box center [362, 174] width 392 height 26
click at [371, 205] on div at bounding box center [362, 209] width 392 height 8
click at [345, 175] on div "Native German based in France, Bastian is an international growth strategist wi…" at bounding box center [362, 174] width 392 height 26
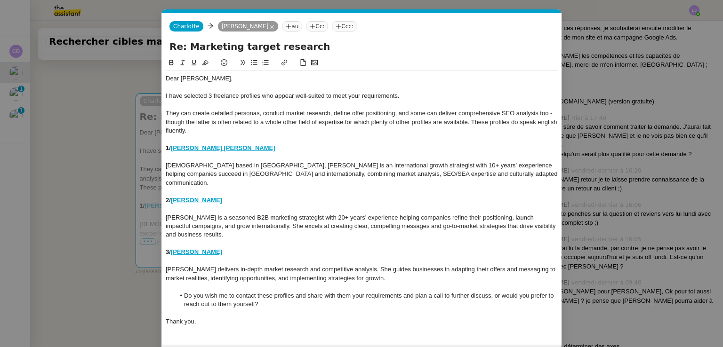
click at [333, 248] on div "3/ Patricia Perche" at bounding box center [362, 252] width 392 height 8
click at [180, 214] on div "Hélène is a seasoned B2B marketing strategist with 20+ years’ experience helpin…" at bounding box center [362, 227] width 392 height 26
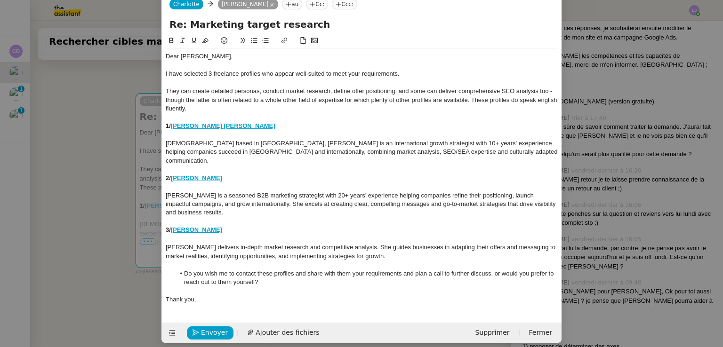
click at [297, 270] on li "Do you wish me to contact these profiles and share with them your requirements …" at bounding box center [366, 278] width 383 height 17
click at [394, 270] on li "Do you wish me to contact these profiles, share with them your requirements and…" at bounding box center [366, 278] width 383 height 17
click at [479, 270] on li "Do you wish me to contact these profiles, share with them your requirements the…" at bounding box center [366, 278] width 383 height 17
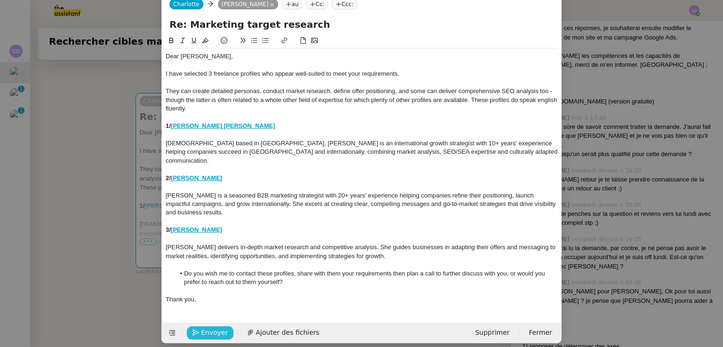
click at [213, 328] on span "Envoyer" at bounding box center [214, 333] width 27 height 11
click at [195, 226] on strong "Patricia Perche" at bounding box center [196, 229] width 51 height 7
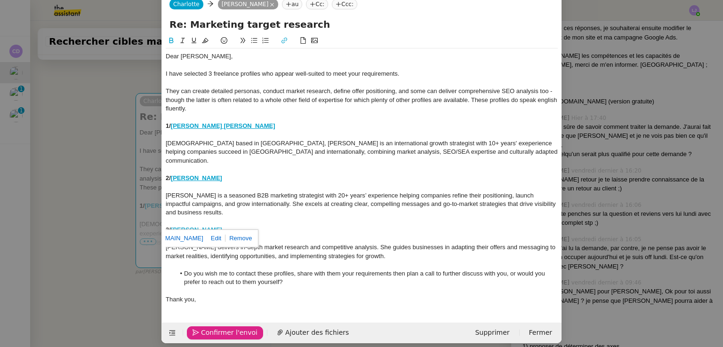
click at [203, 239] on link "https://www.malt.fr/profile/patriciaperchemarketing?q=strategie+marketing&searc…" at bounding box center [171, 239] width 64 height 12
click at [191, 175] on strong "Helene Leplomb" at bounding box center [196, 178] width 51 height 7
click at [205, 185] on link "https://www.malt.fr/profile/heleneleplomb" at bounding box center [172, 186] width 64 height 12
click at [192, 122] on div "1/ Bastian Wiegmann" at bounding box center [362, 126] width 392 height 8
click at [209, 147] on link "https://www.malt.fr/profile/bastianwiegmann?q=strategie+marketing+international…" at bounding box center [176, 143] width 64 height 12
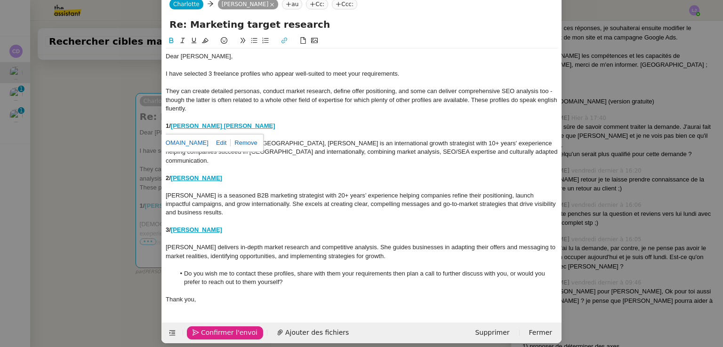
click at [243, 328] on span "Confirmer l'envoi" at bounding box center [229, 333] width 56 height 11
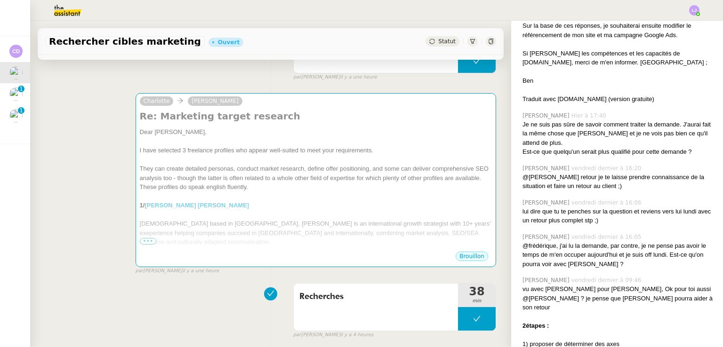
scroll to position [843, 0]
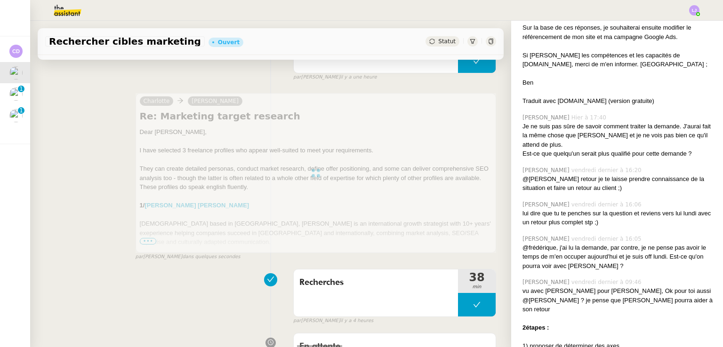
click at [329, 215] on div at bounding box center [316, 173] width 361 height 160
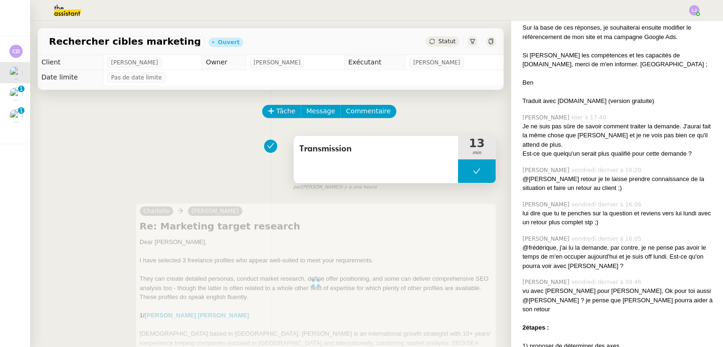
click at [458, 181] on button at bounding box center [477, 172] width 38 height 24
click at [458, 181] on div at bounding box center [467, 172] width 19 height 24
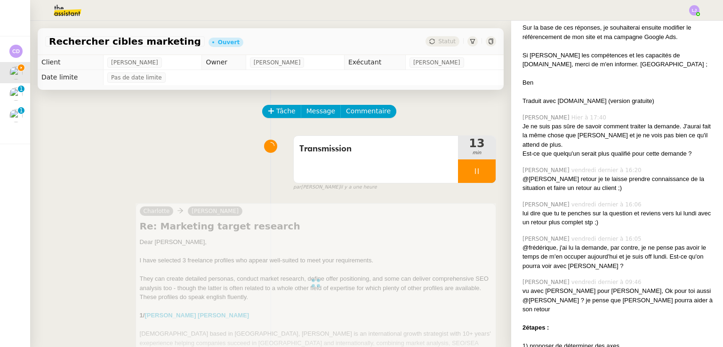
scroll to position [63, 0]
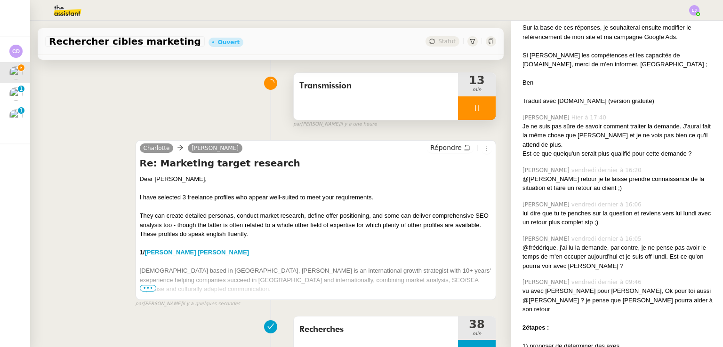
click at [479, 106] on div at bounding box center [477, 108] width 38 height 24
click at [479, 106] on button at bounding box center [486, 108] width 19 height 24
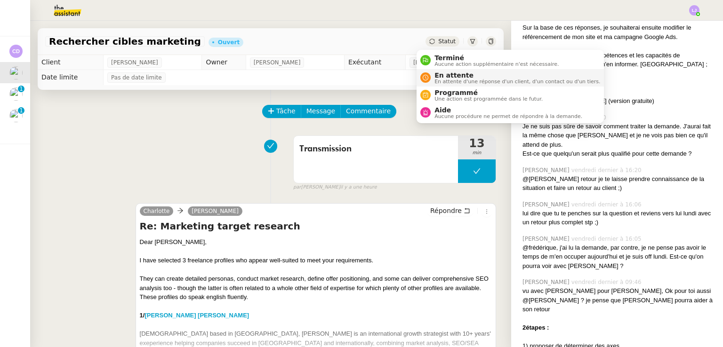
click at [455, 72] on span "En attente" at bounding box center [517, 76] width 166 height 8
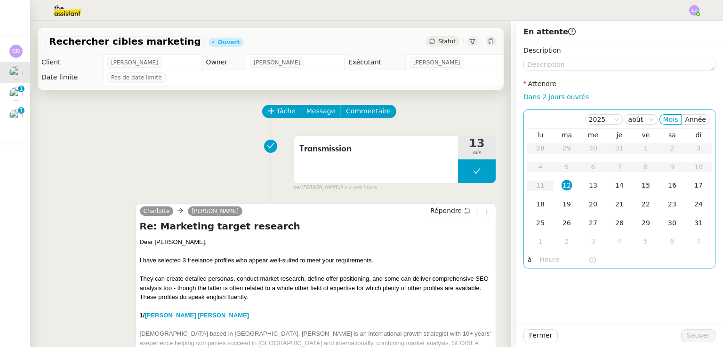
click at [633, 185] on td "15" at bounding box center [646, 186] width 26 height 19
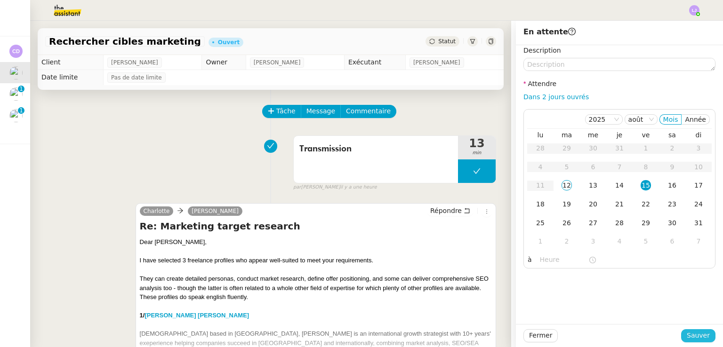
click at [693, 337] on span "Sauver" at bounding box center [698, 335] width 23 height 11
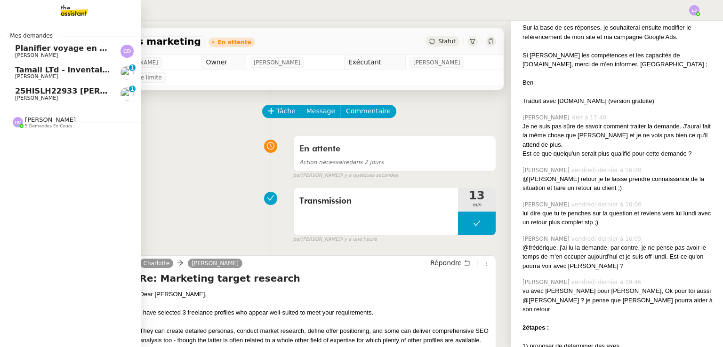
click at [50, 77] on span "[PERSON_NAME]" at bounding box center [62, 77] width 95 height 6
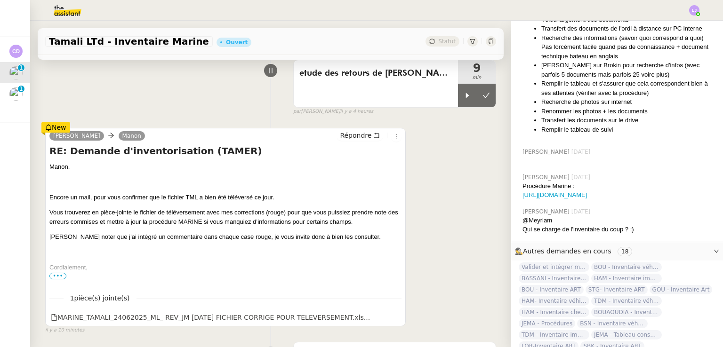
scroll to position [117, 0]
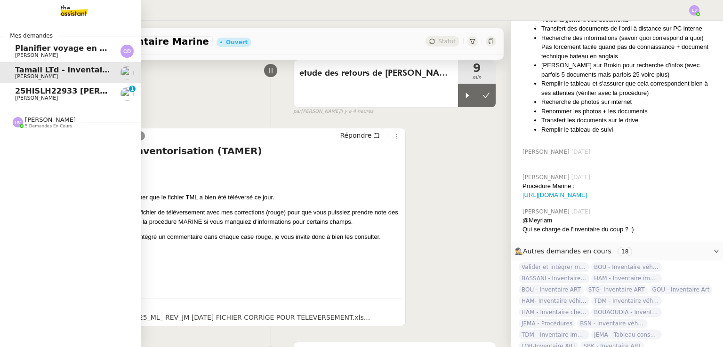
click at [7, 93] on link "25HISLH22933 Vincent Perroud & 25HISLJ23032 Sheik Mohammed el Khereiji Fanny Ey…" at bounding box center [70, 94] width 141 height 22
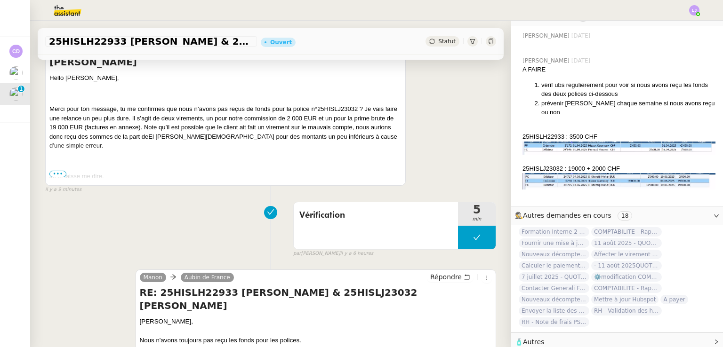
scroll to position [252, 0]
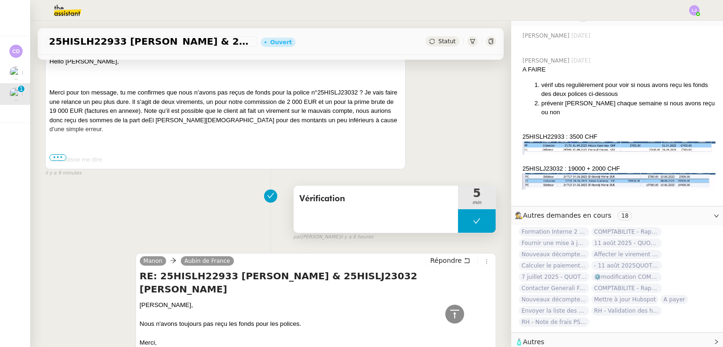
click at [458, 217] on button at bounding box center [477, 221] width 38 height 24
click at [458, 217] on div at bounding box center [467, 221] width 19 height 24
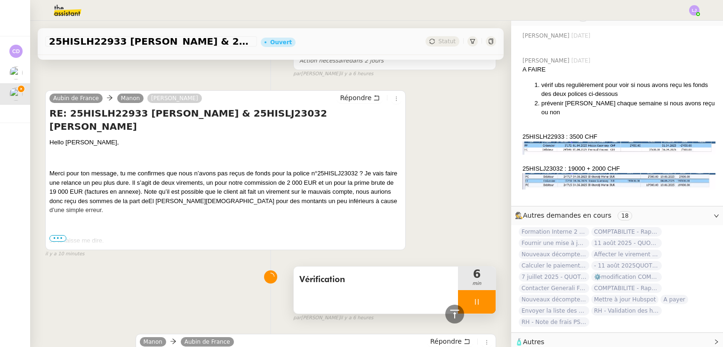
scroll to position [167, 0]
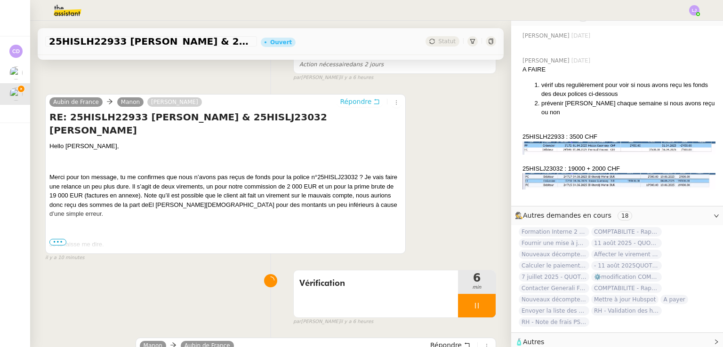
click at [361, 105] on span "Répondre" at bounding box center [356, 101] width 32 height 9
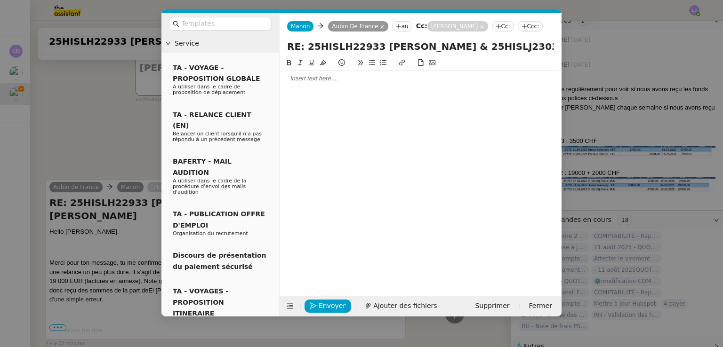
scroll to position [253, 0]
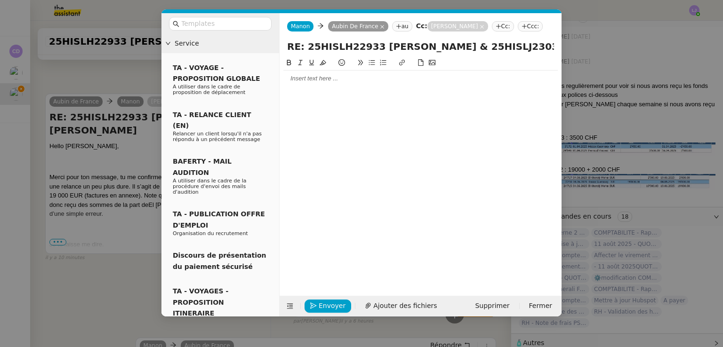
click at [88, 151] on nz-modal-container "Service TA - VOYAGE - PROPOSITION GLOBALE A utiliser dans le cadre de propositi…" at bounding box center [361, 173] width 723 height 347
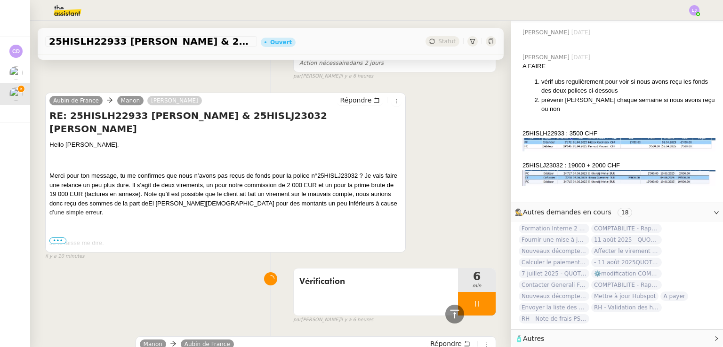
click at [121, 189] on span "25HISLJ23032 ? Je vais faire une relance un peu plus dure. Il s’agit de deux vi…" at bounding box center [223, 189] width 348 height 35
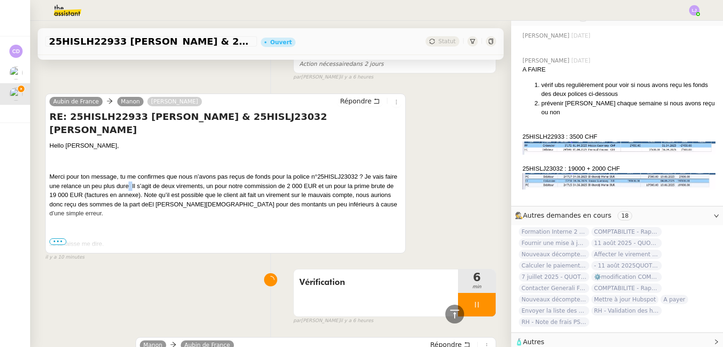
click at [121, 189] on span "25HISLJ23032 ? Je vais faire une relance un peu plus dure. Il s’agit de deux vi…" at bounding box center [223, 190] width 348 height 35
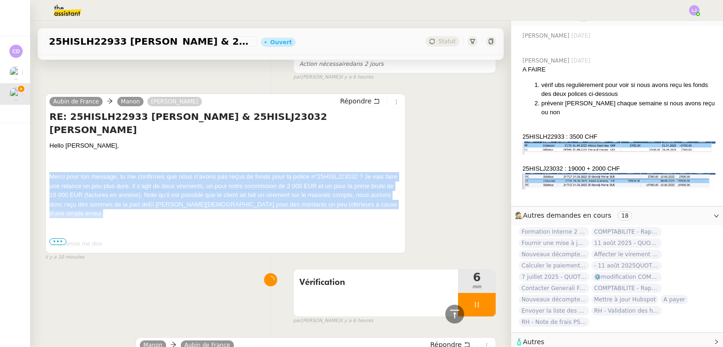
click at [121, 189] on span "25HISLJ23032 ? Je vais faire une relance un peu plus dure. Il s’agit de deux vi…" at bounding box center [223, 190] width 348 height 35
copy p "Merci pour ton message, tu me confirmes que nous n’avons pas reçus de fonds pou…"
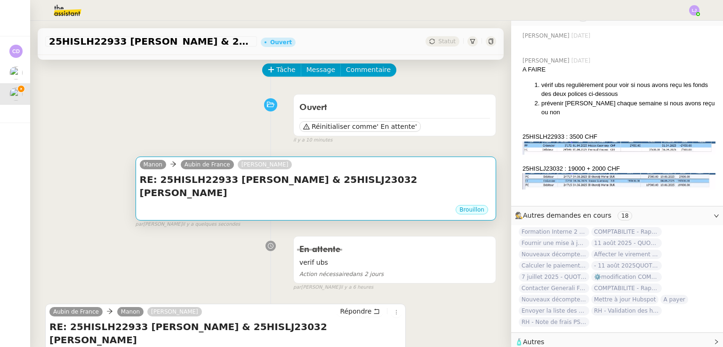
scroll to position [39, 0]
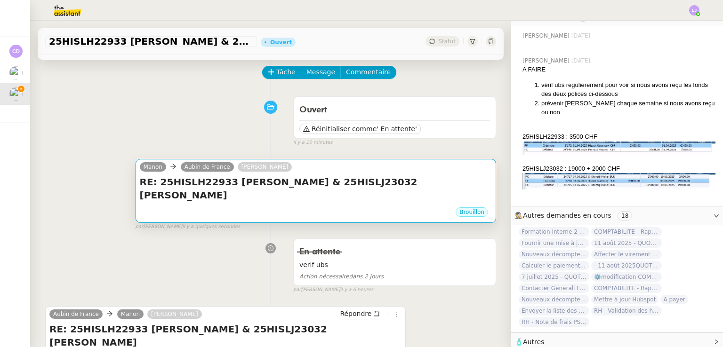
click at [264, 181] on h4 "RE: 25HISLH22933 Vincent Perroud & 25HISLJ23032 Sheik Mohammed el Khereiji" at bounding box center [316, 189] width 352 height 26
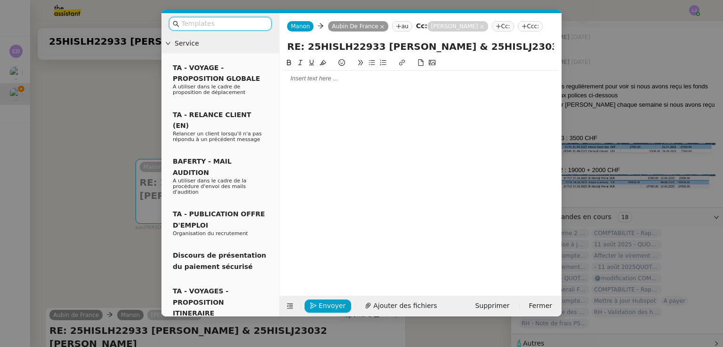
scroll to position [443, 0]
click at [312, 79] on div at bounding box center [420, 78] width 274 height 8
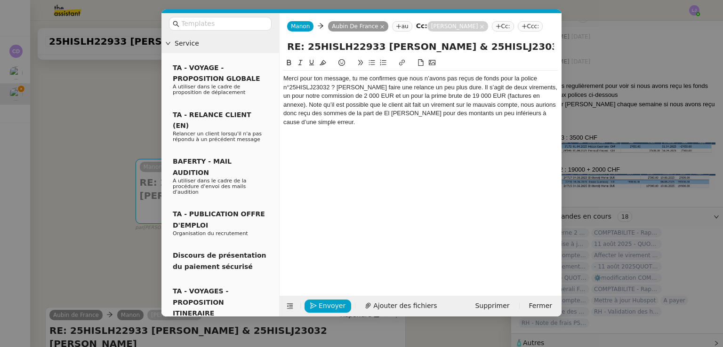
scroll to position [0, 0]
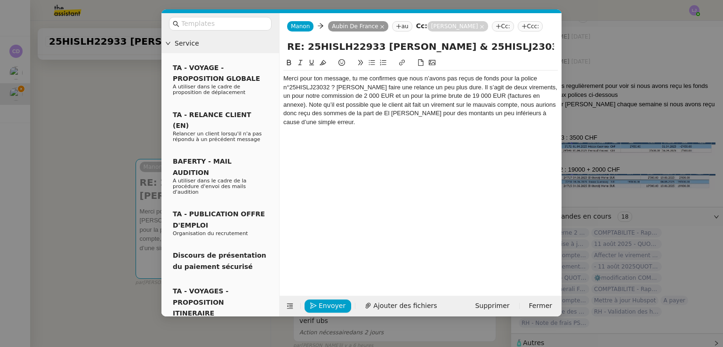
click at [285, 77] on div "Merci pour ton message, tu me confirmes que nous n’avons pas reçus de fonds pou…" at bounding box center [420, 100] width 274 height 52
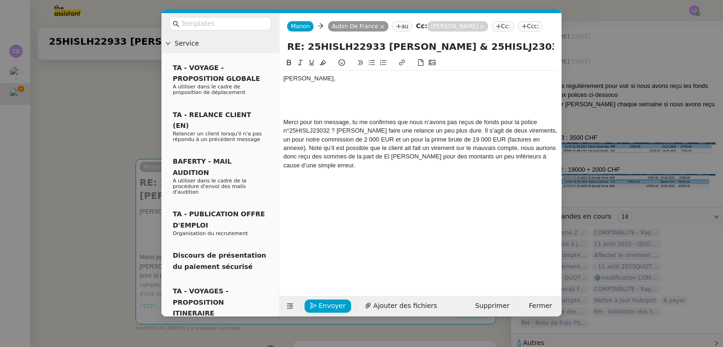
click at [329, 94] on div at bounding box center [420, 96] width 274 height 8
click at [615, 125] on nz-modal-container "Service TA - VOYAGE - PROPOSITION GLOBALE A utiliser dans le cadre de propositi…" at bounding box center [361, 173] width 723 height 347
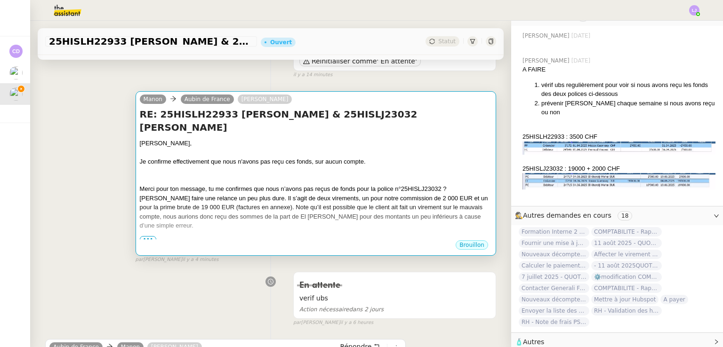
scroll to position [105, 0]
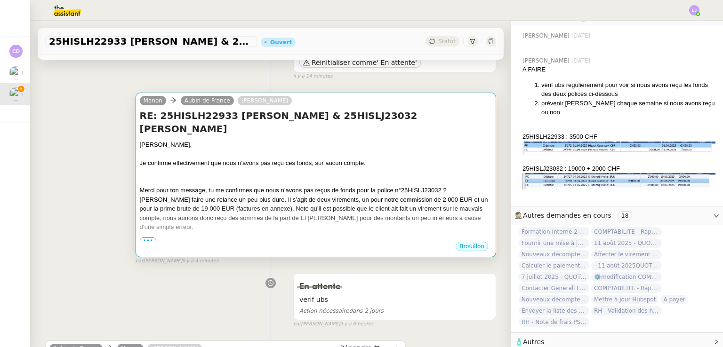
click at [333, 227] on div "Merci pour ton message, tu me confirmes que nous n’avons pas reçus de fonds pou…" at bounding box center [316, 209] width 352 height 46
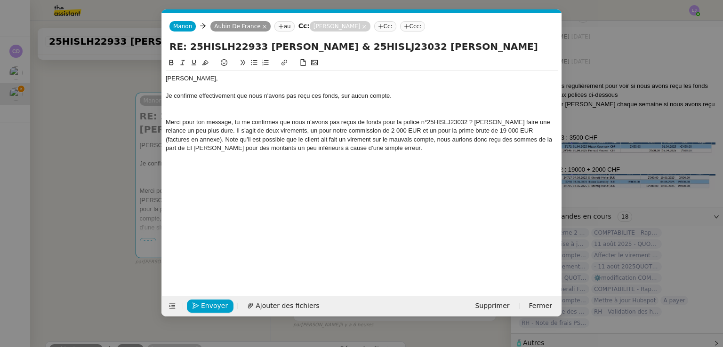
scroll to position [0, 20]
click at [125, 216] on nz-modal-container "Service TA - VOYAGE - PROPOSITION GLOBALE A utiliser dans le cadre de propositi…" at bounding box center [361, 173] width 723 height 347
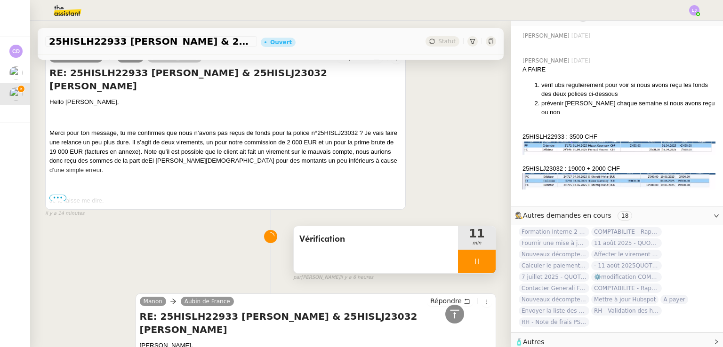
scroll to position [394, 0]
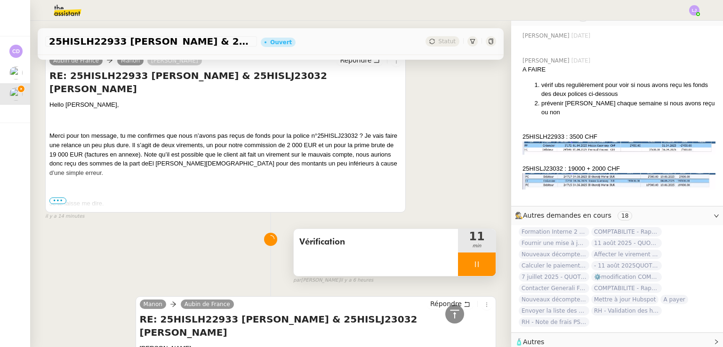
click at [476, 266] on div at bounding box center [477, 265] width 38 height 24
click at [482, 266] on icon at bounding box center [486, 265] width 8 height 8
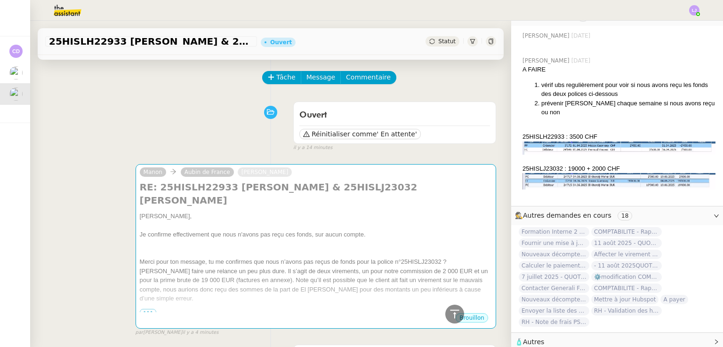
scroll to position [0, 0]
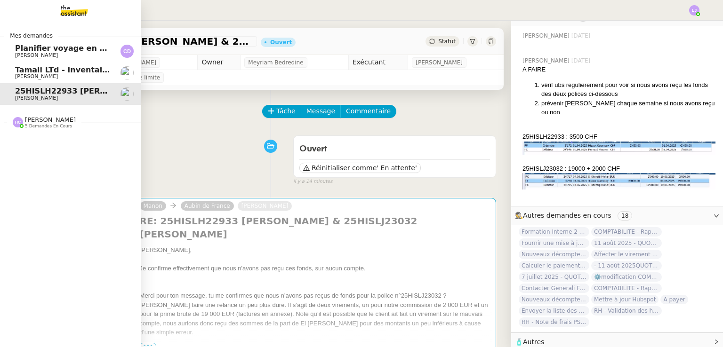
click at [18, 41] on link "Planifier voyage en Laponie Carole DURIF" at bounding box center [70, 51] width 141 height 22
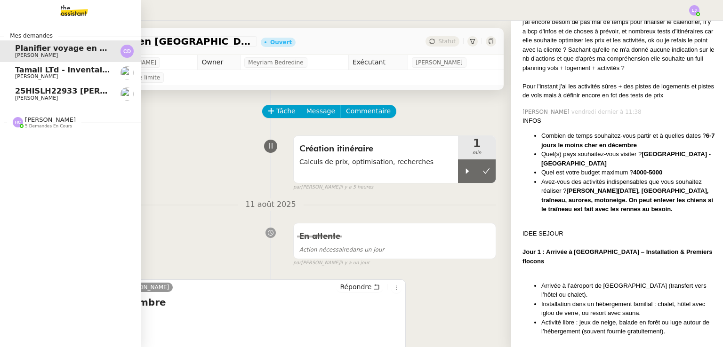
scroll to position [842, 0]
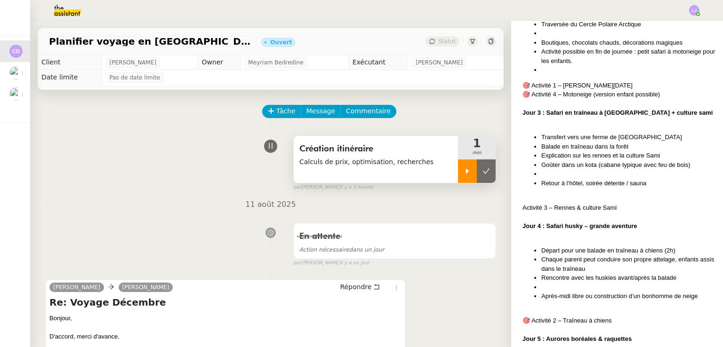
click at [458, 169] on div at bounding box center [467, 172] width 19 height 24
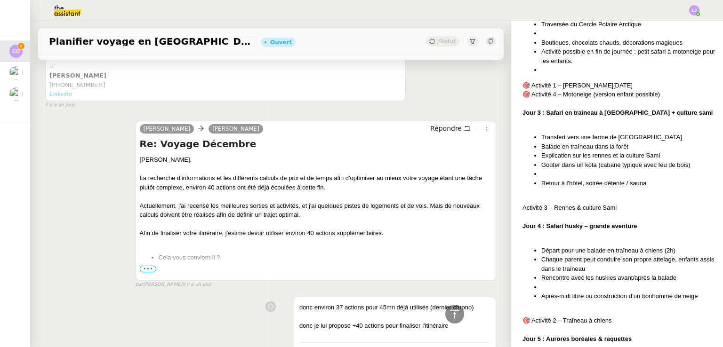
scroll to position [362, 0]
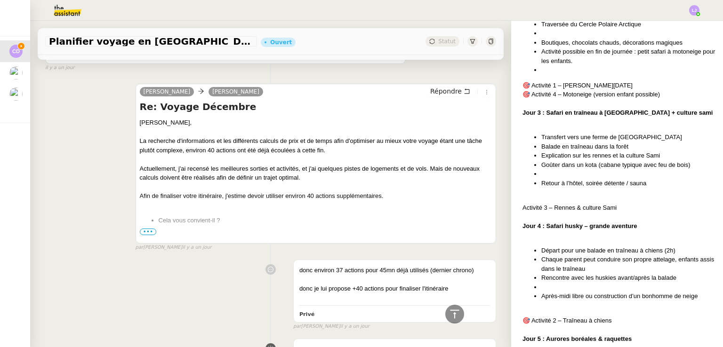
click at [65, 134] on div "Pauline Carole DURIF Répondre Re: Voyage Décembre Carole, La recherche d'inform…" at bounding box center [270, 163] width 451 height 177
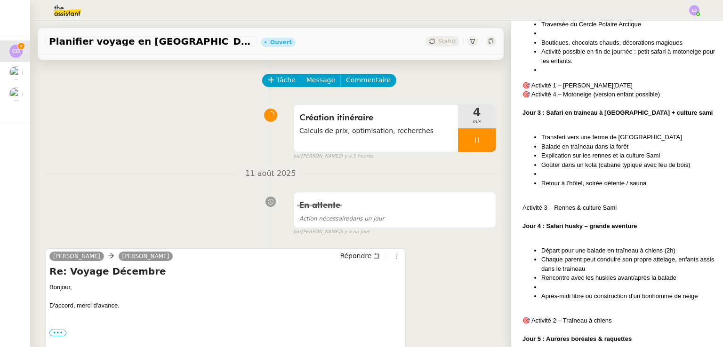
scroll to position [0, 0]
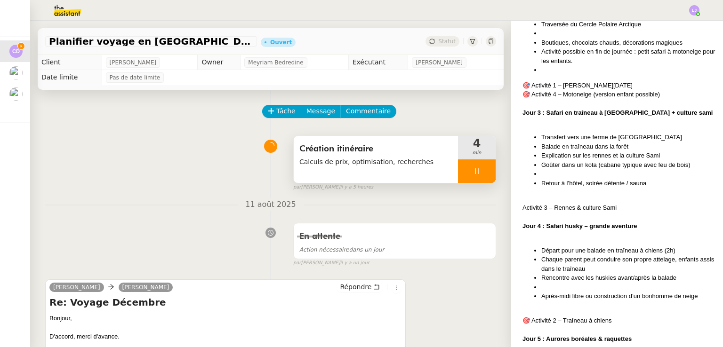
click at [475, 170] on div at bounding box center [477, 172] width 38 height 24
click at [458, 176] on div at bounding box center [467, 172] width 19 height 24
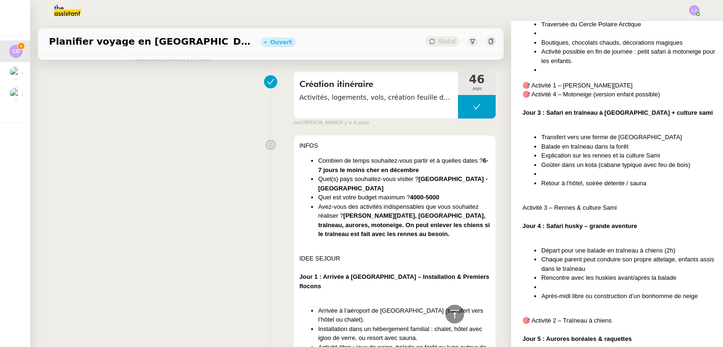
scroll to position [1340, 0]
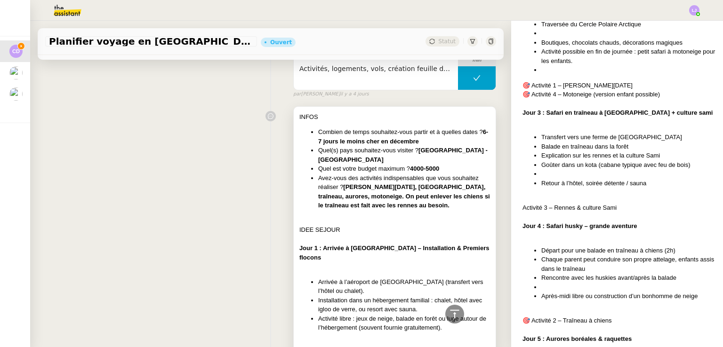
click at [356, 189] on strong "père Noël, rennes, traîneau, aurores, motoneige. On peut enlever les chiens si …" at bounding box center [404, 196] width 172 height 25
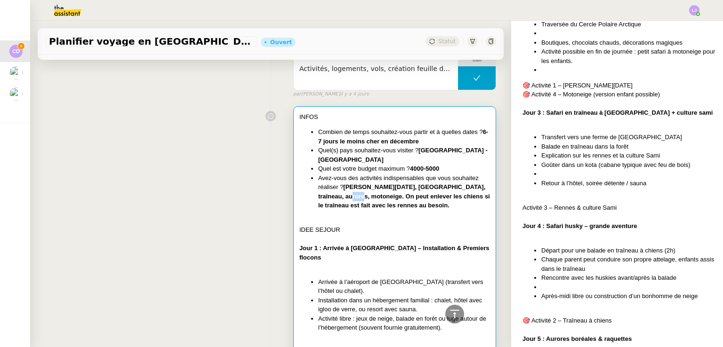
click at [356, 189] on strong "père Noël, rennes, traîneau, aurores, motoneige. On peut enlever les chiens si …" at bounding box center [404, 196] width 172 height 25
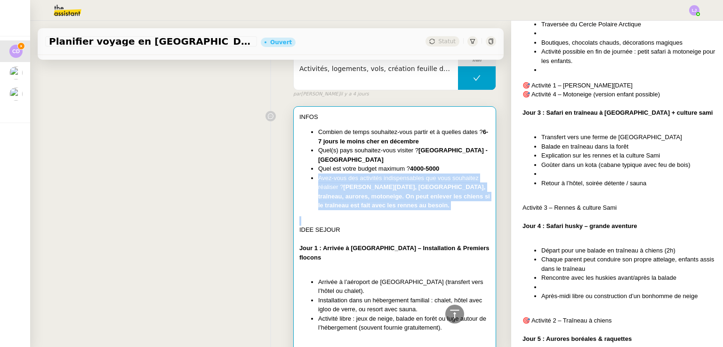
click at [356, 189] on strong "père Noël, rennes, traîneau, aurores, motoneige. On peut enlever les chiens si …" at bounding box center [404, 196] width 172 height 25
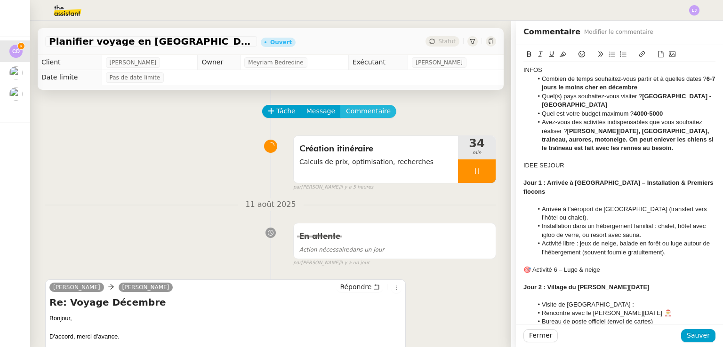
click at [356, 118] on button "Commentaire" at bounding box center [368, 111] width 56 height 13
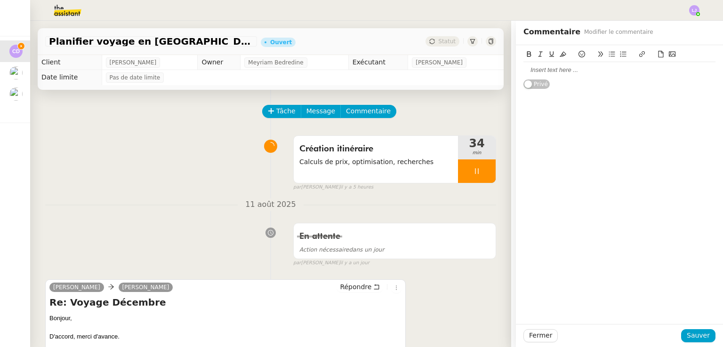
click at [588, 75] on div at bounding box center [619, 70] width 192 height 16
click at [705, 336] on button "Sauver" at bounding box center [698, 335] width 34 height 13
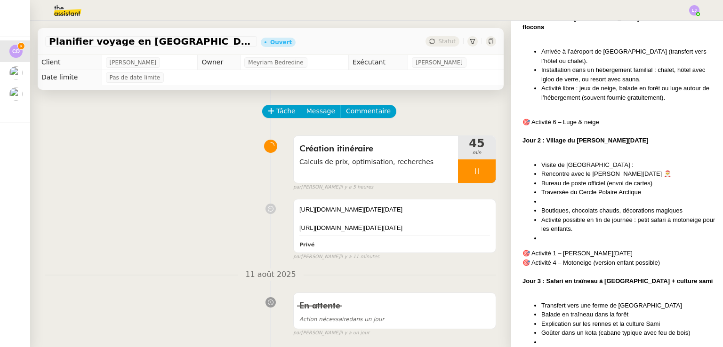
scroll to position [717, 0]
click at [469, 166] on div at bounding box center [477, 172] width 38 height 24
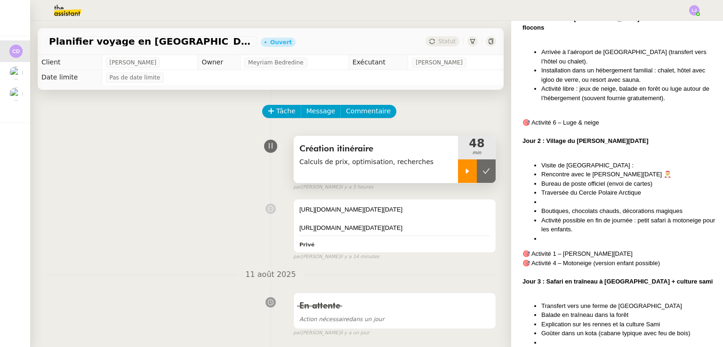
click at [458, 169] on div at bounding box center [467, 172] width 19 height 24
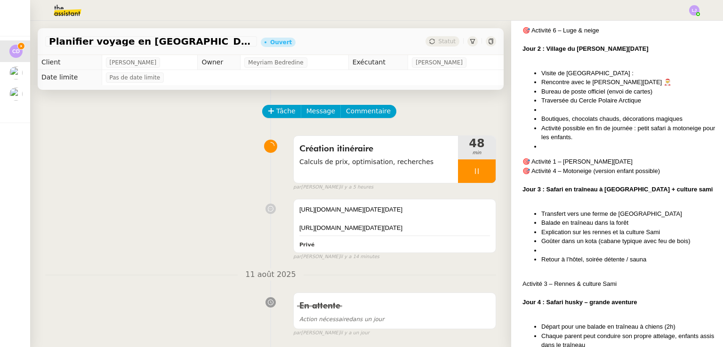
scroll to position [816, 0]
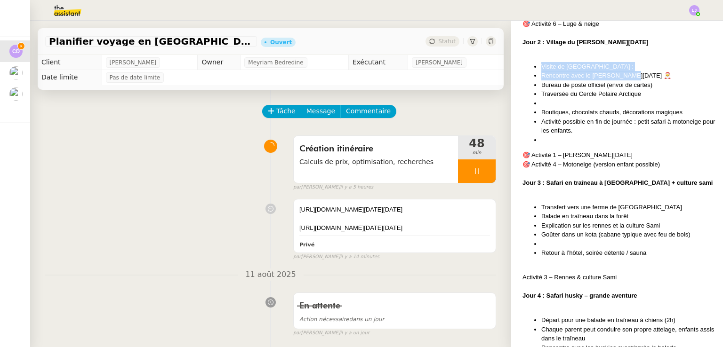
drag, startPoint x: 533, startPoint y: 111, endPoint x: 652, endPoint y: 121, distance: 119.0
click at [652, 121] on ul "Visite de Santa Claus Village : Rencontre avec le Père Noël 🎅 Bureau de poste o…" at bounding box center [618, 103] width 193 height 83
copy ul "Visite de Santa Claus Village : Rencontre avec le Père Noël 🎅"
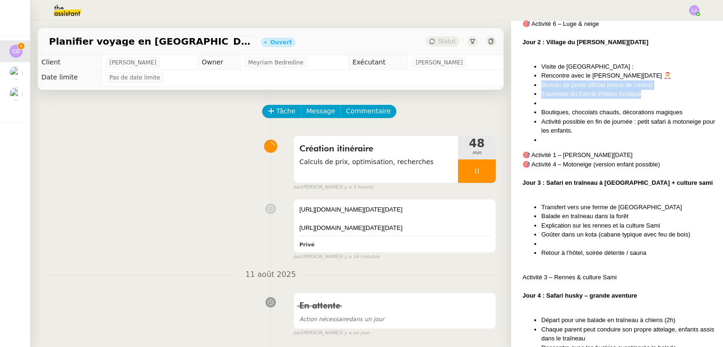
drag, startPoint x: 644, startPoint y: 142, endPoint x: 524, endPoint y: 131, distance: 120.0
click at [524, 131] on ul "Visite de Santa Claus Village : Rencontre avec le Père Noël 🎅 Bureau de poste o…" at bounding box center [618, 103] width 193 height 83
drag, startPoint x: 683, startPoint y: 160, endPoint x: 533, endPoint y: 130, distance: 153.5
click at [533, 130] on ul "Visite de Santa Claus Village : Rencontre avec le Père Noël 🎅 Bureau de poste o…" at bounding box center [618, 103] width 193 height 83
copy ul "Bureau de poste officiel (envoi de cartes) Traversée du Cercle Polaire Arctique…"
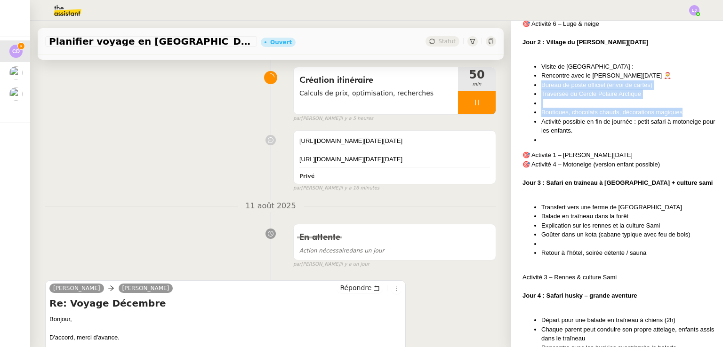
scroll to position [68, 0]
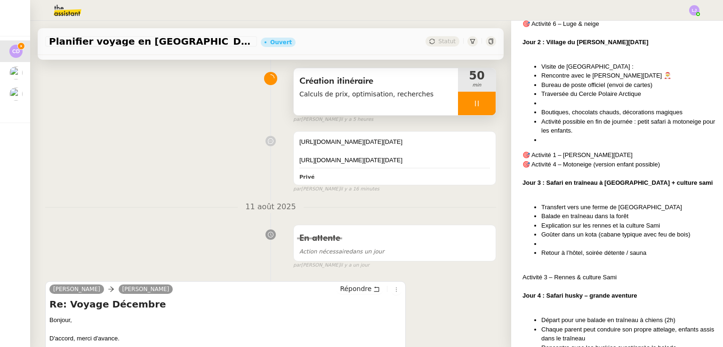
click at [473, 103] on icon at bounding box center [477, 104] width 8 height 8
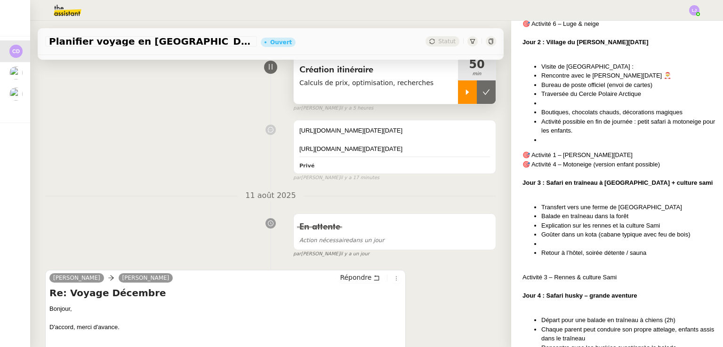
scroll to position [0, 0]
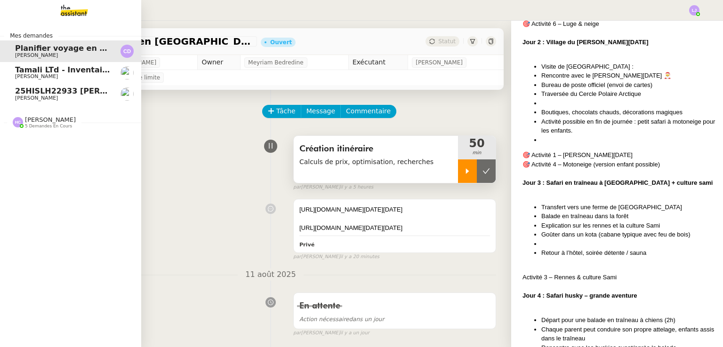
click at [89, 90] on span "25HISLH22933 [PERSON_NAME] & 25HISLJ23032 [PERSON_NAME]" at bounding box center [154, 91] width 278 height 9
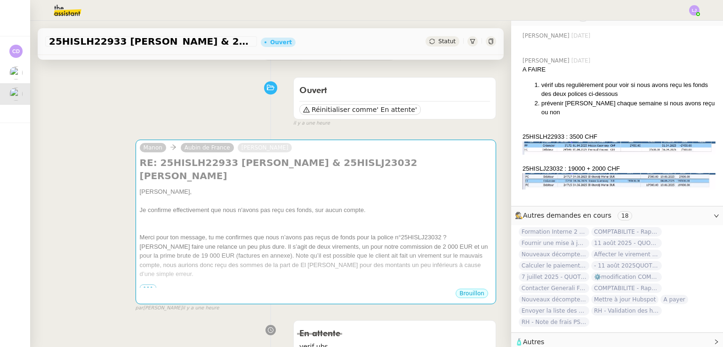
scroll to position [63, 0]
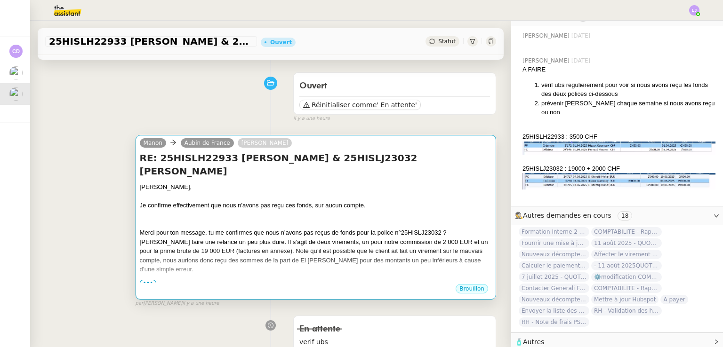
drag, startPoint x: 86, startPoint y: 98, endPoint x: 280, endPoint y: 213, distance: 225.0
click at [280, 213] on div at bounding box center [316, 214] width 352 height 9
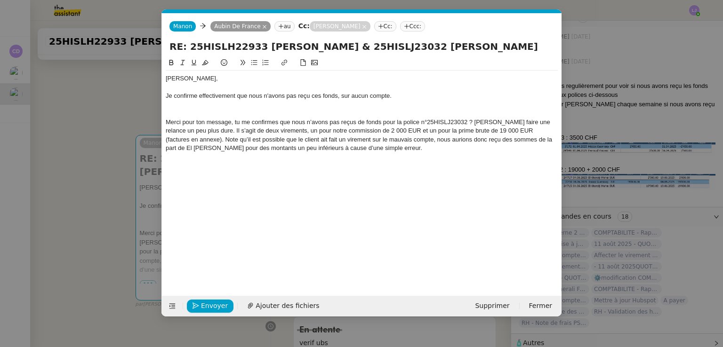
scroll to position [0, 20]
drag, startPoint x: 218, startPoint y: 146, endPoint x: 541, endPoint y: 140, distance: 323.0
click at [541, 140] on div "Merci pour ton message, tu me confirmes que nous n’avons pas reçus de fonds pou…" at bounding box center [362, 135] width 392 height 35
copy div "El Khereiji Mohammed"
click at [570, 140] on nz-modal-container "Service TA - VOYAGE - PROPOSITION GLOBALE A utiliser dans le cadre de propositi…" at bounding box center [361, 173] width 723 height 347
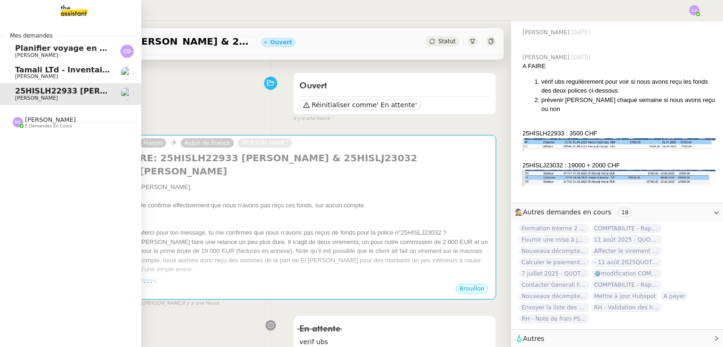
scroll to position [440, 0]
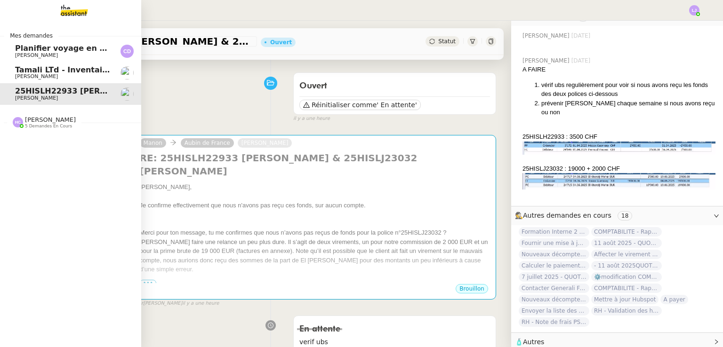
click at [21, 73] on span "Tamali LTd - Inventaire Marine" at bounding box center [79, 69] width 128 height 9
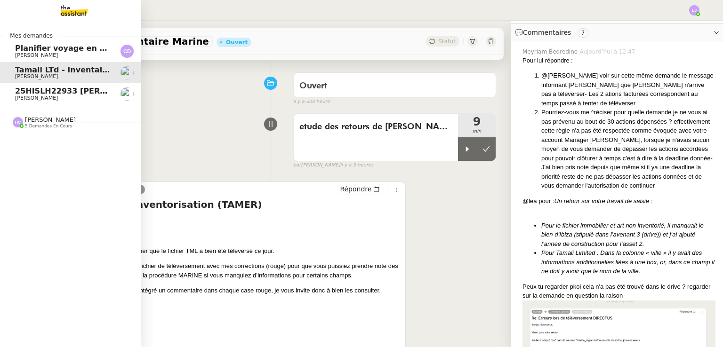
click at [68, 54] on span "[PERSON_NAME]" at bounding box center [62, 56] width 95 height 6
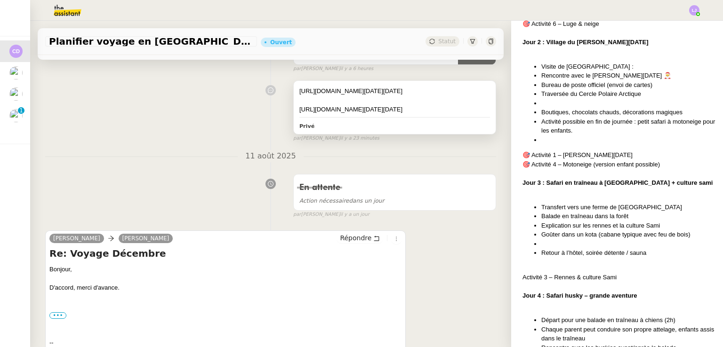
scroll to position [254, 0]
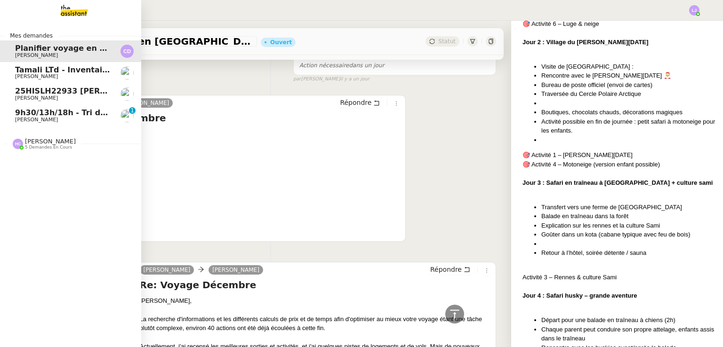
click at [61, 117] on span "Patrick Chotard" at bounding box center [62, 120] width 95 height 6
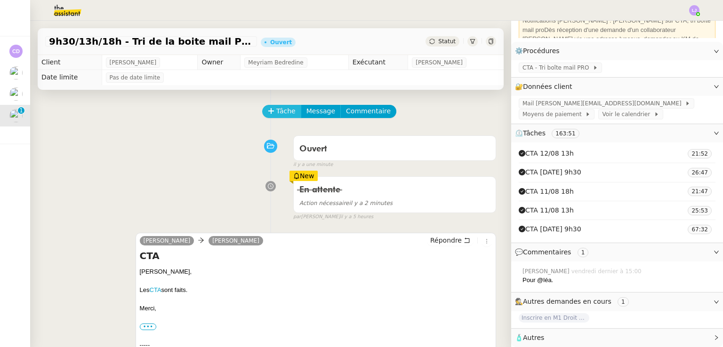
click at [279, 111] on span "Tâche" at bounding box center [285, 111] width 19 height 11
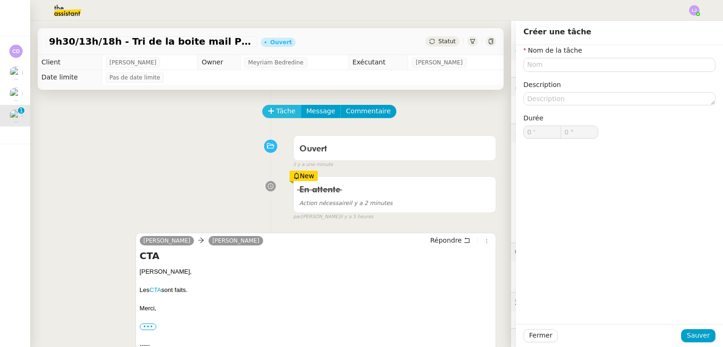
scroll to position [102, 0]
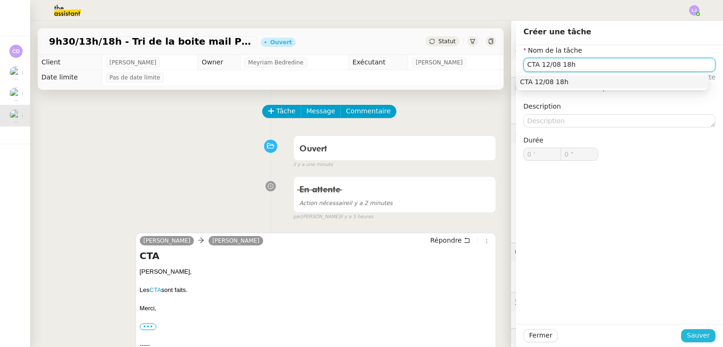
type input "CTA 12/08 18h"
click at [687, 334] on span "Sauver" at bounding box center [698, 335] width 23 height 11
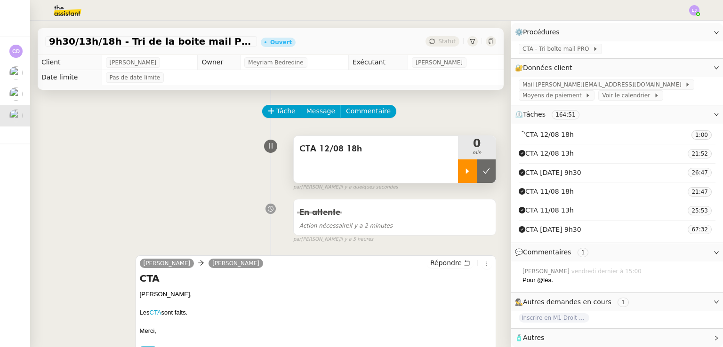
scroll to position [120, 0]
click at [458, 172] on div at bounding box center [467, 172] width 19 height 24
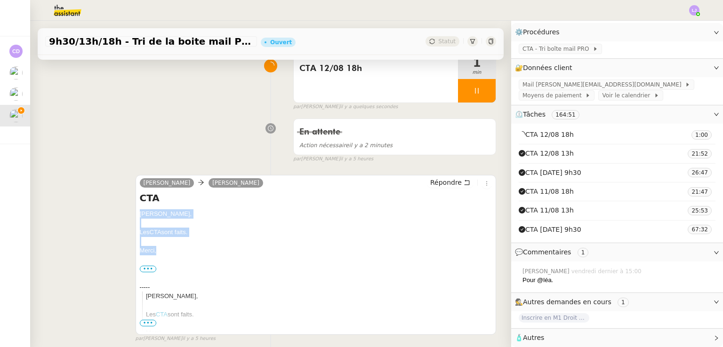
drag, startPoint x: 166, startPoint y: 254, endPoint x: 134, endPoint y: 217, distance: 48.7
click at [136, 217] on div "Iris Lynceus Patrick Chotard Répondre CTA Patrick, Les CTA sont faits. Merci, •…" at bounding box center [316, 255] width 361 height 160
copy div "Patrick, Les CTA sont faits. Merci,"
click at [447, 185] on span "Répondre" at bounding box center [446, 182] width 32 height 9
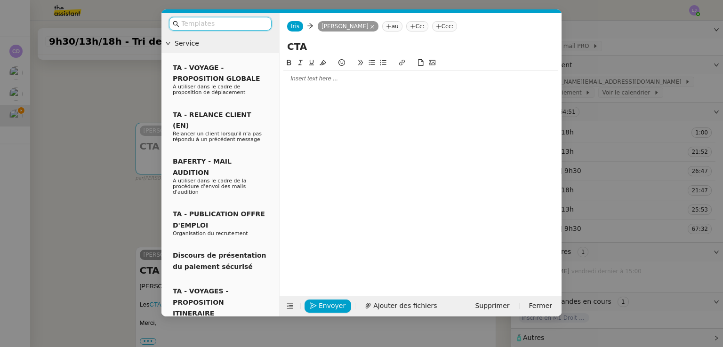
scroll to position [124, 0]
click at [311, 76] on div at bounding box center [420, 78] width 274 height 8
click at [118, 123] on nz-modal-container "Service TA - VOYAGE - PROPOSITION GLOBALE A utiliser dans le cadre de propositi…" at bounding box center [361, 173] width 723 height 347
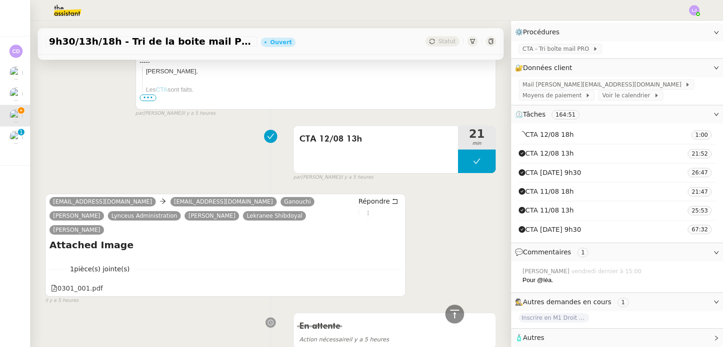
scroll to position [425, 0]
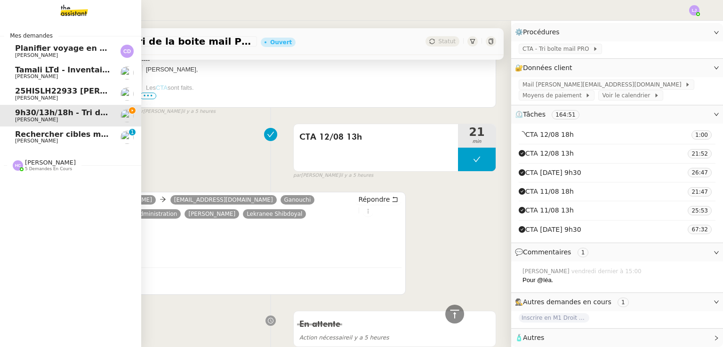
click at [48, 138] on span "[PERSON_NAME]" at bounding box center [36, 141] width 43 height 6
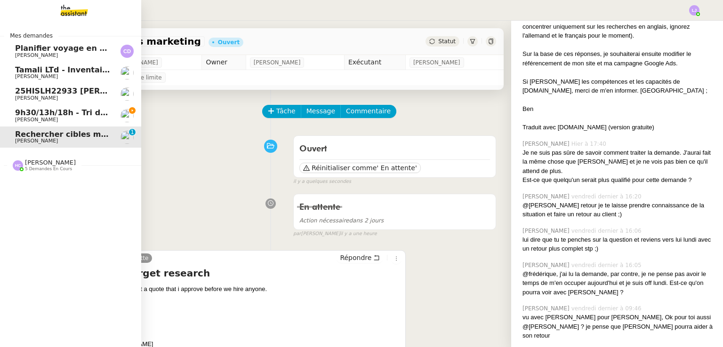
click at [18, 110] on span "9h30/13h/18h - Tri de la boite mail PRO - 8 août 2025" at bounding box center [127, 112] width 225 height 9
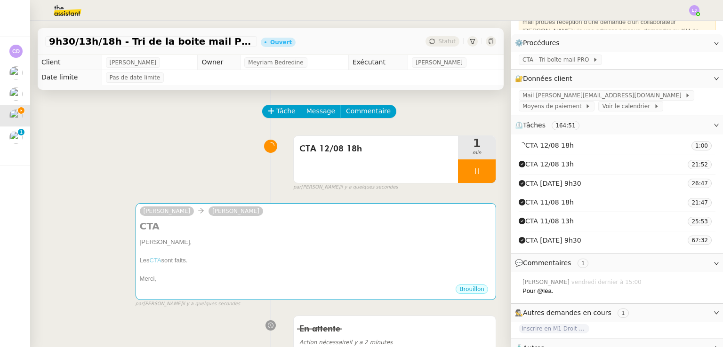
scroll to position [120, 0]
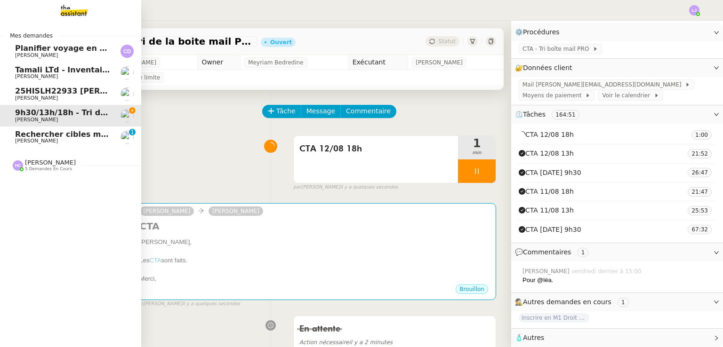
click at [88, 46] on span "Planifier voyage en [GEOGRAPHIC_DATA]" at bounding box center [101, 48] width 173 height 9
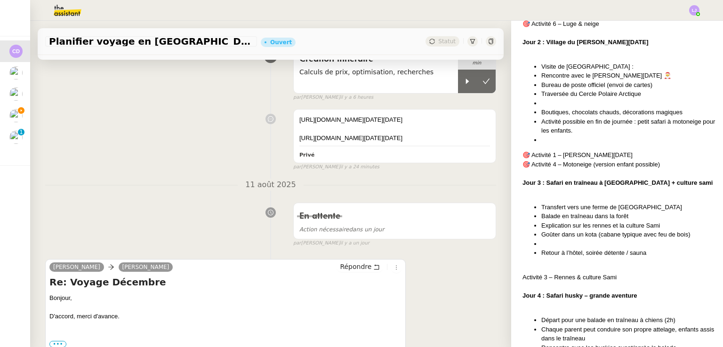
scroll to position [224, 0]
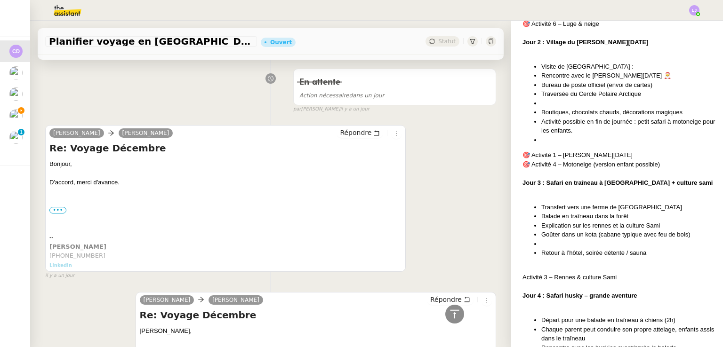
click at [363, 139] on div "Répondre" at bounding box center [369, 133] width 65 height 11
click at [352, 137] on span "Répondre" at bounding box center [356, 132] width 32 height 9
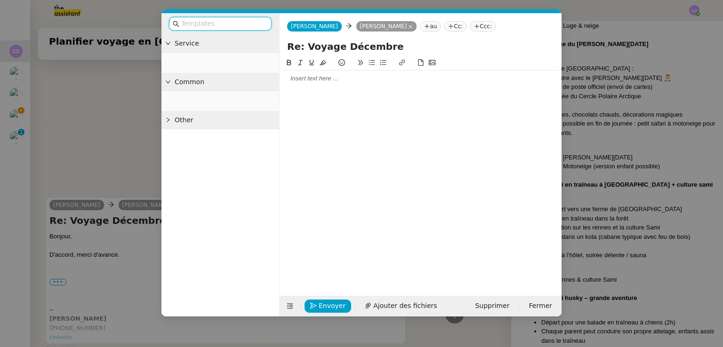
scroll to position [818, 0]
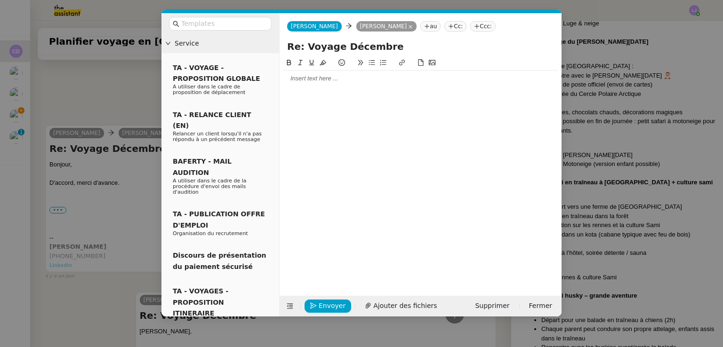
click at [344, 84] on div at bounding box center [420, 79] width 274 height 16
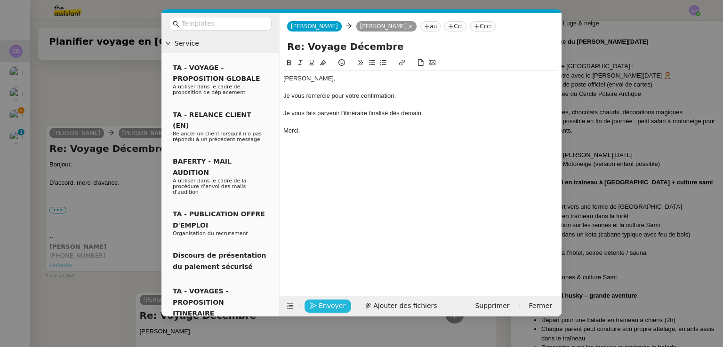
click at [326, 305] on span "Envoyer" at bounding box center [332, 306] width 27 height 11
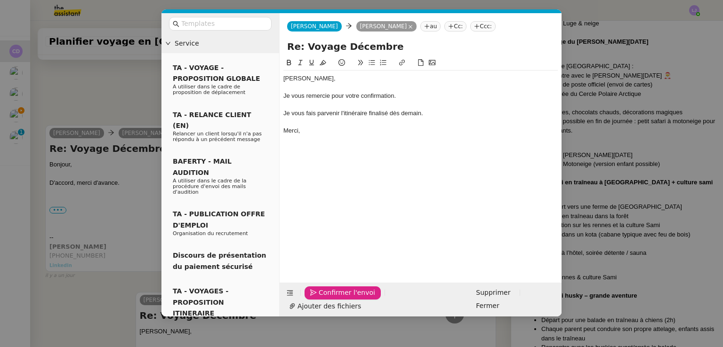
click at [326, 298] on span "Confirmer l'envoi" at bounding box center [347, 293] width 56 height 11
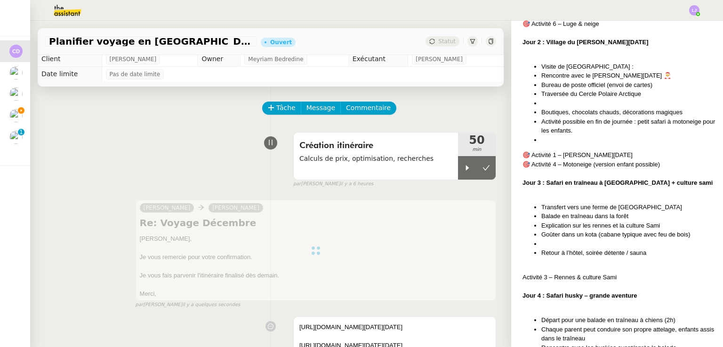
scroll to position [0, 0]
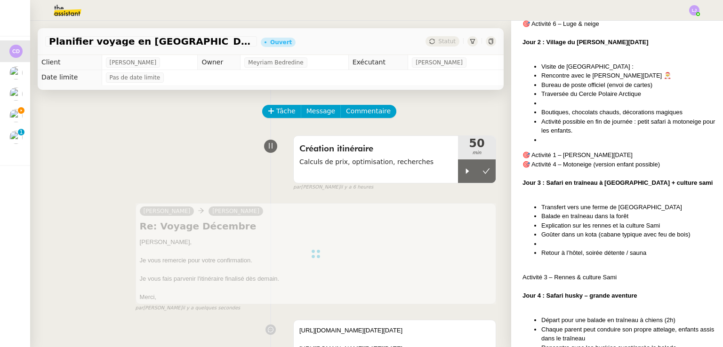
click at [189, 154] on div "Création itinéraire Calculs de prix, optimisation, recherches 50 min false par …" at bounding box center [270, 161] width 451 height 60
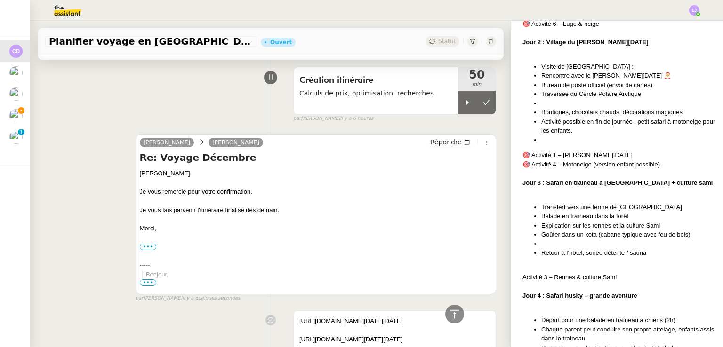
scroll to position [66, 0]
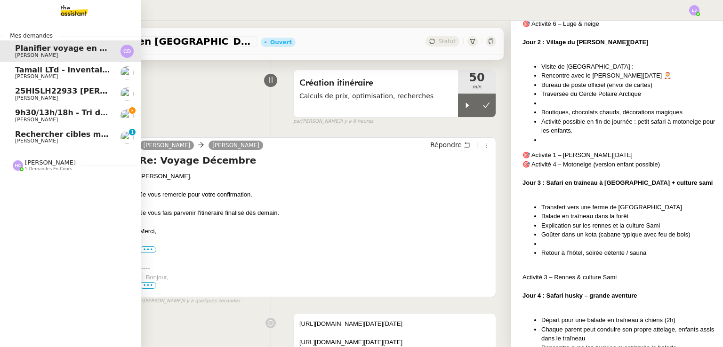
click at [48, 113] on span "9h30/13h/18h - Tri de la boite mail PRO - 8 août 2025" at bounding box center [127, 112] width 225 height 9
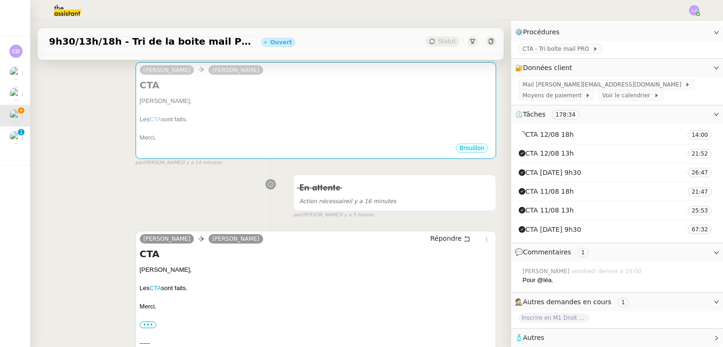
scroll to position [142, 0]
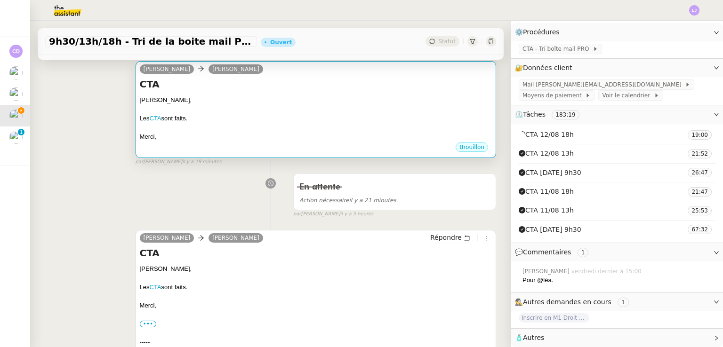
click at [261, 98] on div "Patrick," at bounding box center [316, 100] width 352 height 9
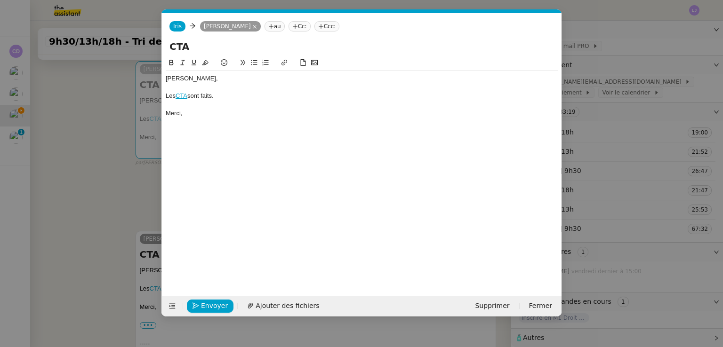
scroll to position [124, 0]
click at [101, 194] on nz-modal-container "Service TA - VOYAGE - PROPOSITION GLOBALE A utiliser dans le cadre de propositi…" at bounding box center [361, 173] width 723 height 347
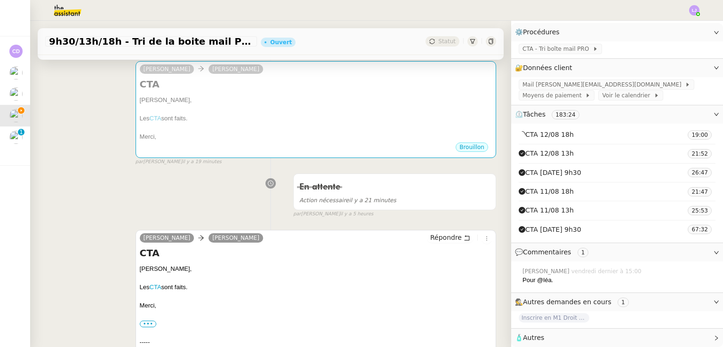
scroll to position [120, 0]
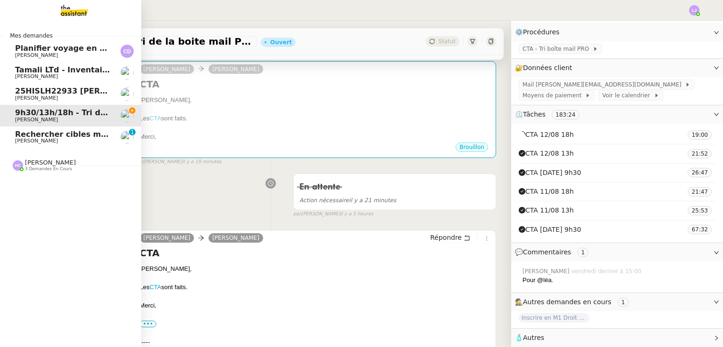
click at [11, 130] on link "Rechercher cibles marketing Benjamin Delahaye 0 1 2 3 4 5 6 7 8 9" at bounding box center [70, 138] width 141 height 22
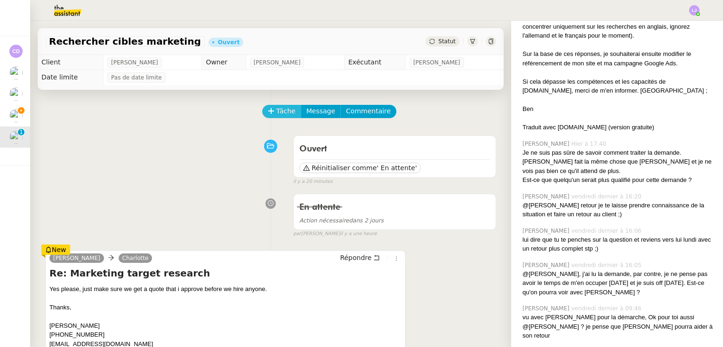
click at [273, 106] on button "Tâche" at bounding box center [281, 111] width 39 height 13
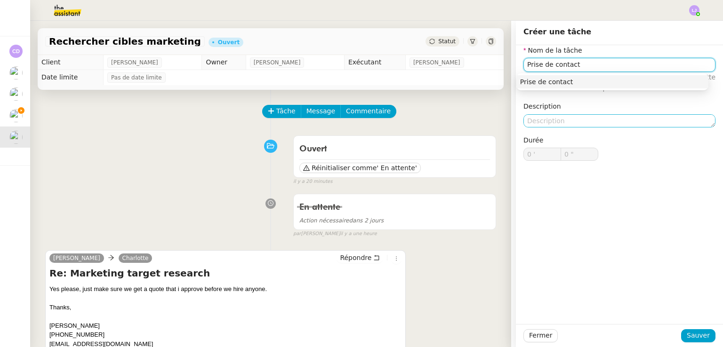
type input "Prise de contact"
click at [566, 125] on textarea at bounding box center [619, 120] width 192 height 13
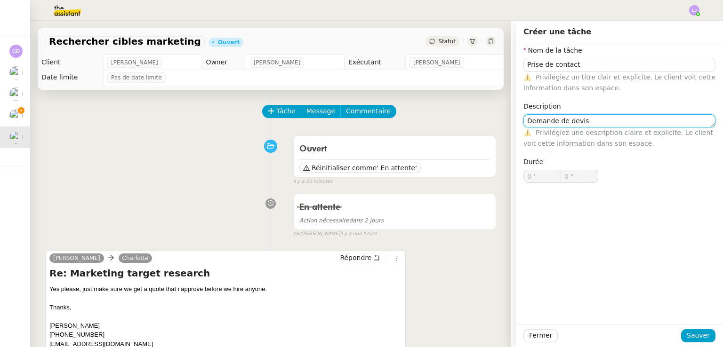
click at [523, 120] on textarea "Demande de devis" at bounding box center [619, 120] width 192 height 13
click at [672, 120] on textarea "Cadrage des objectifs, demande de devis" at bounding box center [619, 120] width 192 height 13
drag, startPoint x: 642, startPoint y: 120, endPoint x: 723, endPoint y: 129, distance: 81.0
click at [723, 129] on nz-layout "Rechercher cibles marketing Ouvert Statut Client Benjamin Delahaye Owner Frédér…" at bounding box center [376, 184] width 693 height 327
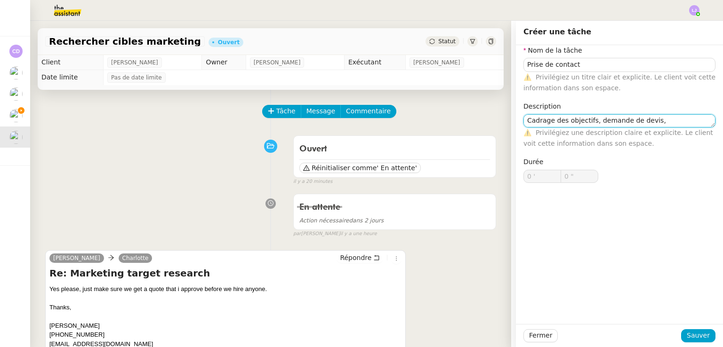
scroll to position [0, 0]
type textarea "Cadrage des objectifs, demande de devis"
click at [697, 329] on button "Sauver" at bounding box center [698, 335] width 34 height 13
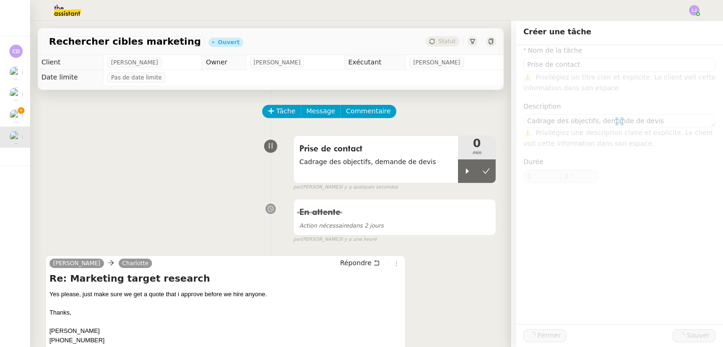
scroll to position [835, 0]
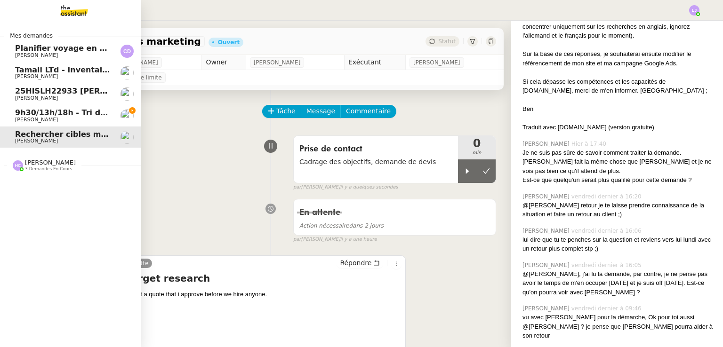
click at [85, 95] on span "25HISLH22933 [PERSON_NAME] & 25HISLJ23032 [PERSON_NAME]" at bounding box center [154, 91] width 278 height 9
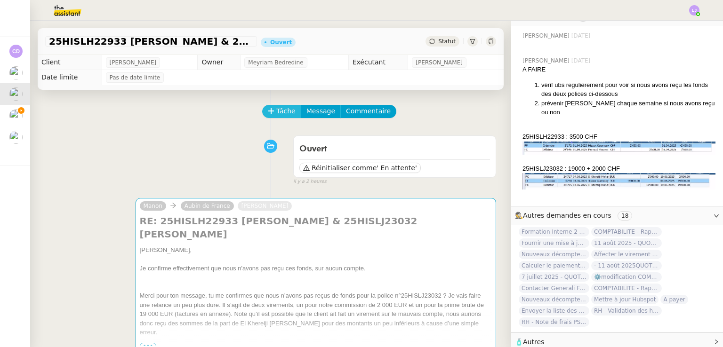
click at [276, 113] on span "Tâche" at bounding box center [285, 111] width 19 height 11
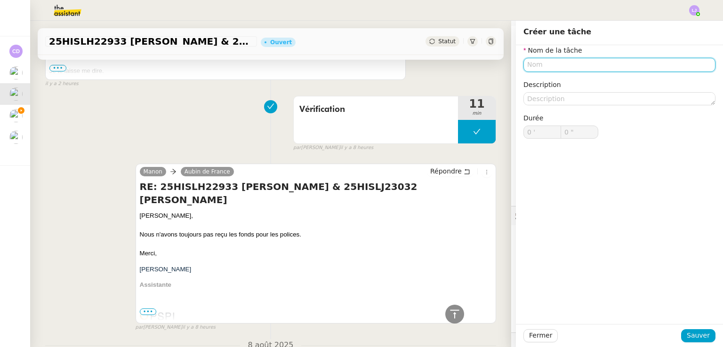
scroll to position [527, 0]
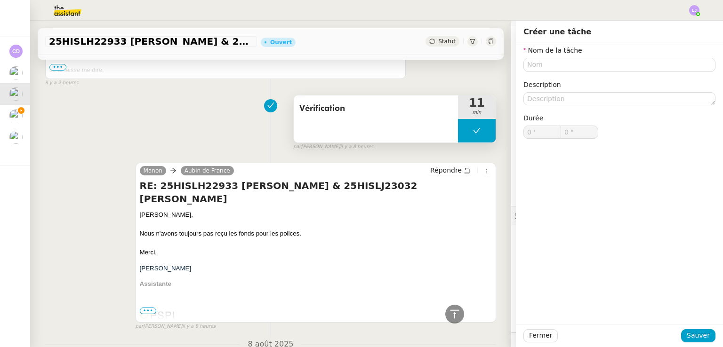
click at [392, 131] on div "Vérification" at bounding box center [376, 119] width 164 height 47
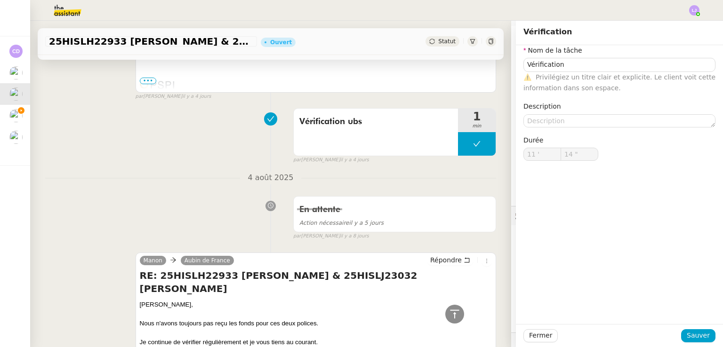
scroll to position [1014, 0]
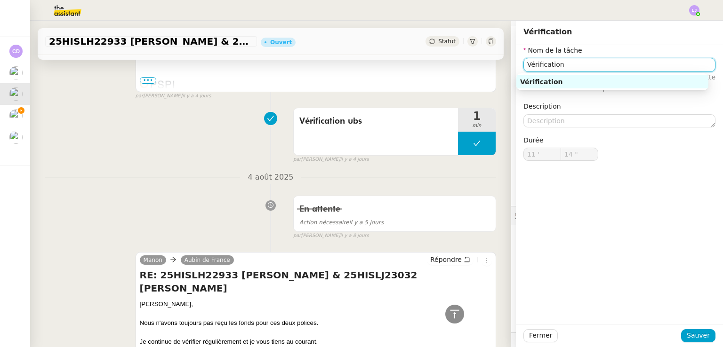
click at [549, 59] on input "Vérification" at bounding box center [619, 65] width 192 height 14
type input "Echanges"
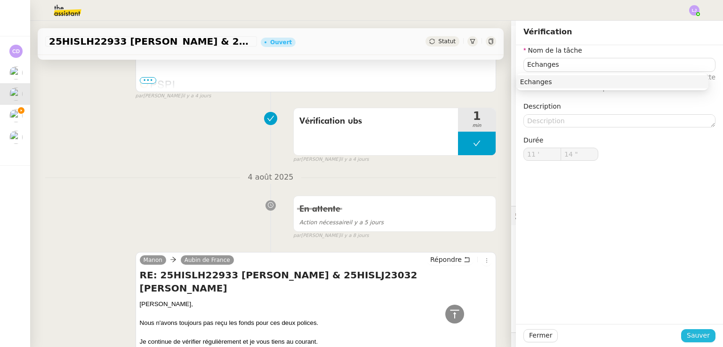
click at [687, 336] on span "Sauver" at bounding box center [698, 335] width 23 height 11
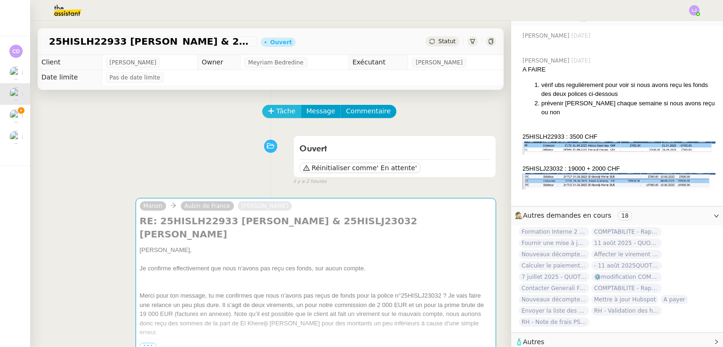
click at [269, 116] on button "Tâche" at bounding box center [281, 111] width 39 height 13
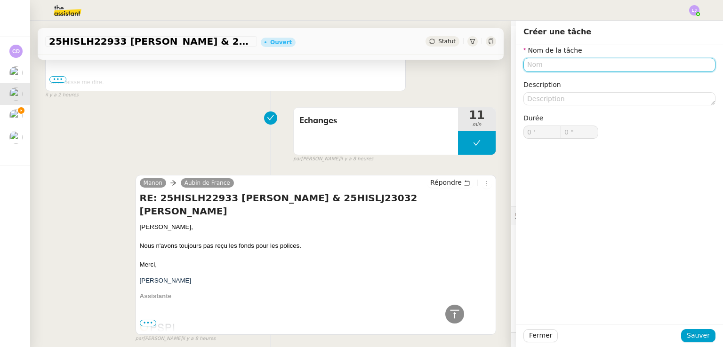
scroll to position [516, 0]
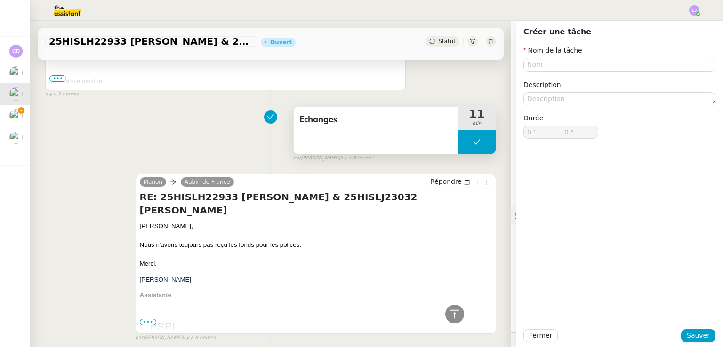
click at [377, 137] on div "Echanges" at bounding box center [376, 130] width 164 height 47
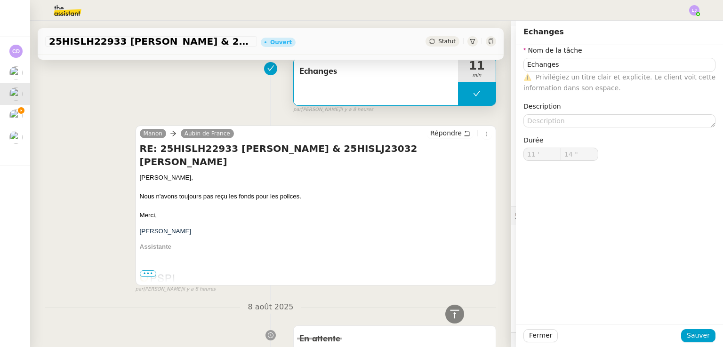
scroll to position [422, 0]
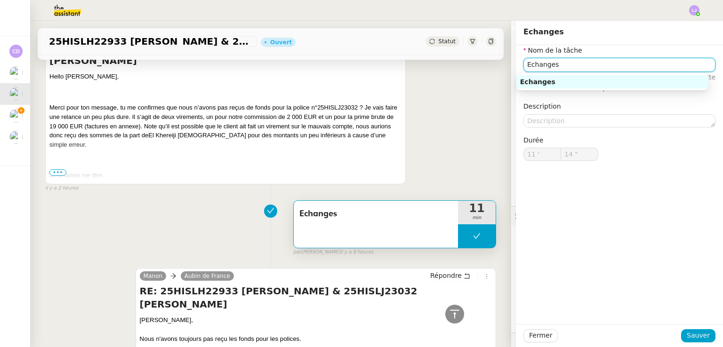
click at [573, 64] on input "Echanges" at bounding box center [619, 65] width 192 height 14
click at [586, 66] on input "Vérification et transmission" at bounding box center [619, 65] width 192 height 14
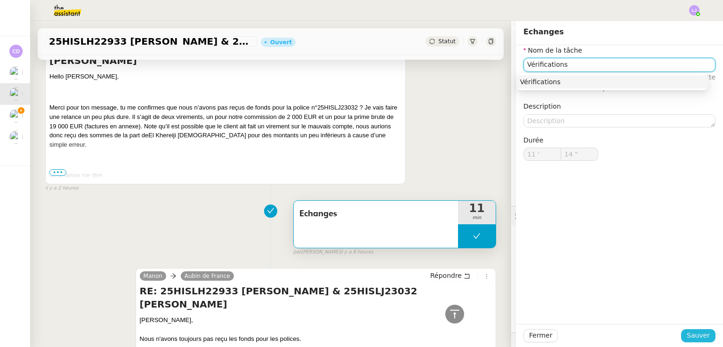
type input "Vérifications"
click at [696, 338] on span "Sauver" at bounding box center [698, 335] width 23 height 11
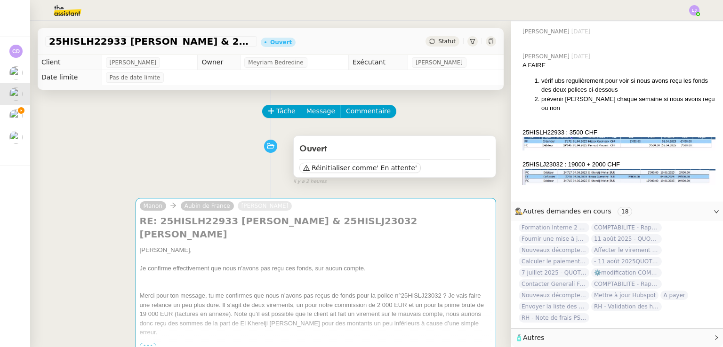
scroll to position [440, 0]
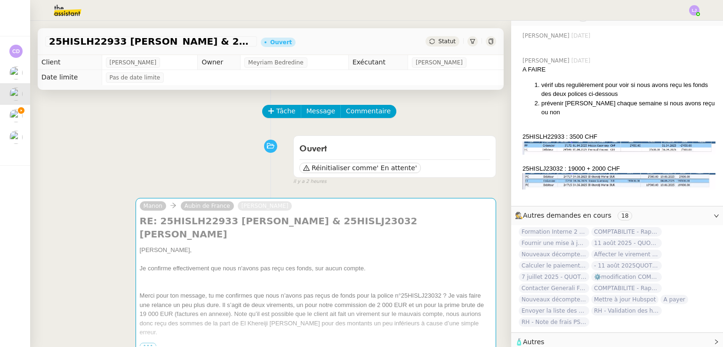
click at [279, 110] on span "Tâche" at bounding box center [285, 111] width 19 height 11
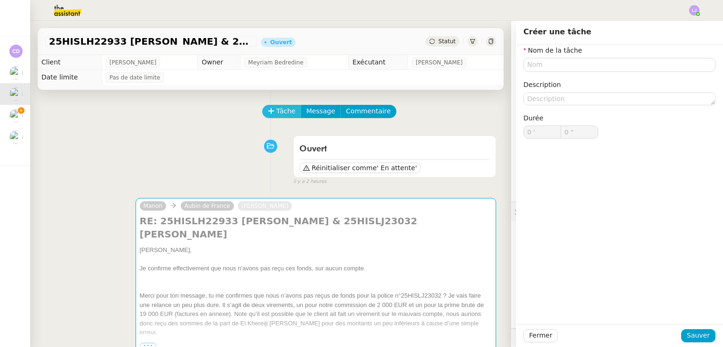
scroll to position [440, 0]
click at [526, 66] on input "T" at bounding box center [619, 65] width 192 height 14
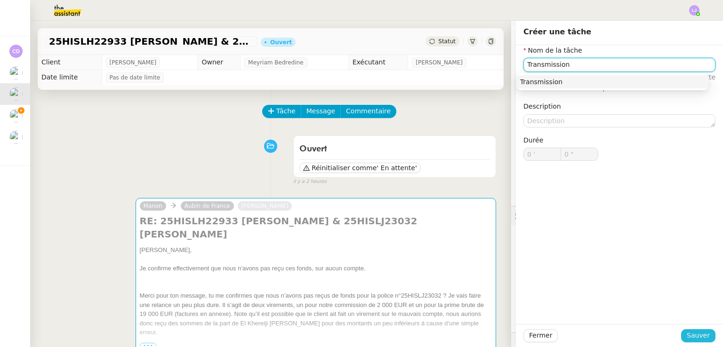
type input "Transmission"
click at [698, 337] on span "Sauver" at bounding box center [698, 335] width 23 height 11
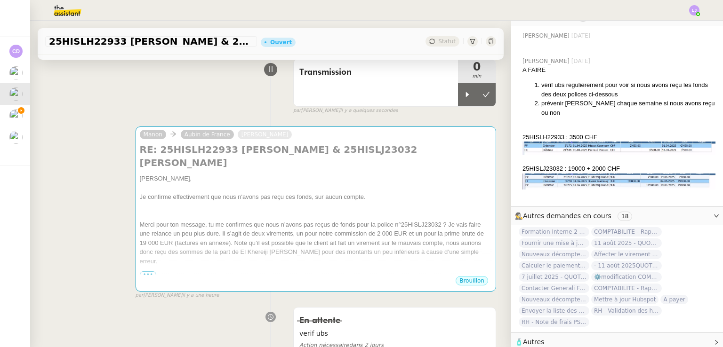
scroll to position [109, 0]
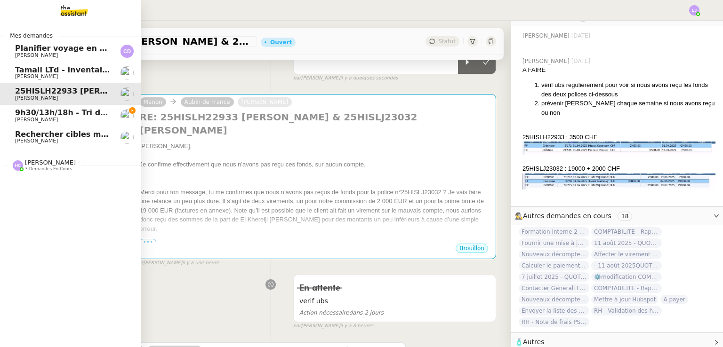
click at [64, 69] on span "Tamali LTd - Inventaire Marine" at bounding box center [79, 69] width 128 height 9
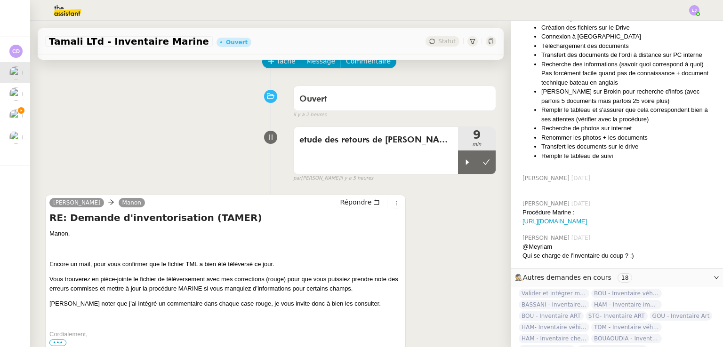
scroll to position [49, 0]
click at [343, 158] on div "etude des retours de [PERSON_NAME]" at bounding box center [376, 151] width 164 height 47
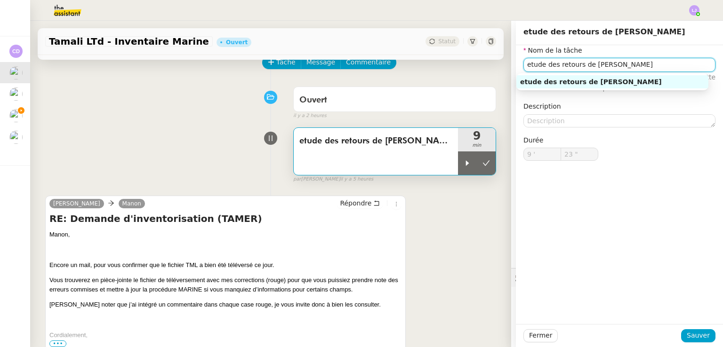
click at [523, 66] on input "etude des retours de [PERSON_NAME]" at bounding box center [619, 65] width 192 height 14
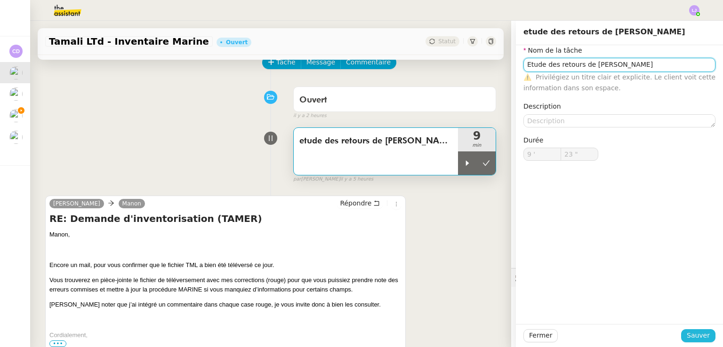
type input "Etude des retours de Johanna"
click at [691, 337] on span "Sauver" at bounding box center [698, 335] width 23 height 11
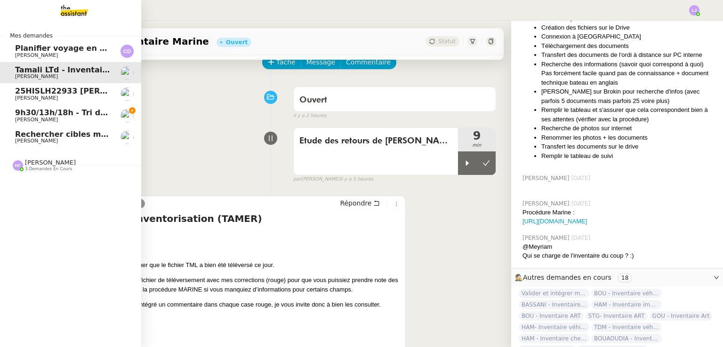
click at [110, 44] on link "Planifier voyage en Laponie Carole DURIF" at bounding box center [70, 51] width 141 height 22
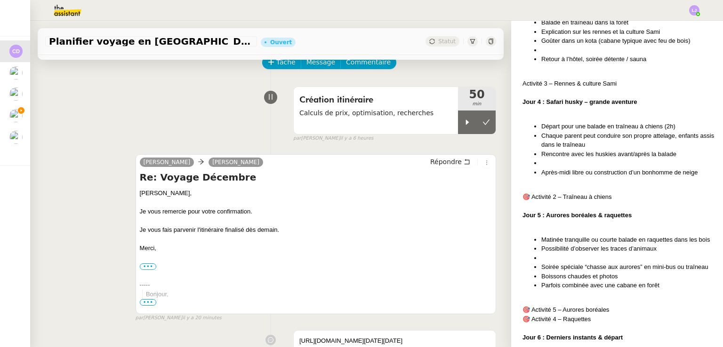
scroll to position [816, 0]
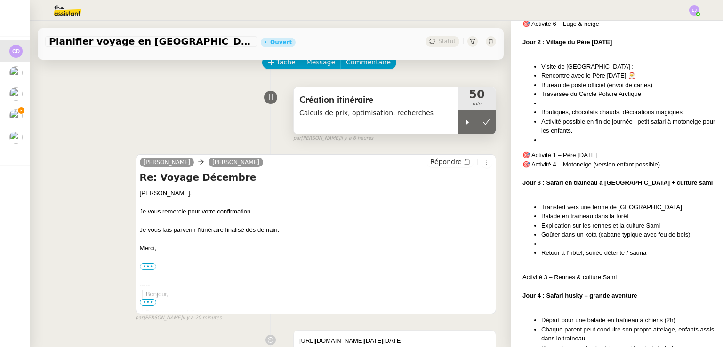
click at [363, 115] on span "Calculs de prix, optimisation, recherches" at bounding box center [375, 113] width 153 height 11
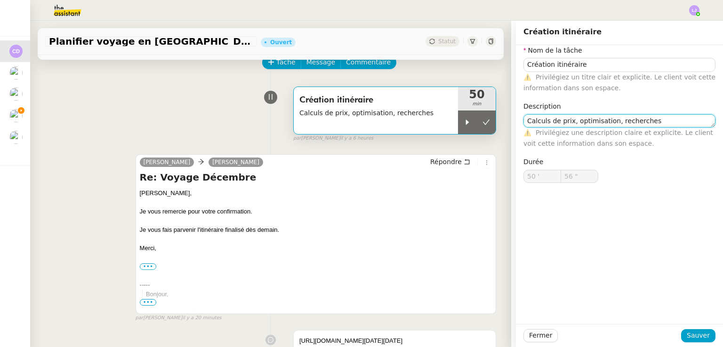
click at [640, 124] on textarea "Calculs de prix, optimisation, recherches" at bounding box center [619, 120] width 192 height 13
click at [640, 124] on textarea "Calculs de prix, optimisation, recherches, transmission" at bounding box center [619, 120] width 192 height 13
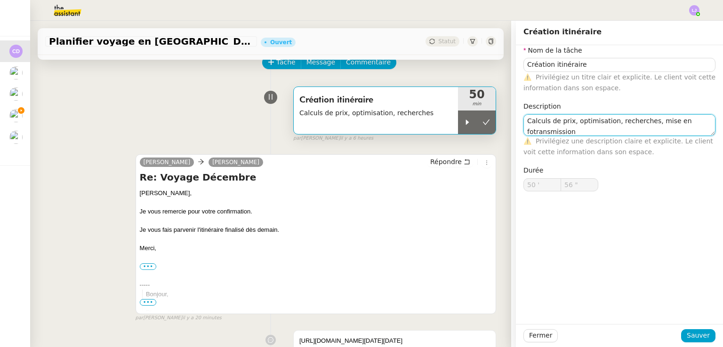
scroll to position [1, 0]
type textarea "Calculs de prix, optimisation, recherches, mise en forme, transmission"
click at [682, 335] on button "Sauver" at bounding box center [698, 335] width 34 height 13
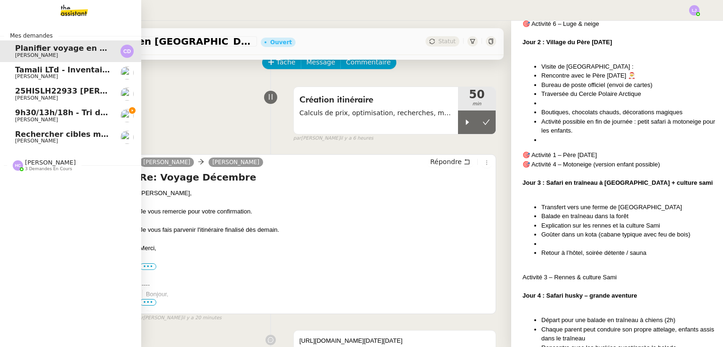
click at [31, 114] on span "9h30/13h/18h - Tri de la boite mail PRO - 8 août 2025" at bounding box center [127, 112] width 225 height 9
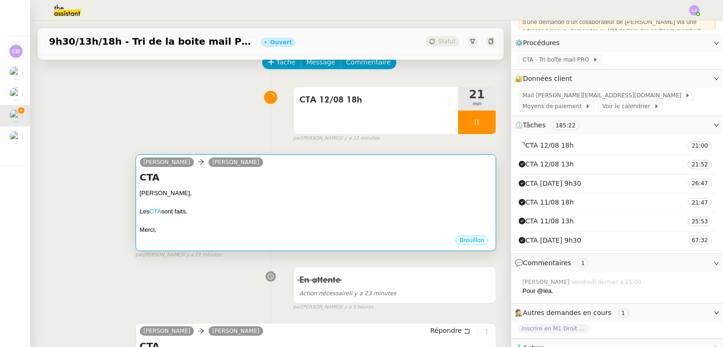
scroll to position [120, 0]
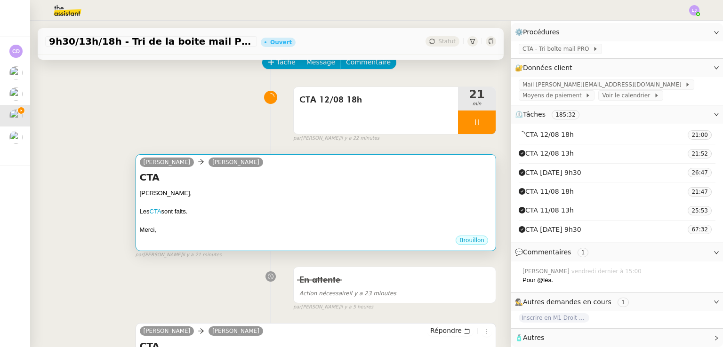
click at [358, 195] on div "Patrick," at bounding box center [316, 193] width 352 height 9
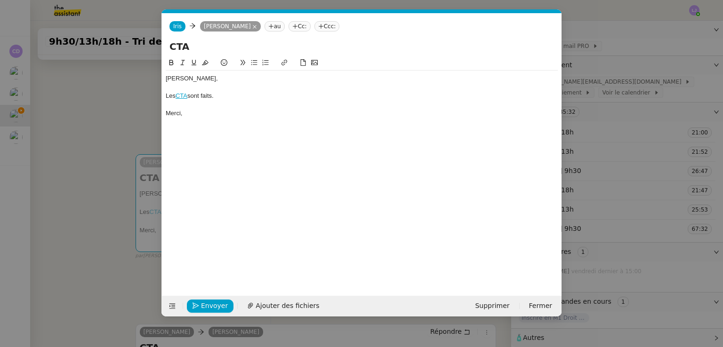
scroll to position [0, 20]
click at [211, 305] on span "Envoyer" at bounding box center [214, 306] width 27 height 11
click at [211, 305] on span "Confirmer l'envoi" at bounding box center [229, 306] width 56 height 11
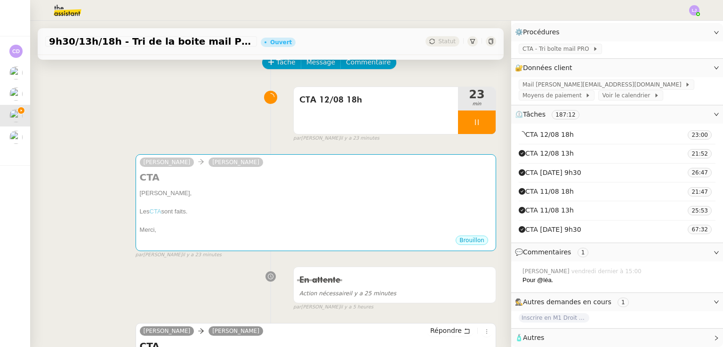
scroll to position [120, 0]
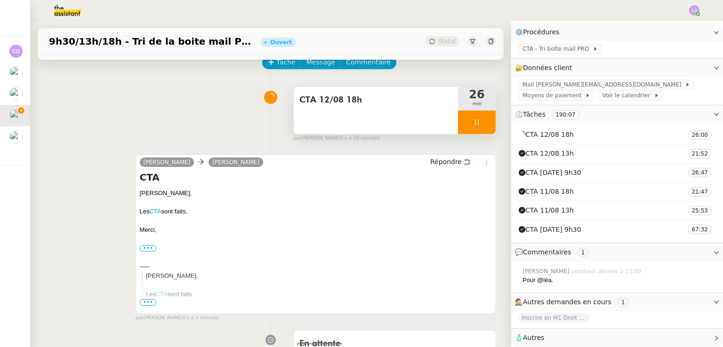
click at [475, 127] on div at bounding box center [477, 123] width 38 height 24
click at [477, 127] on button at bounding box center [486, 123] width 19 height 24
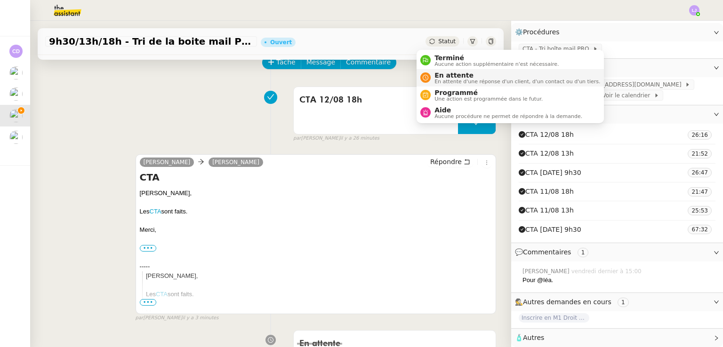
click at [449, 74] on span "En attente" at bounding box center [517, 76] width 166 height 8
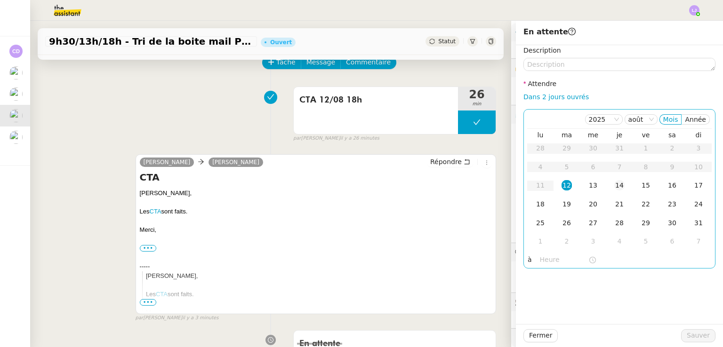
scroll to position [120, 0]
click at [580, 185] on td "13" at bounding box center [593, 186] width 26 height 19
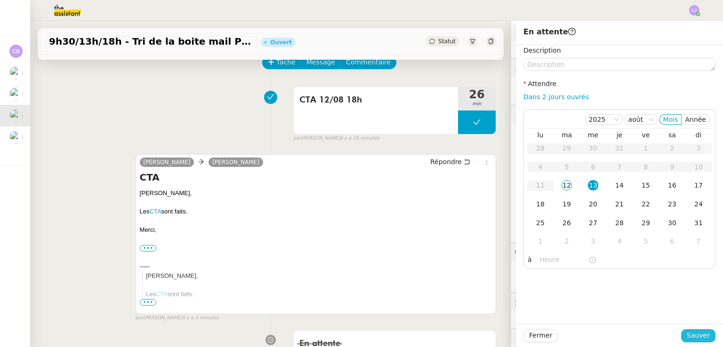
click at [699, 336] on span "Sauver" at bounding box center [698, 335] width 23 height 11
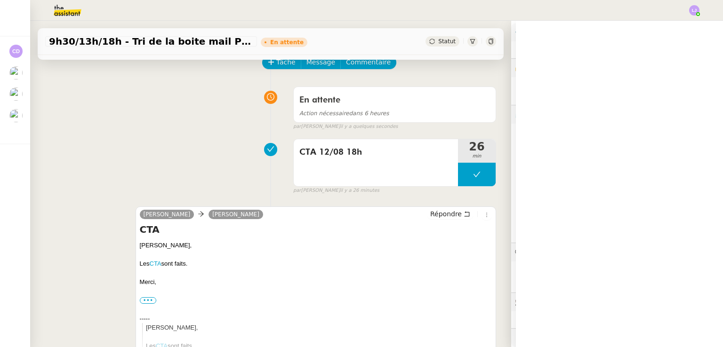
scroll to position [120, 0]
